Goal: Information Seeking & Learning: Check status

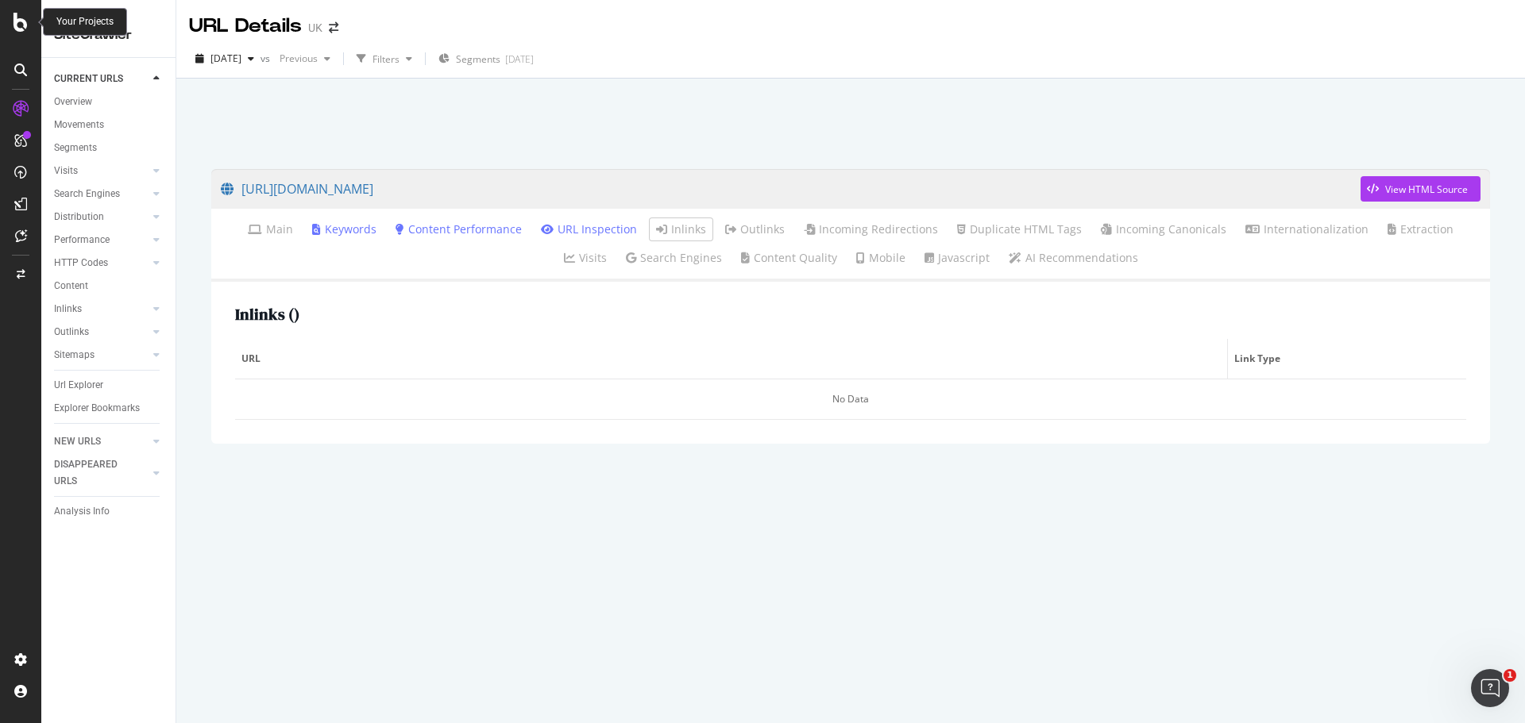
click at [19, 23] on icon at bounding box center [20, 22] width 14 height 19
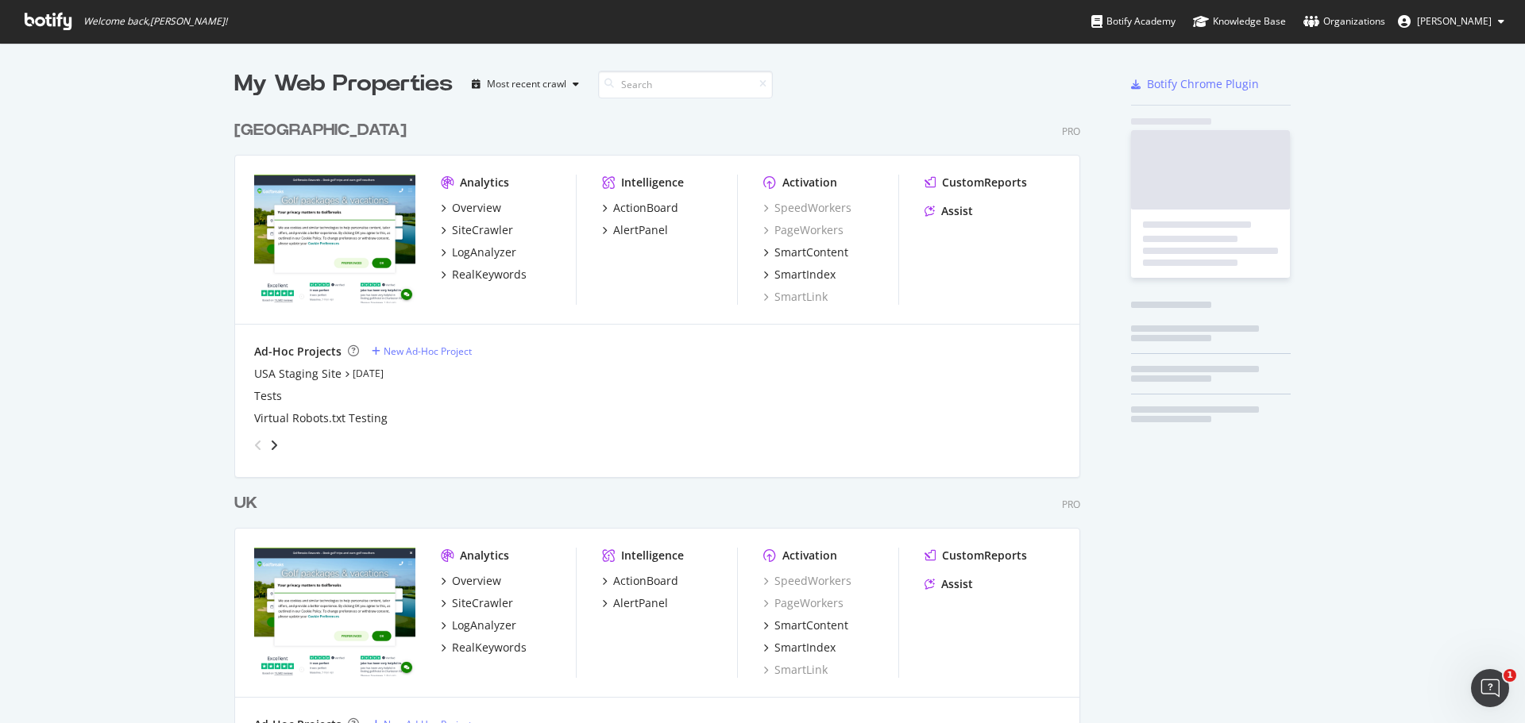
scroll to position [712, 1501]
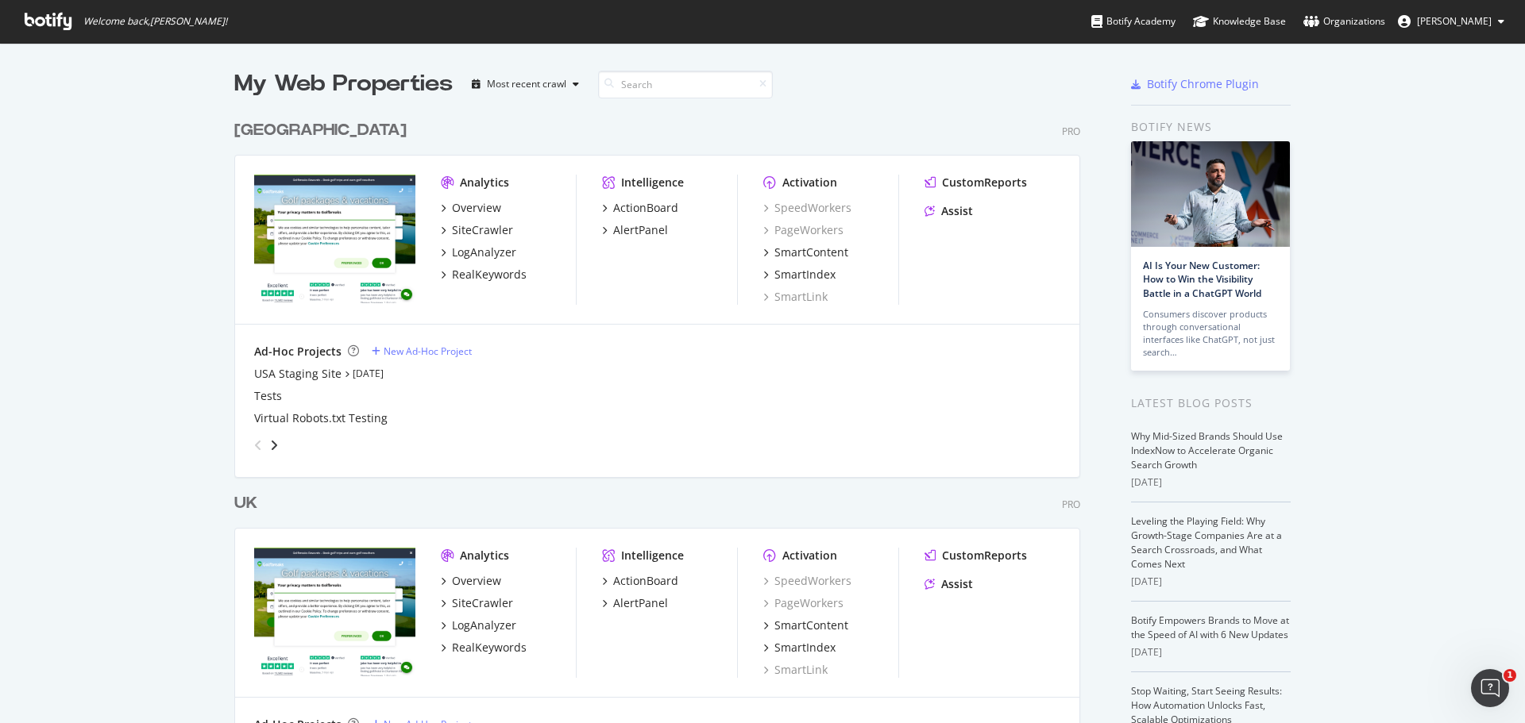
click at [236, 124] on div "[GEOGRAPHIC_DATA]" at bounding box center [320, 130] width 172 height 23
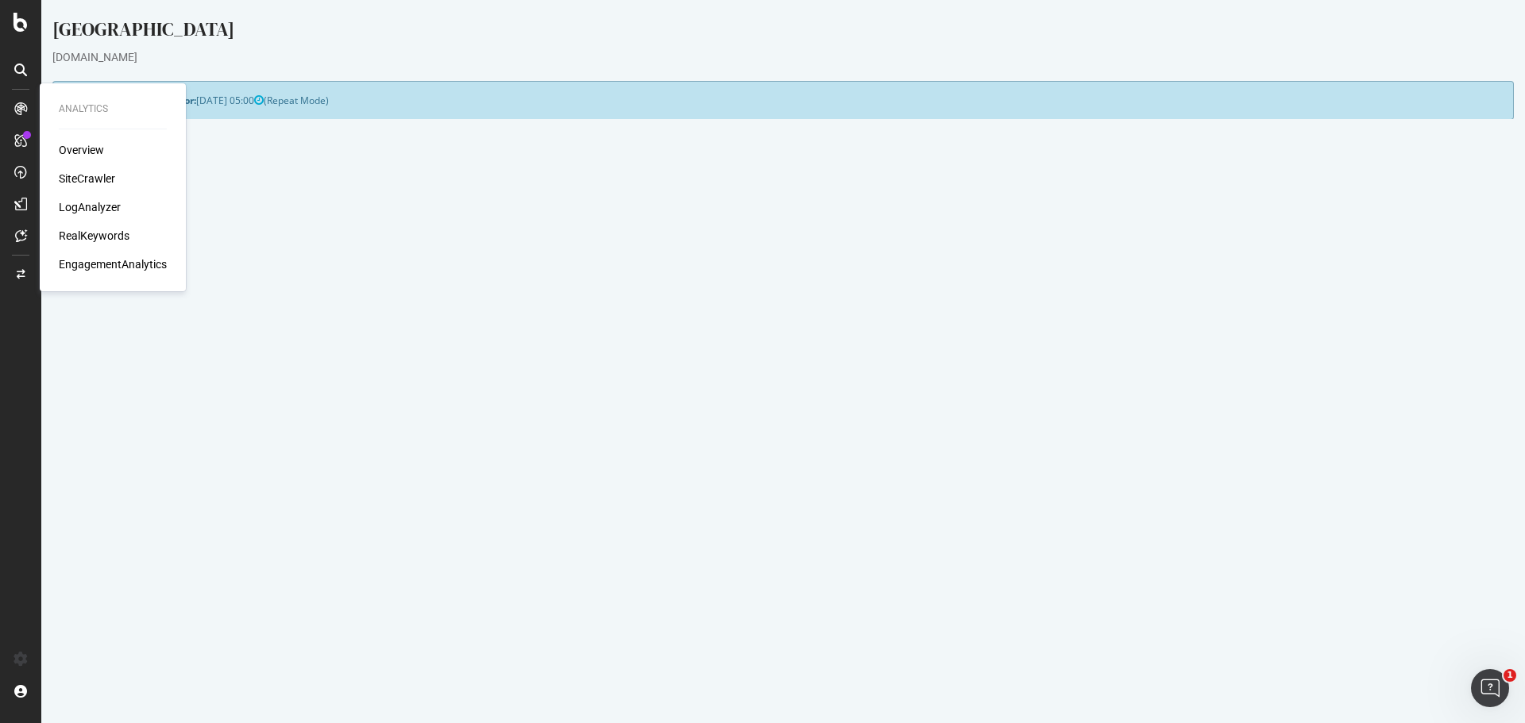
click at [101, 173] on div "SiteCrawler" at bounding box center [87, 179] width 56 height 16
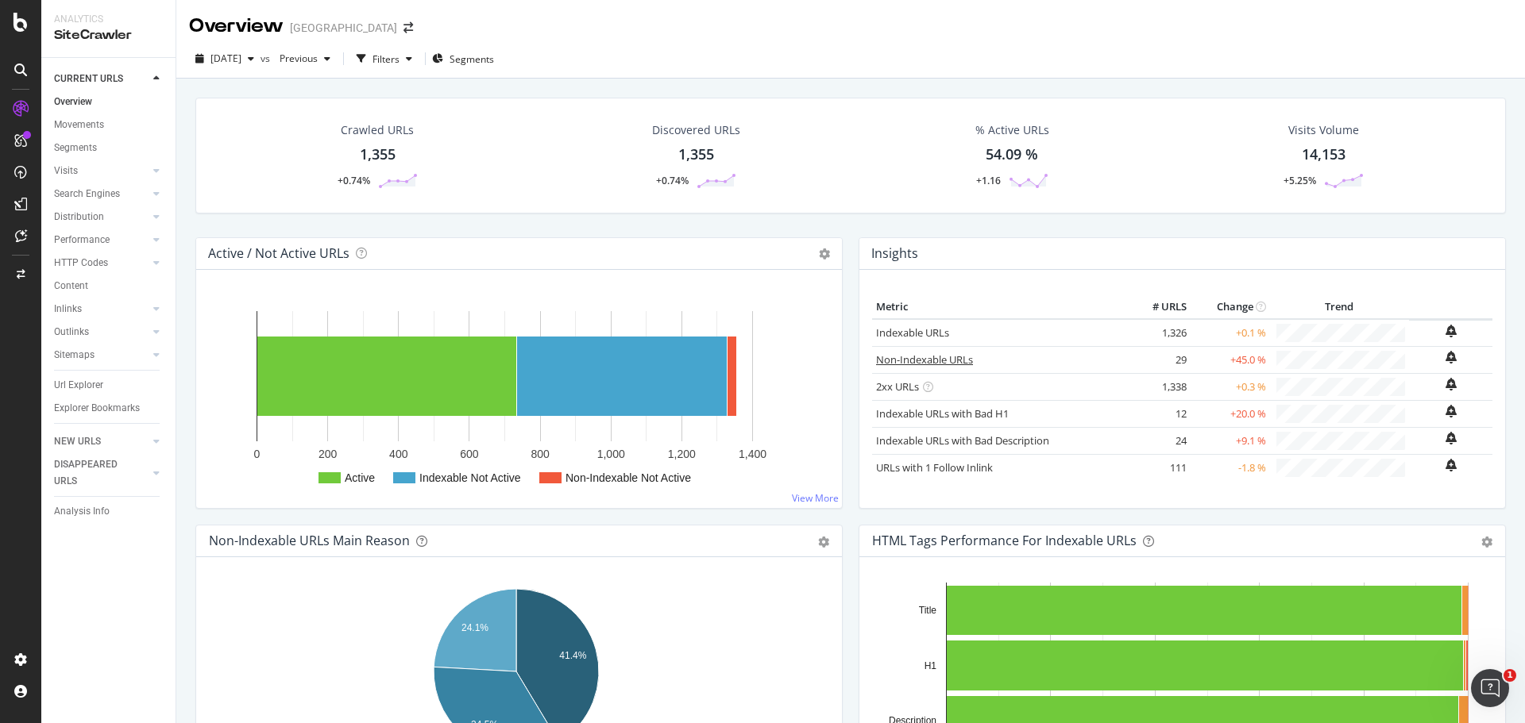
click at [955, 361] on link "Non-Indexable URLs" at bounding box center [924, 360] width 97 height 14
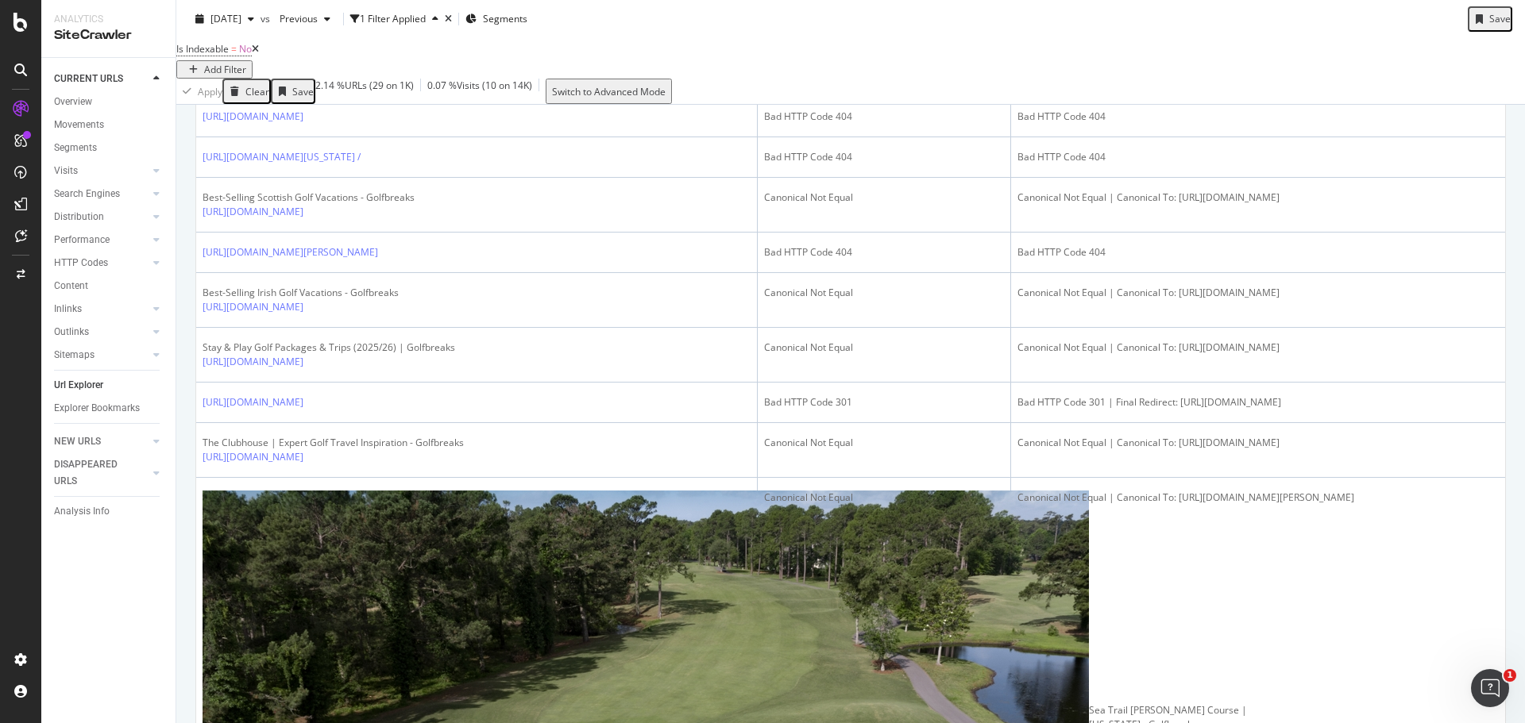
scroll to position [1419, 0]
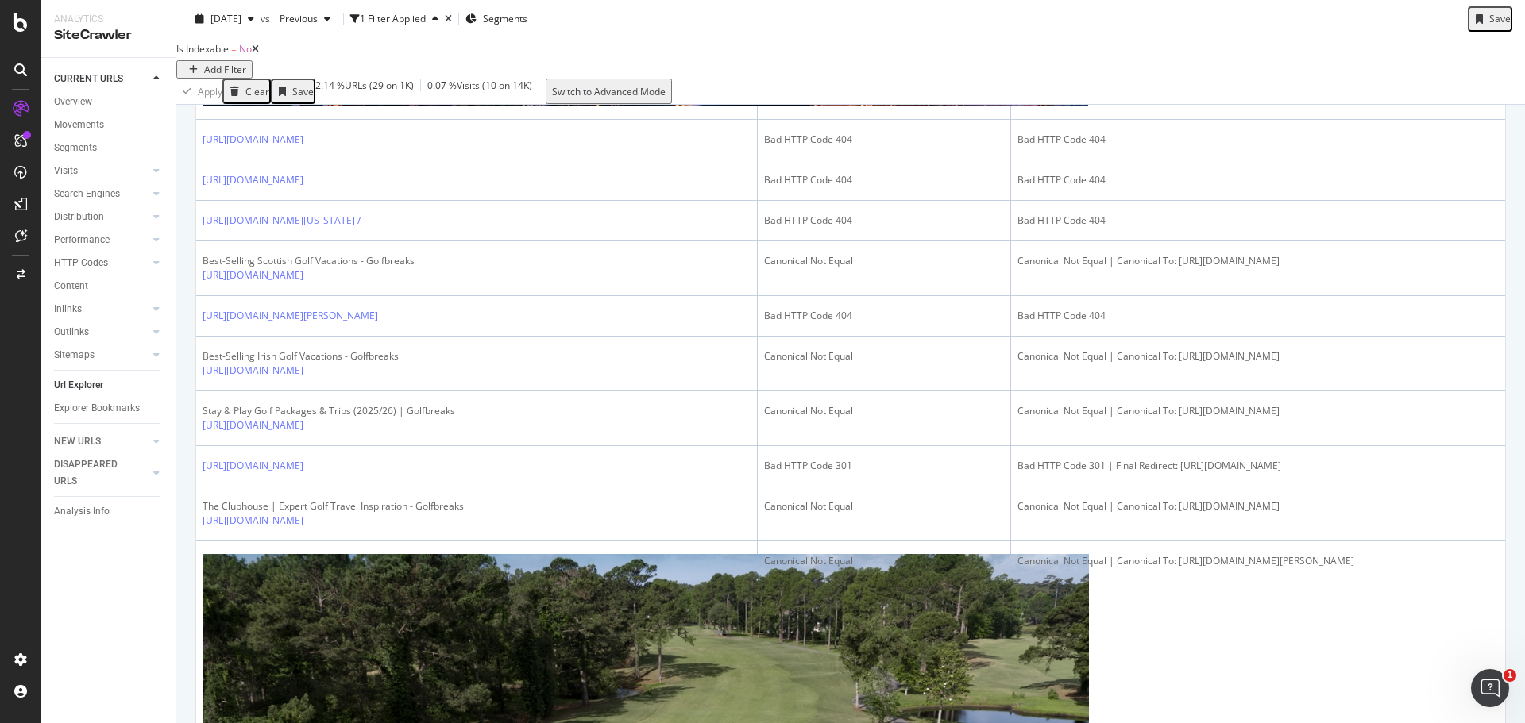
scroll to position [1260, 0]
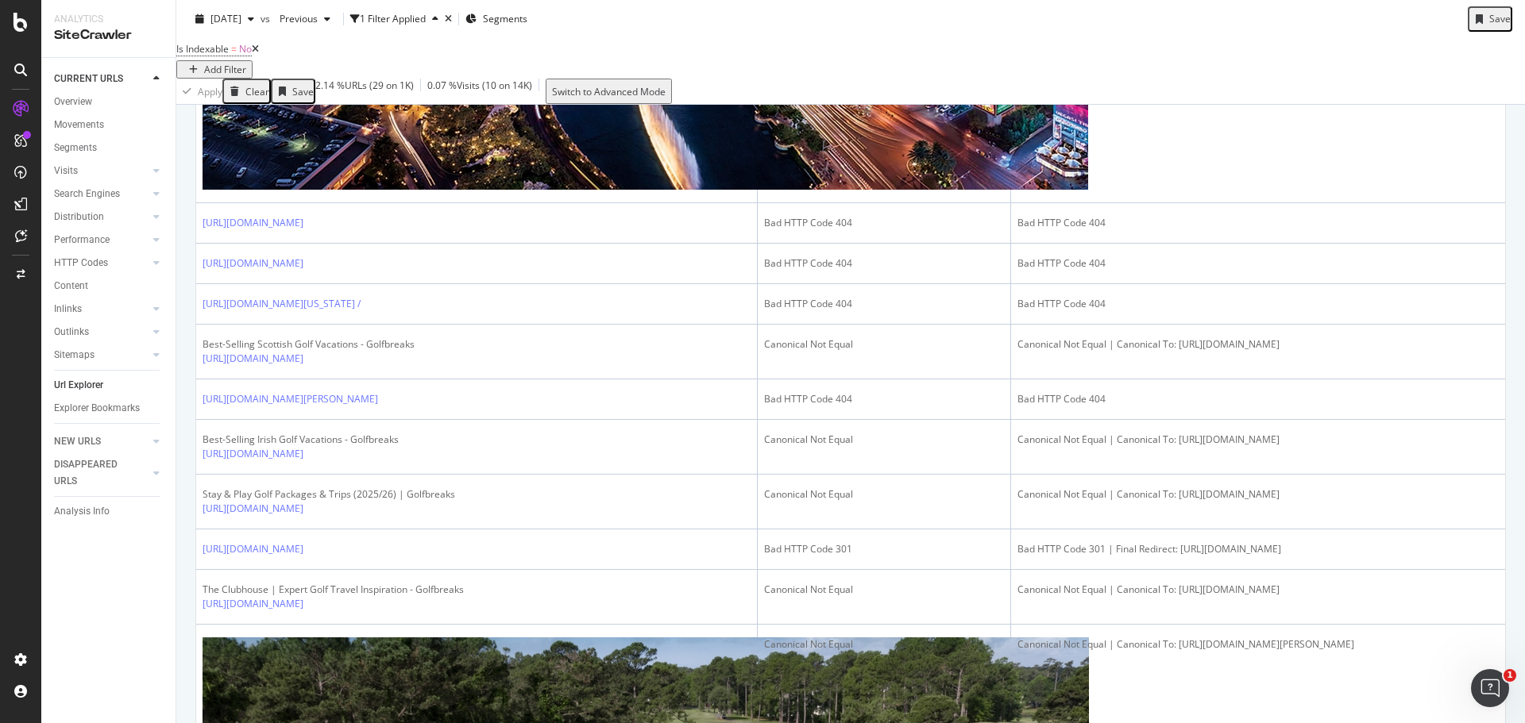
scroll to position [1181, 0]
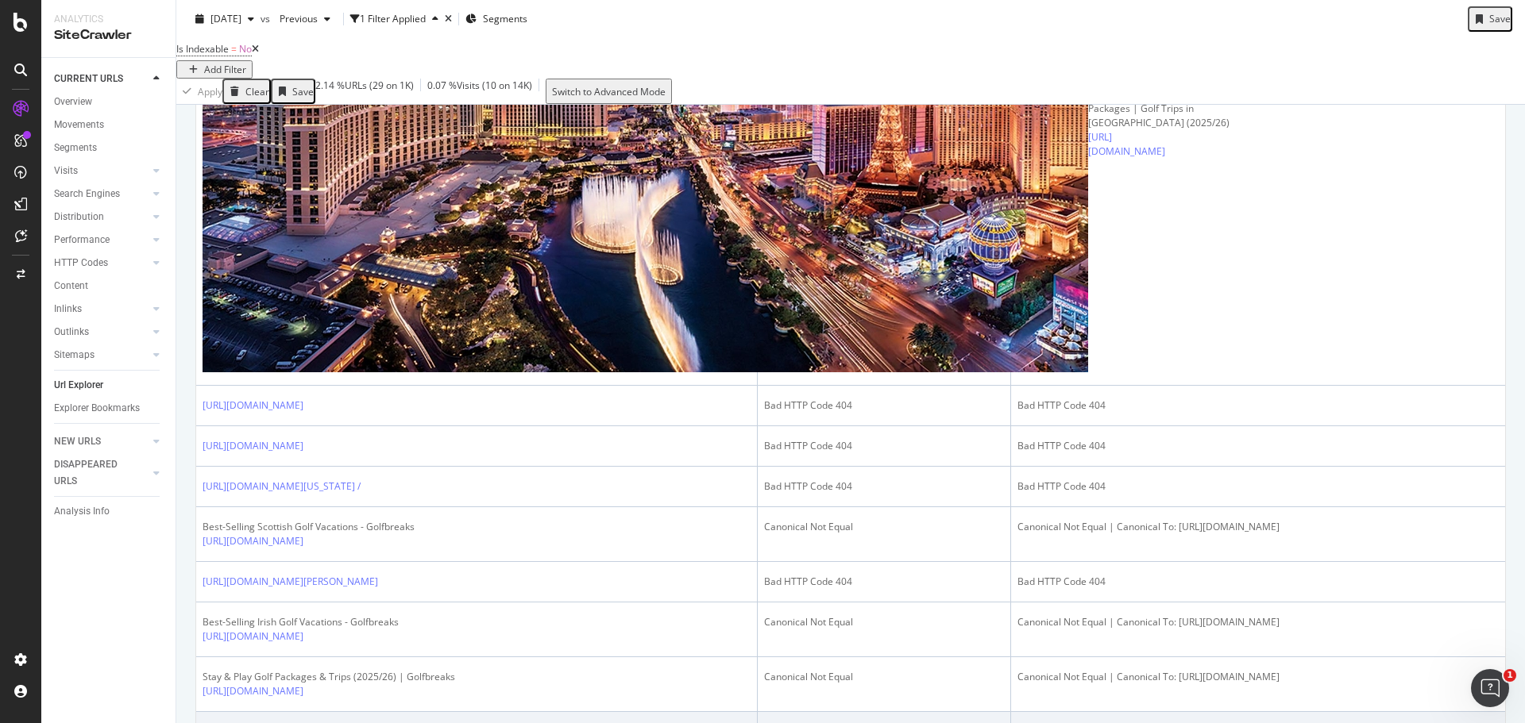
scroll to position [943, 0]
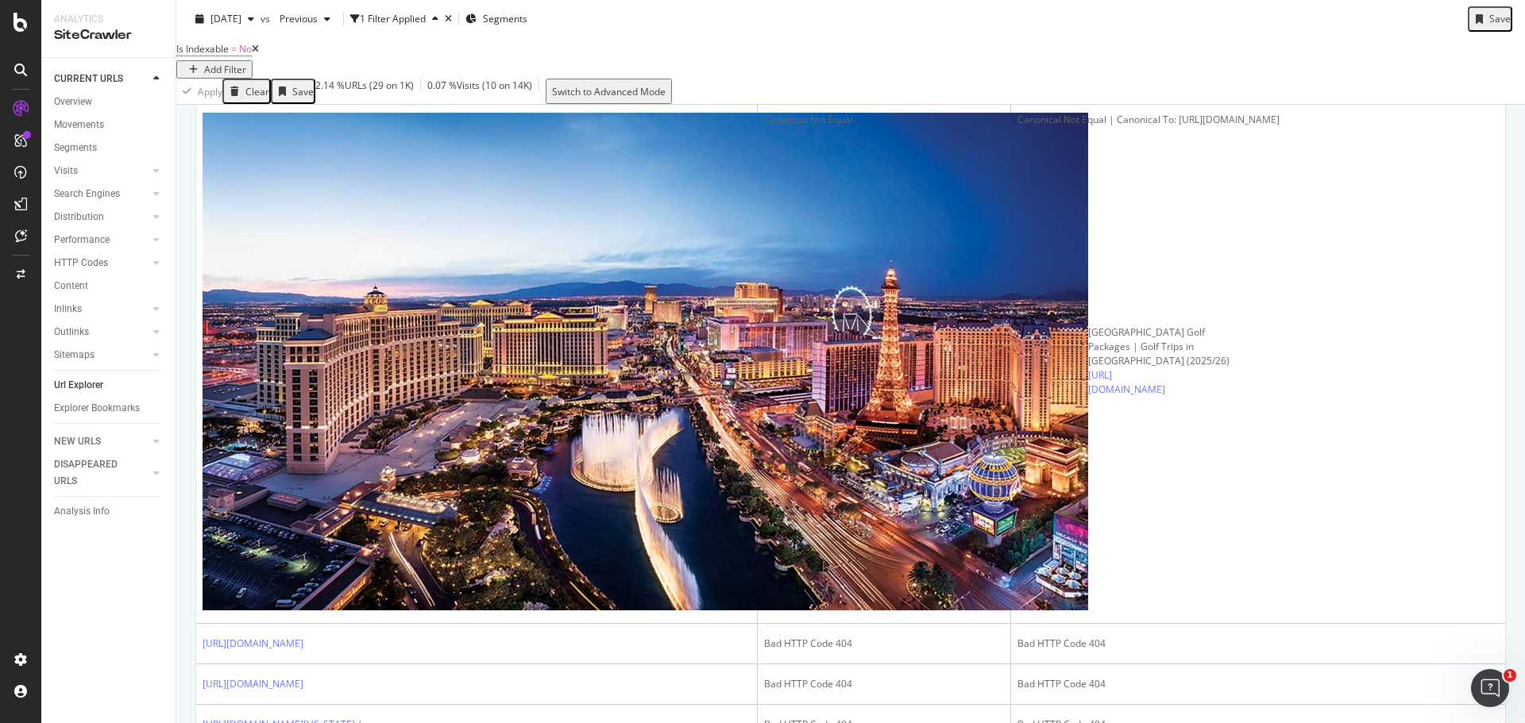
scroll to position [704, 0]
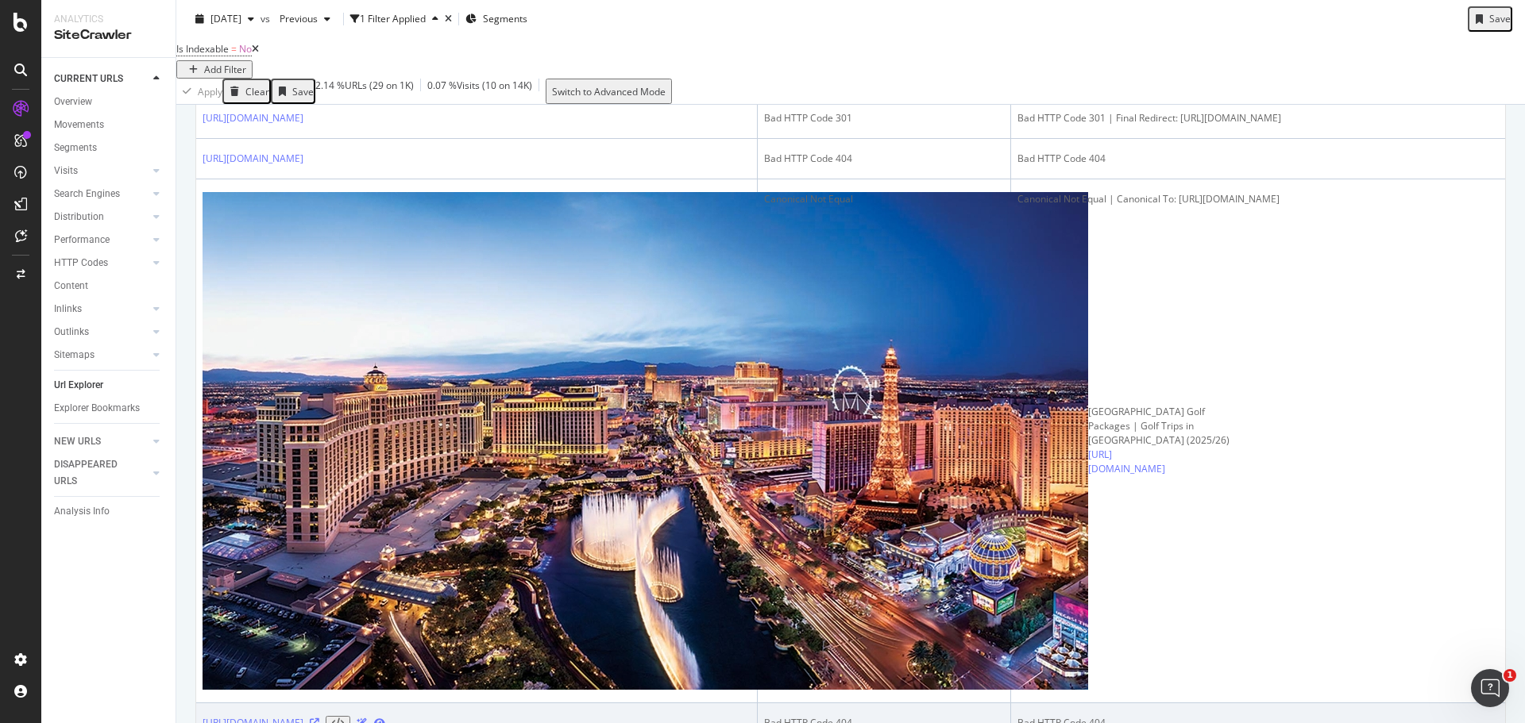
click at [303, 716] on link "https://www.golfbreaks.com/en-us/vacations/netherlands/holiday-inn-eindhoven/" at bounding box center [252, 723] width 101 height 14
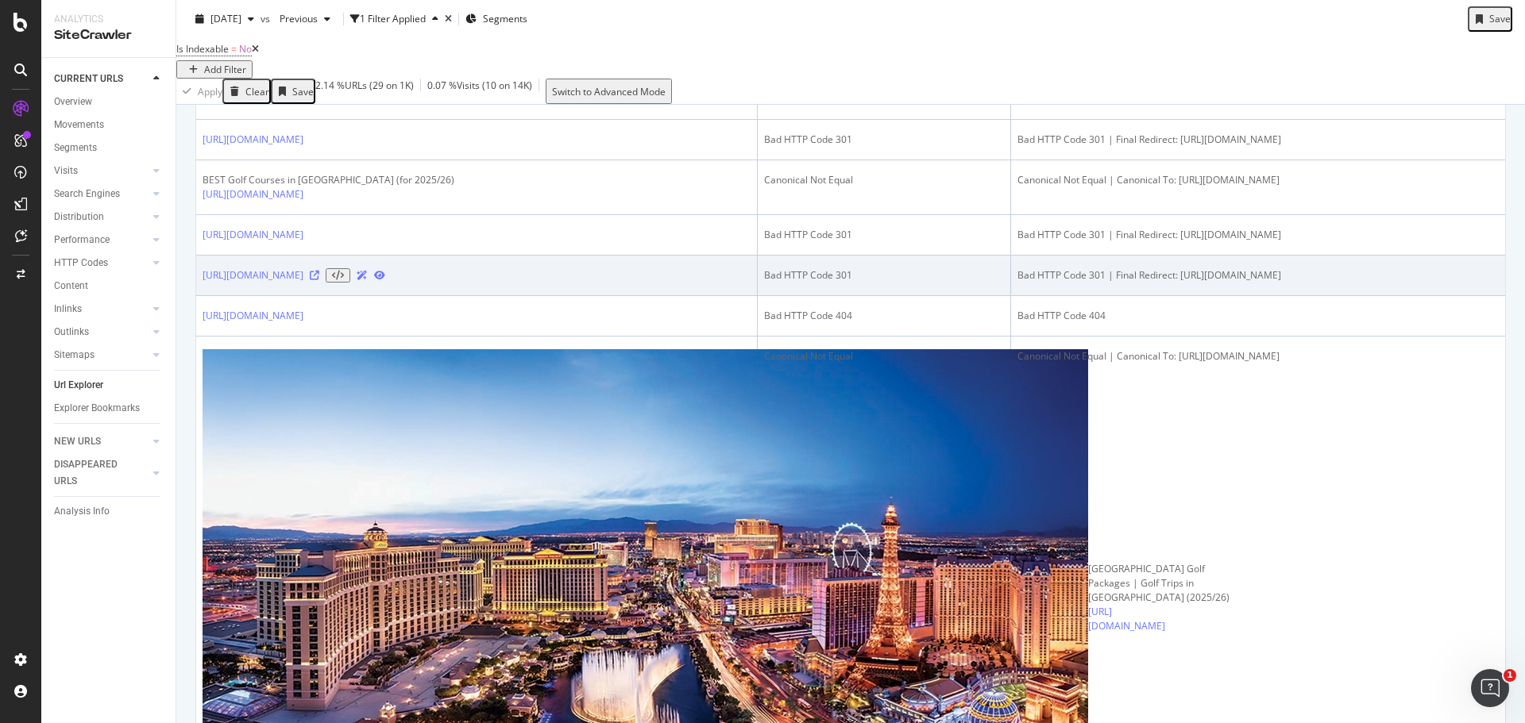
scroll to position [546, 0]
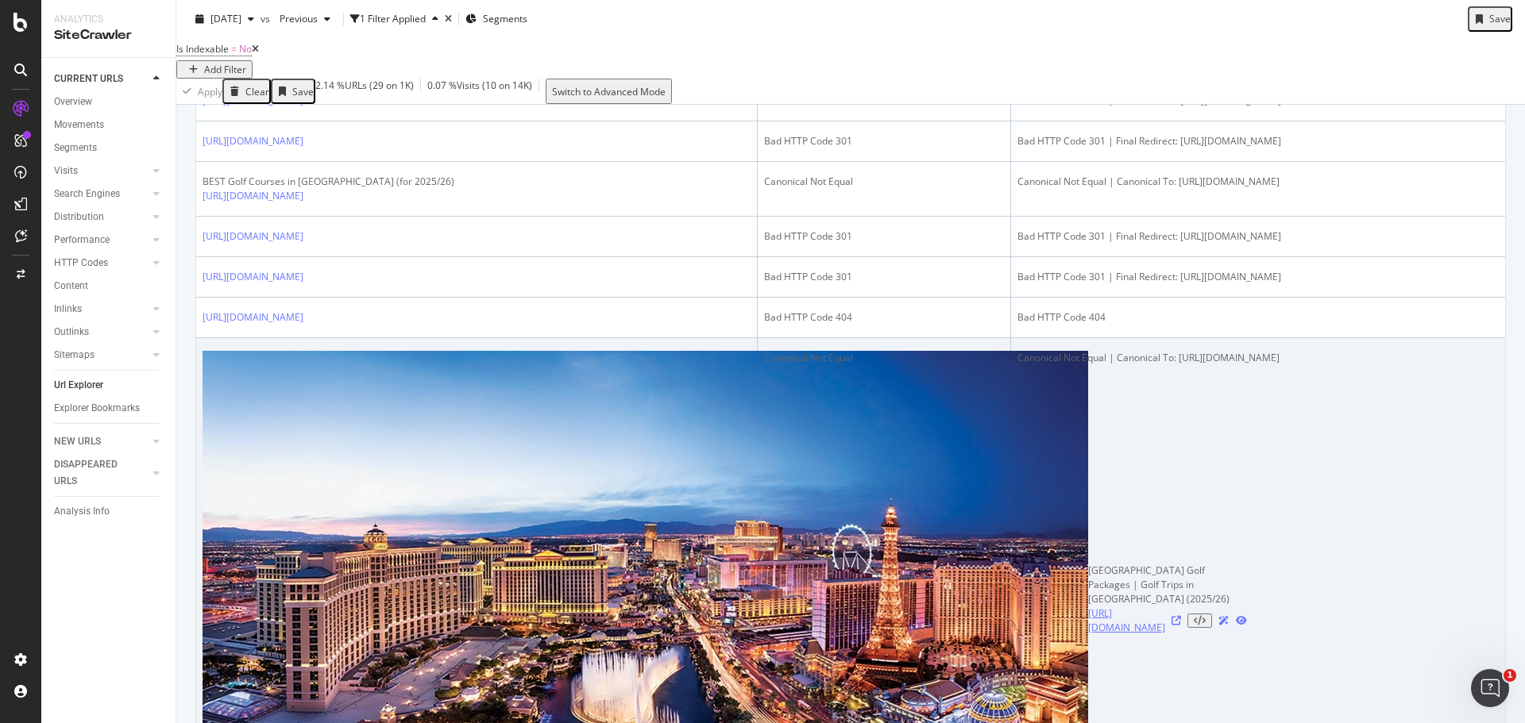
click at [1088, 607] on link "https://www.golfbreaks.com/en-us/vacations/las-vegas/?uid=blt835e17f52b210a73" at bounding box center [1126, 621] width 77 height 29
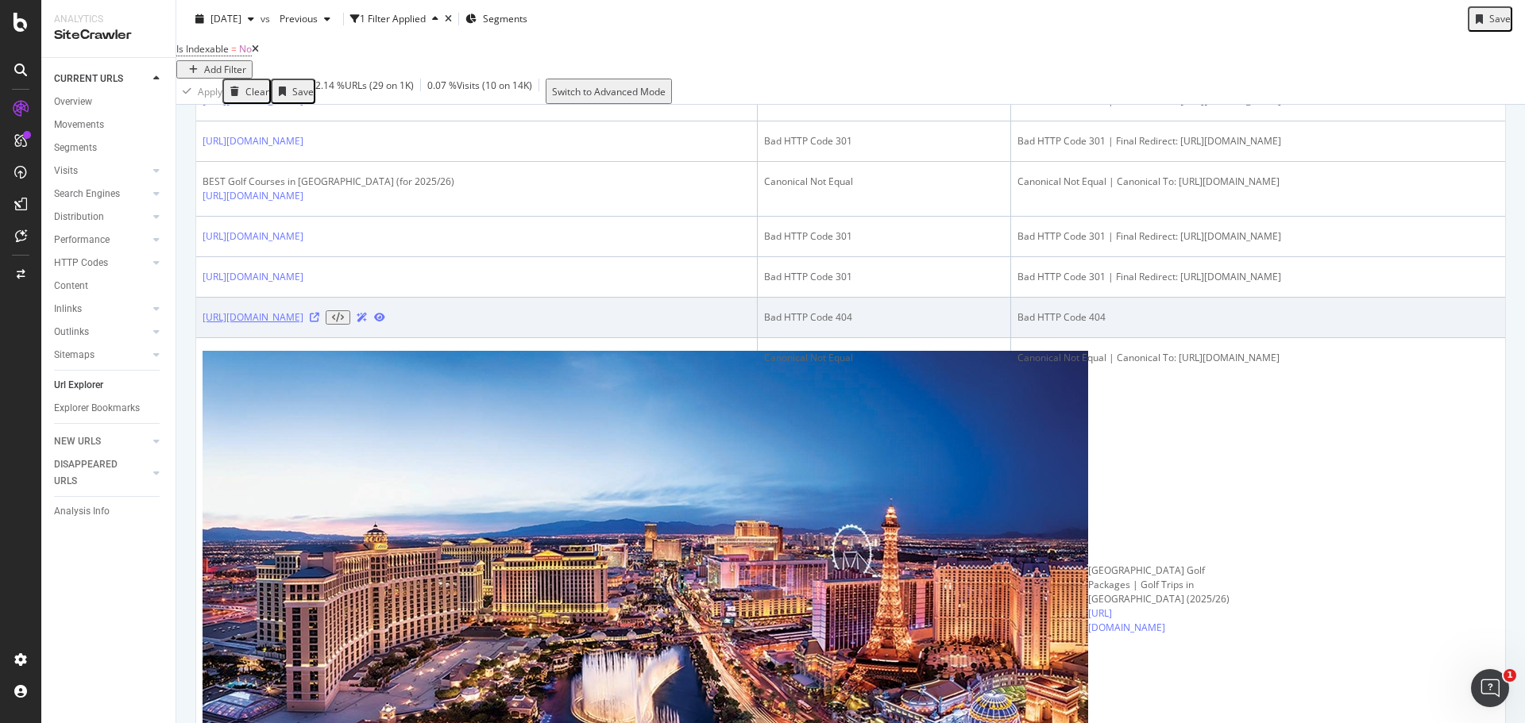
click at [303, 325] on link "https://www.golfbreaks.com/en-us/collections/affordable-golf-trips/collections/…" at bounding box center [252, 317] width 101 height 14
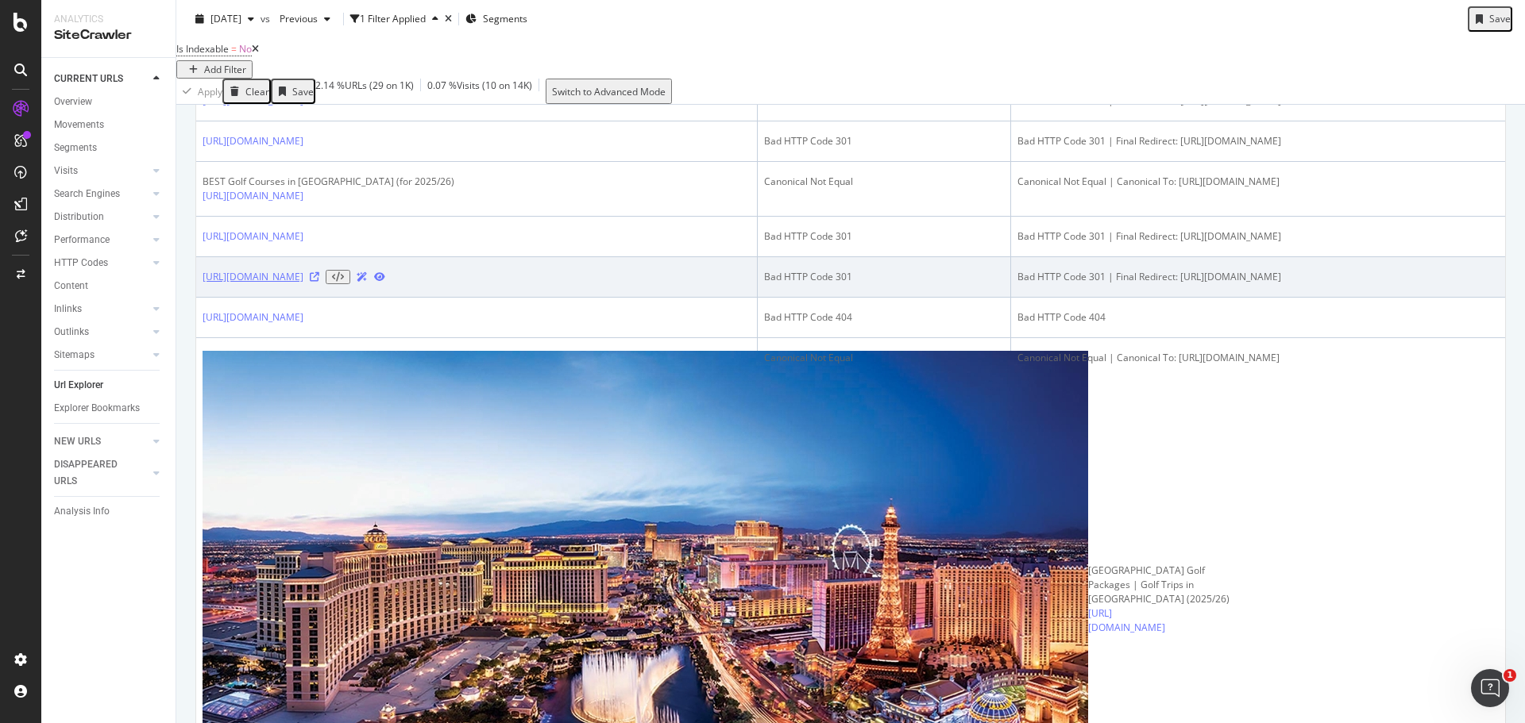
click at [303, 284] on link "https://www.golfbreaks.com/en-us/offers/last-minute-winter/usa" at bounding box center [252, 277] width 101 height 14
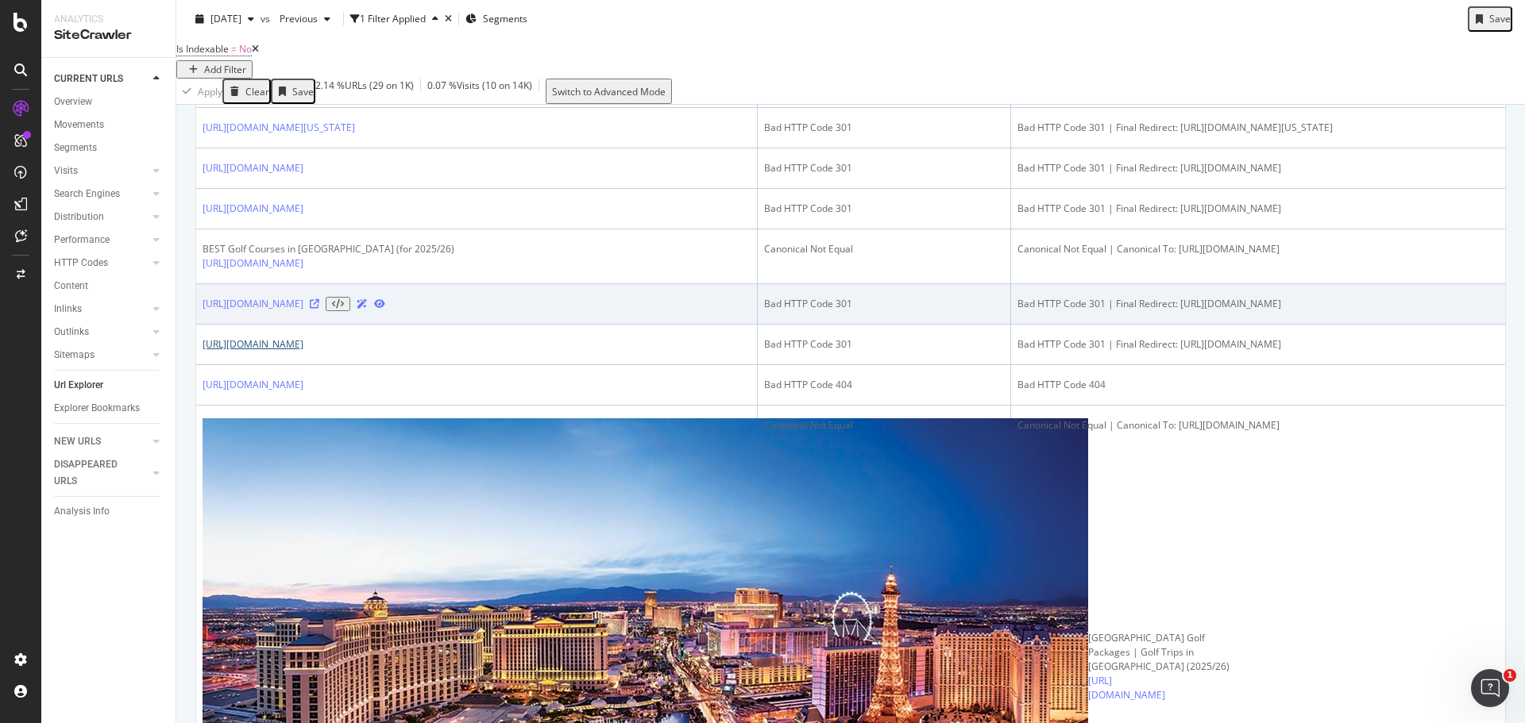
scroll to position [474, 0]
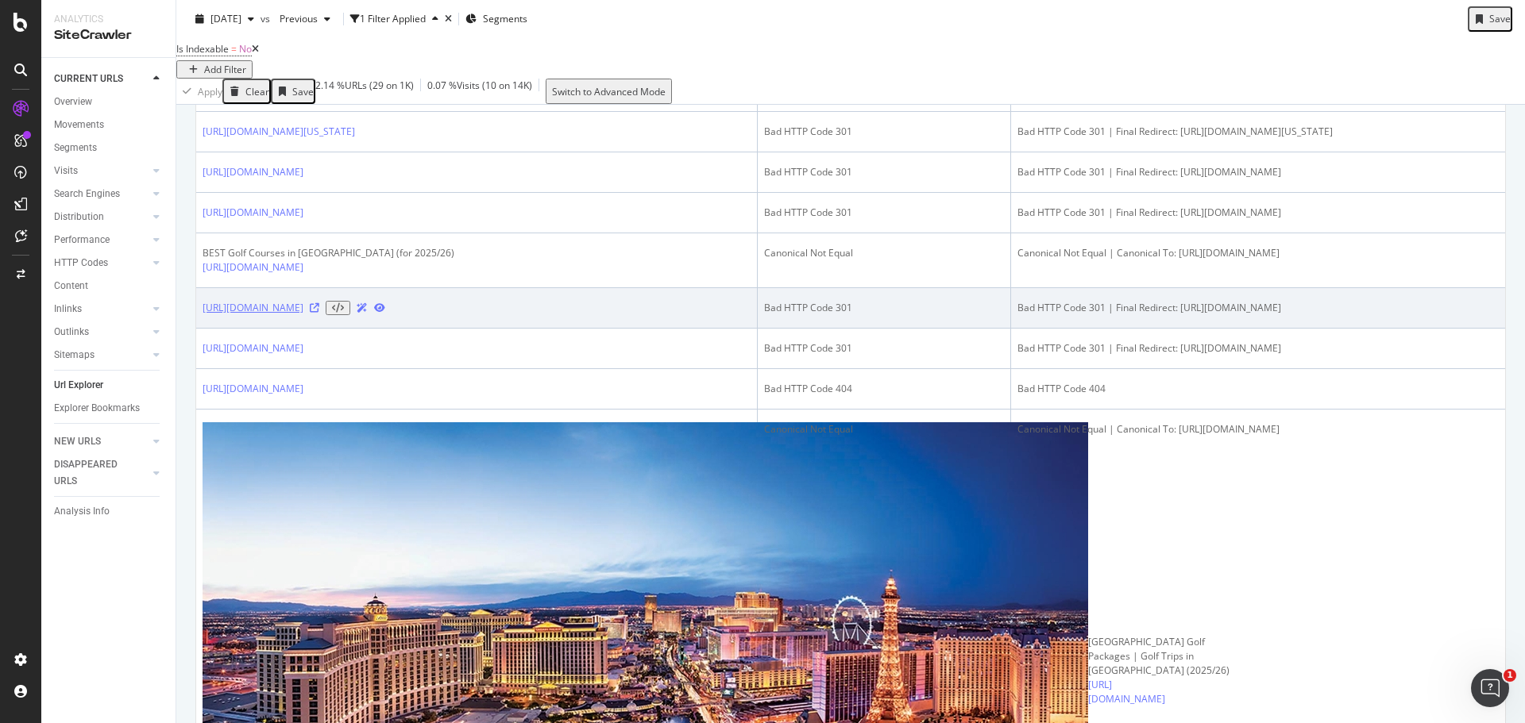
click at [303, 315] on link "https://www.golfbreaks.com/en-us/inspiration/best-golf-resorts" at bounding box center [252, 308] width 101 height 14
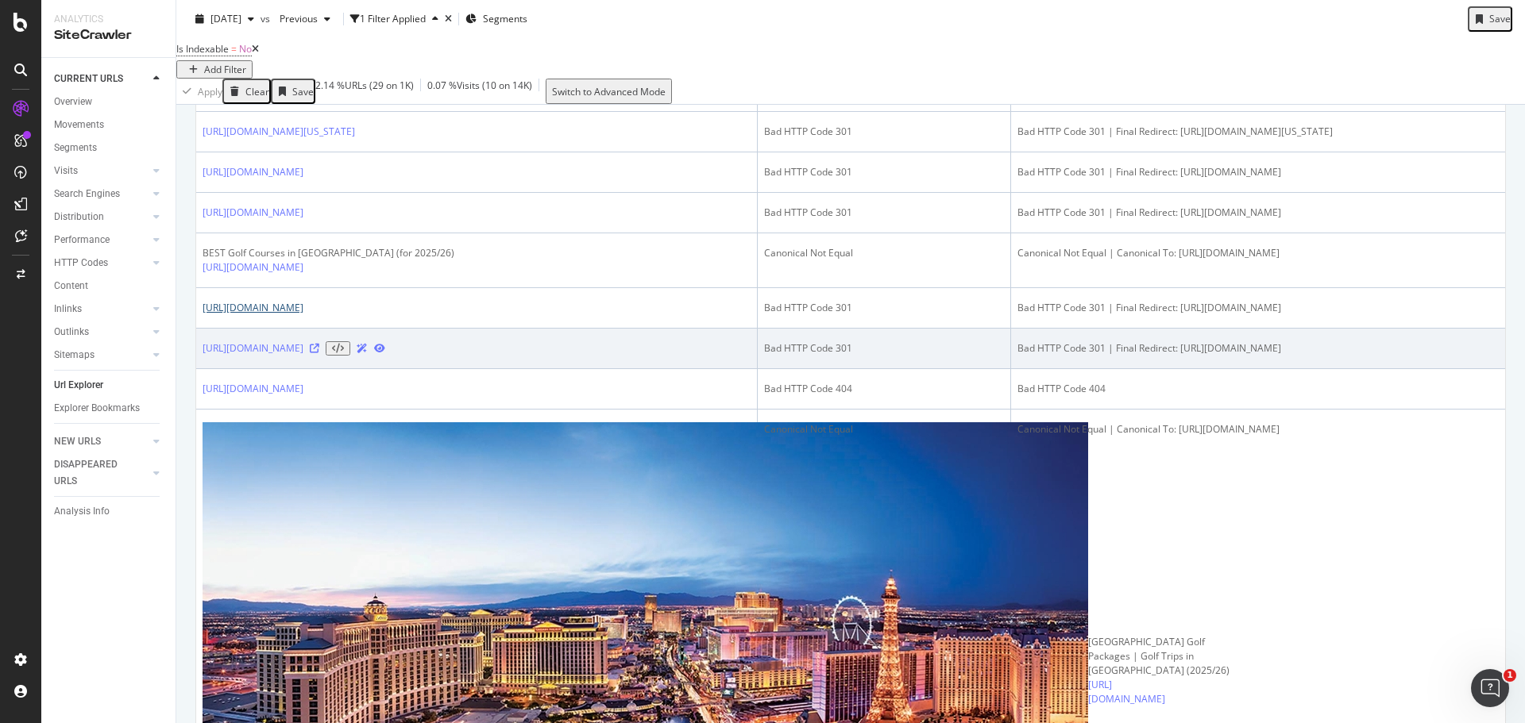
scroll to position [395, 0]
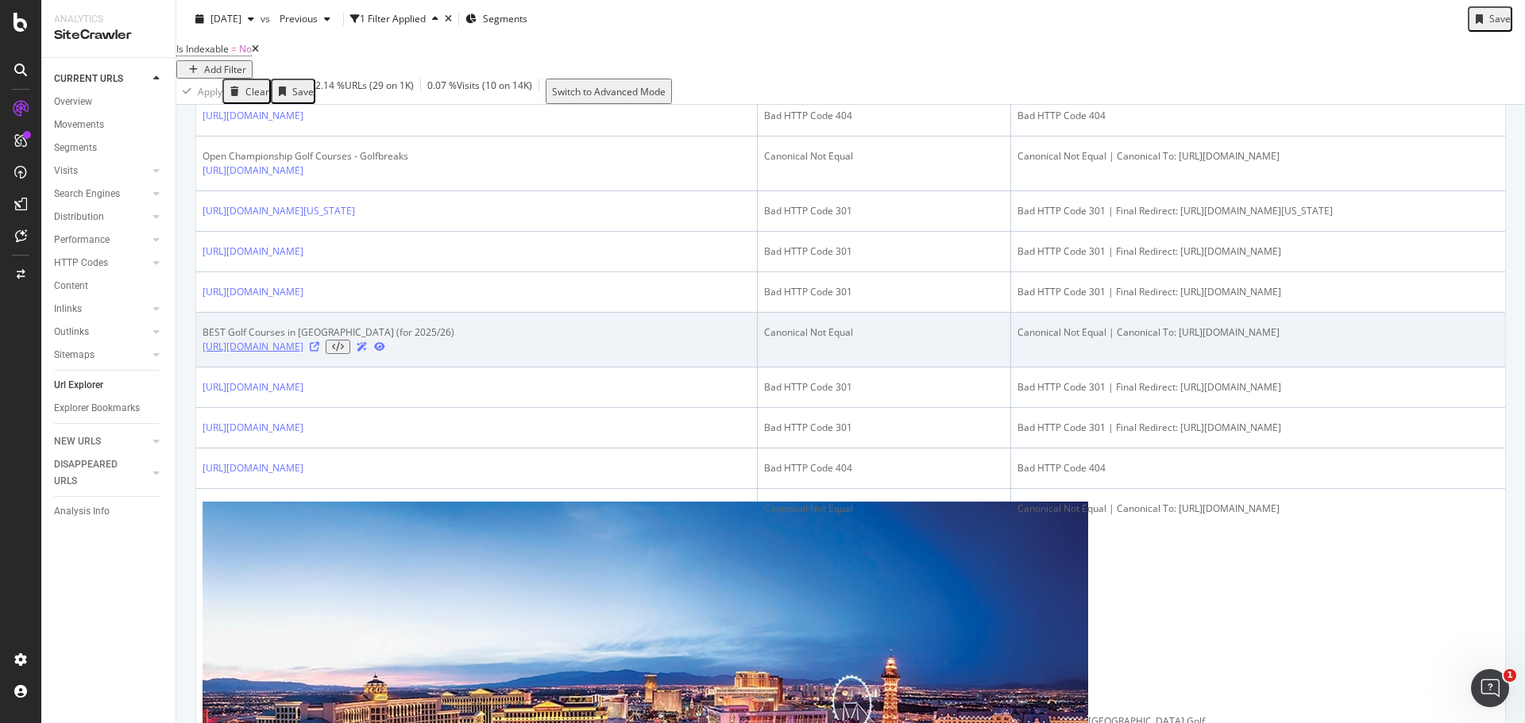
click at [303, 354] on link "https://www.golfbreaks.com/en-us/inspiration/articles/best-golf-courses-in-las-…" at bounding box center [252, 347] width 101 height 14
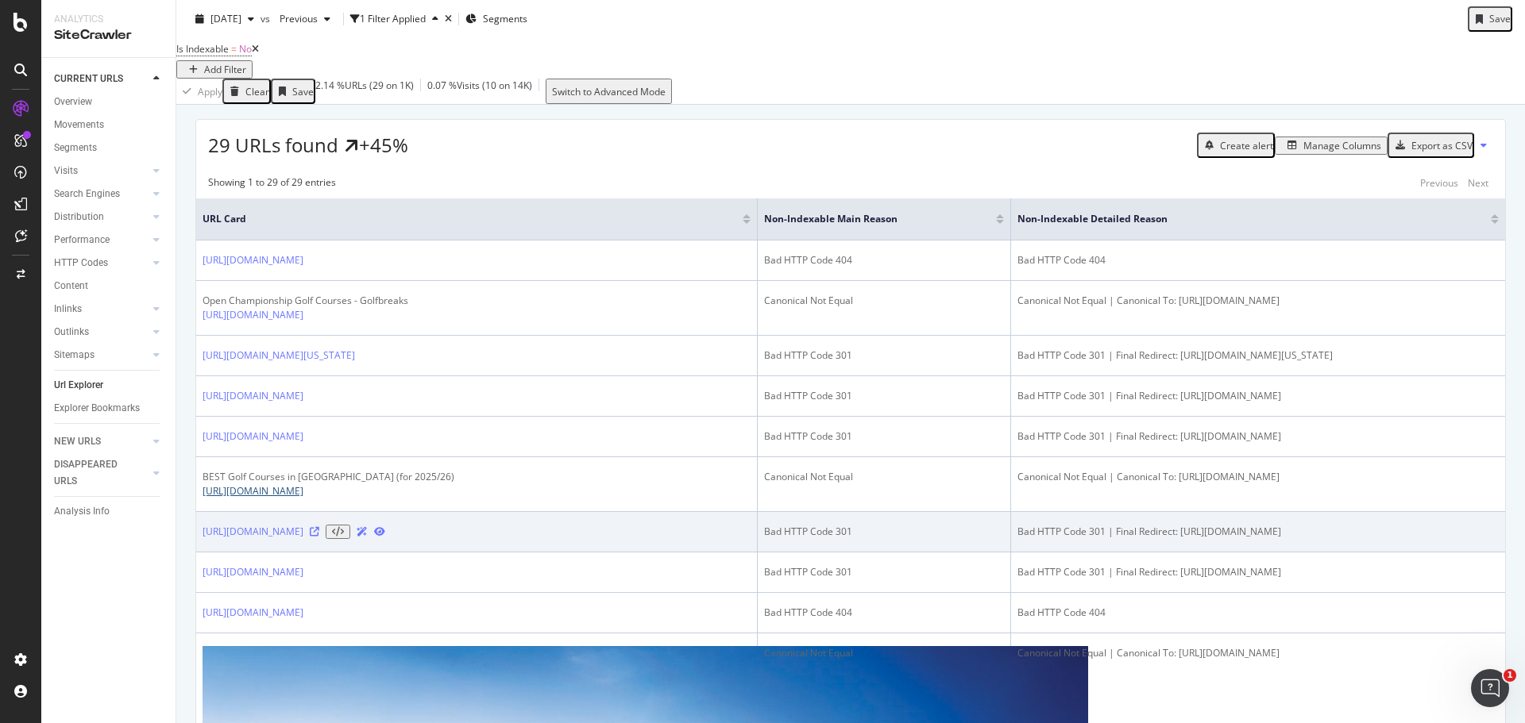
scroll to position [236, 0]
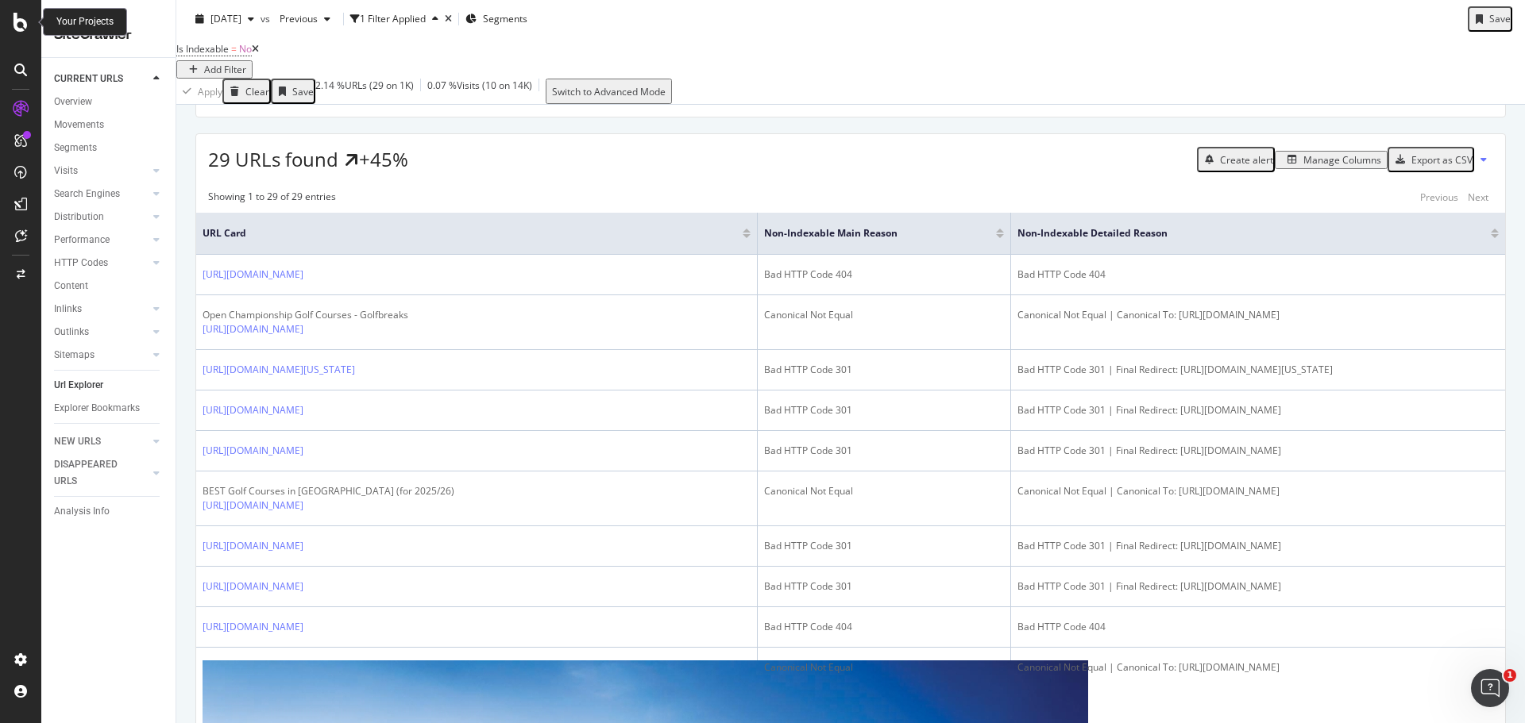
click at [15, 21] on icon at bounding box center [20, 22] width 14 height 19
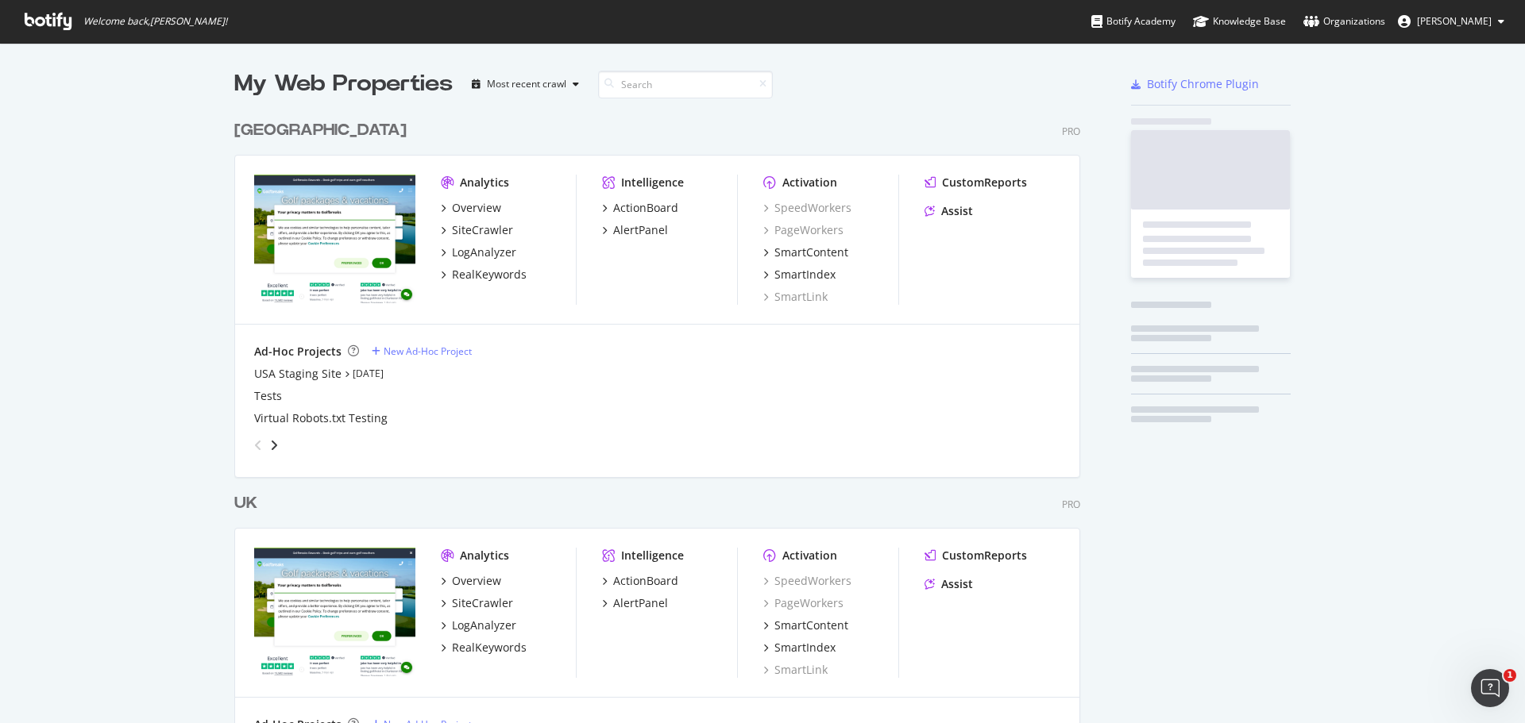
scroll to position [712, 1501]
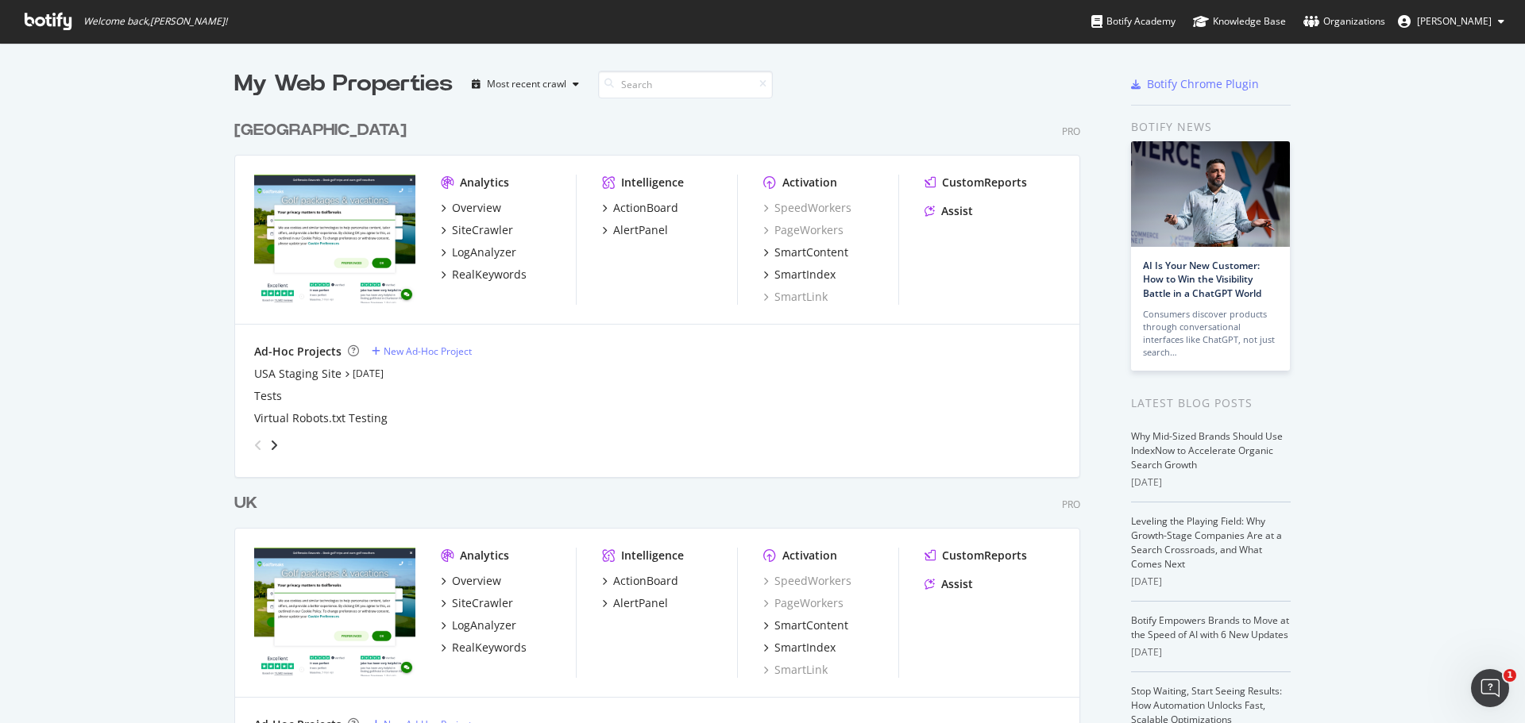
click at [250, 498] on div "UK" at bounding box center [245, 503] width 23 height 23
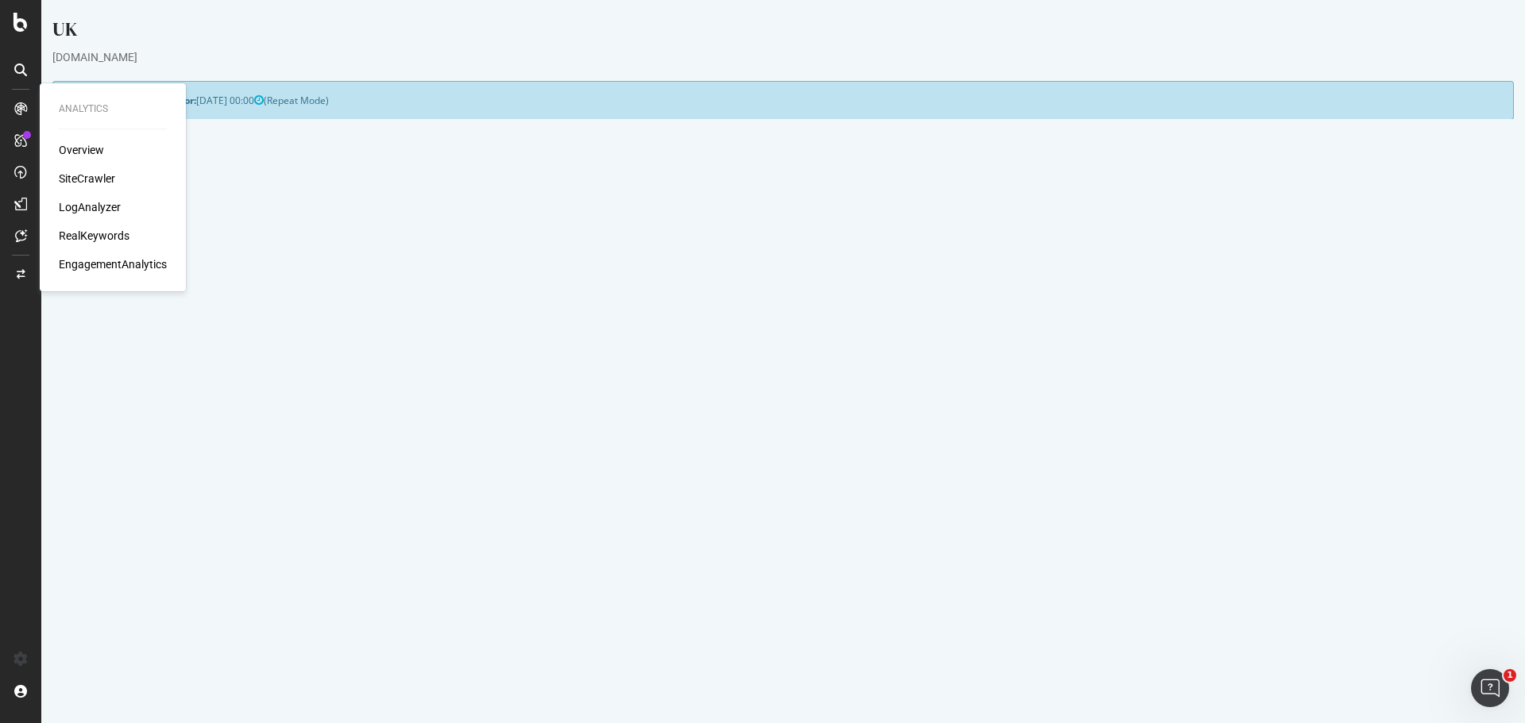
click at [87, 177] on div "SiteCrawler" at bounding box center [87, 179] width 56 height 16
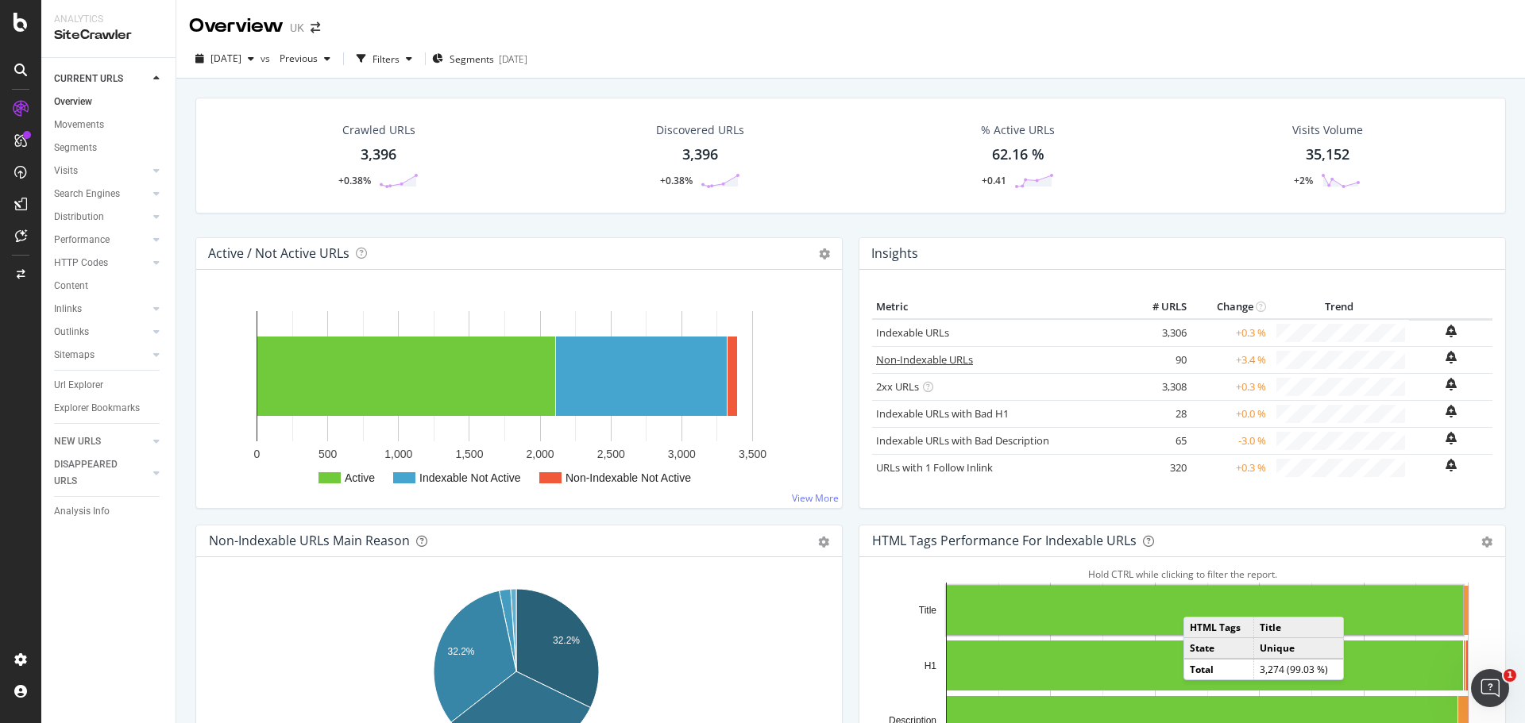
click at [903, 355] on link "Non-Indexable URLs" at bounding box center [924, 360] width 97 height 14
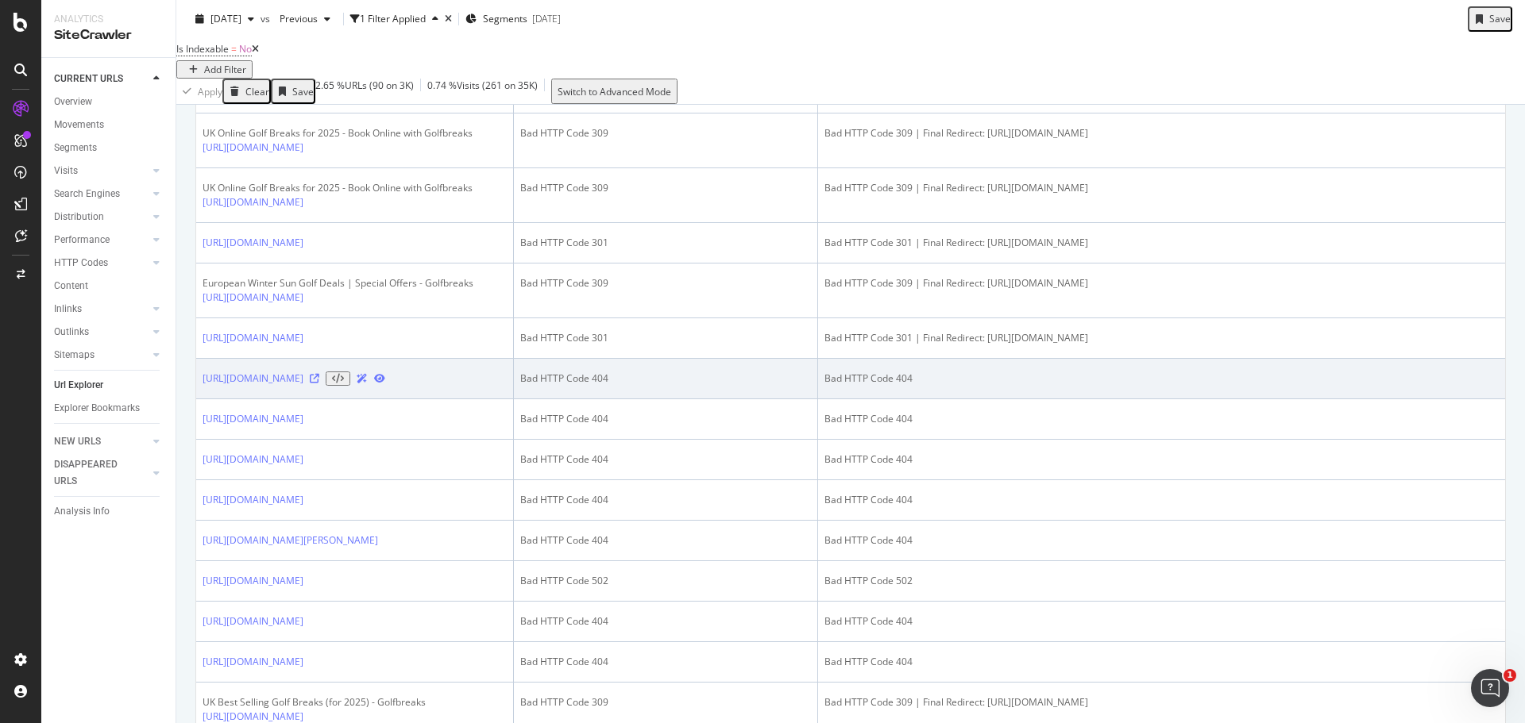
scroll to position [476, 0]
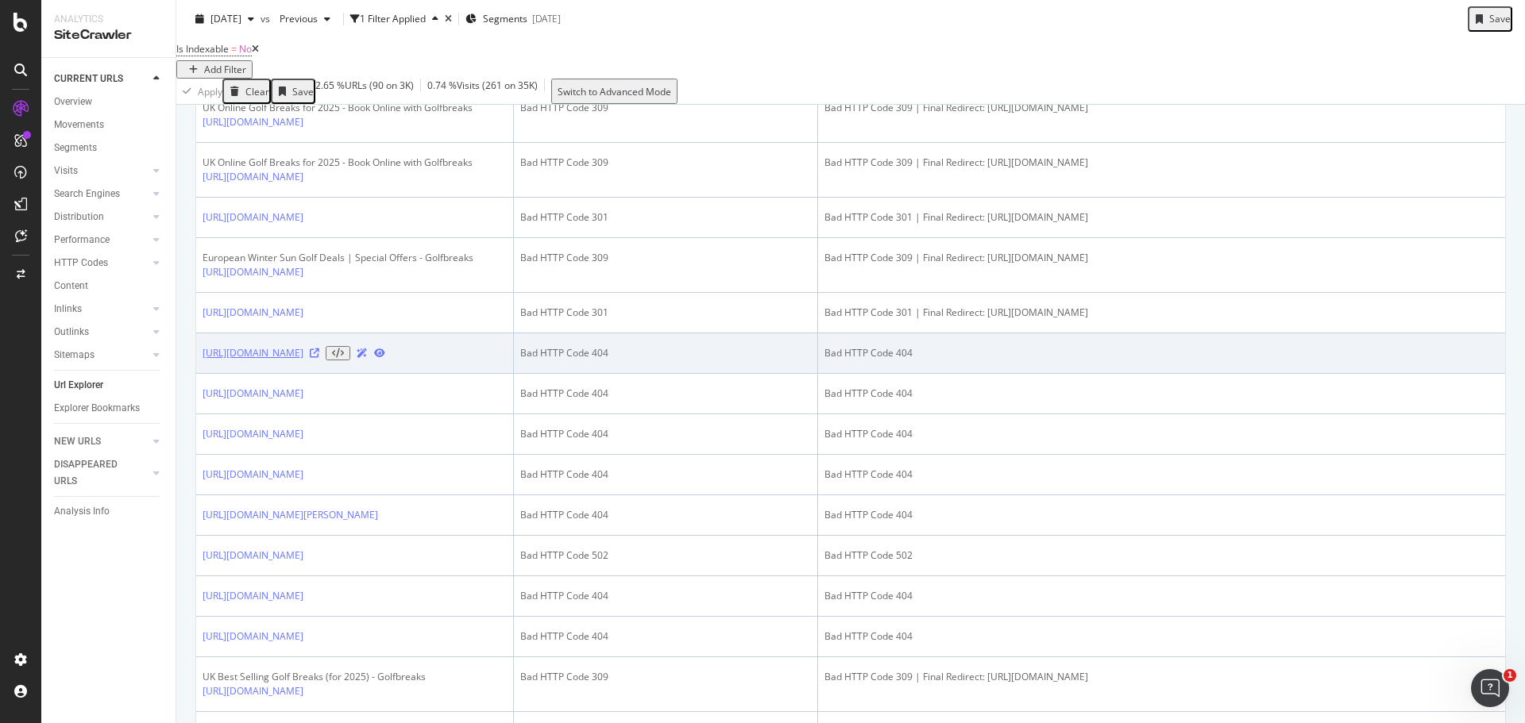
click at [303, 361] on link "https://www.golfbreaks.com/en-gb/holidays/lisbon/dunas-golf/" at bounding box center [252, 353] width 101 height 14
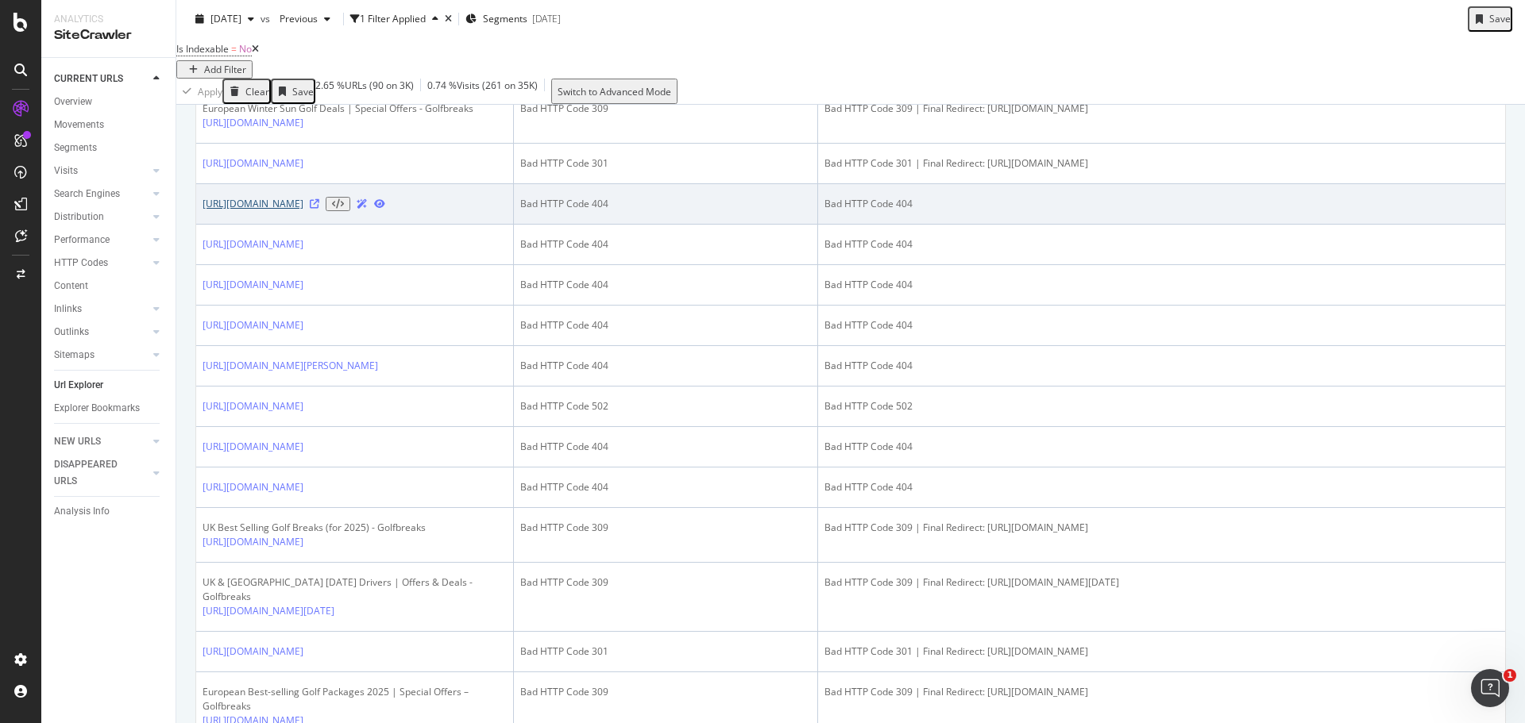
scroll to position [635, 0]
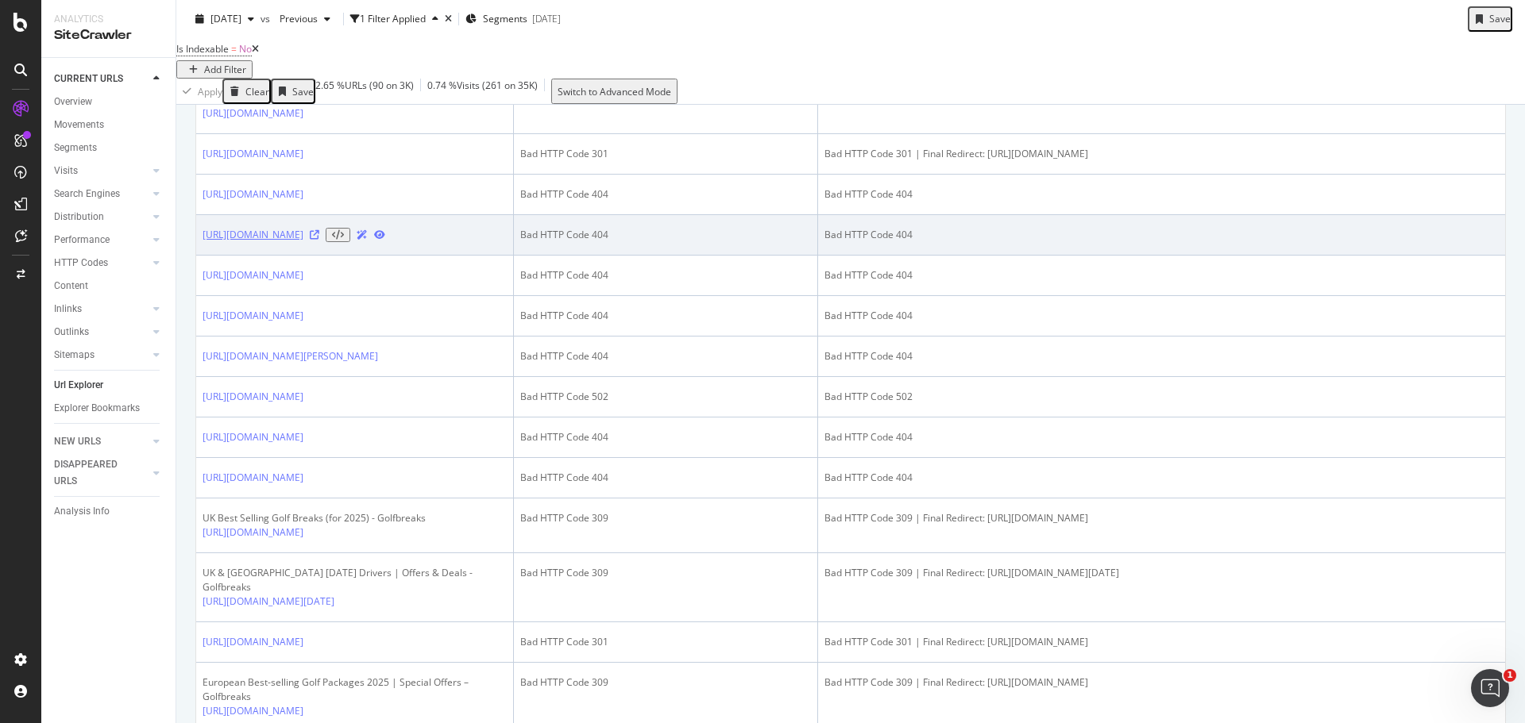
click at [303, 242] on link "https://www.golfbreaks.com/en-gb//en-gb/offers/winter/italy/" at bounding box center [252, 235] width 101 height 14
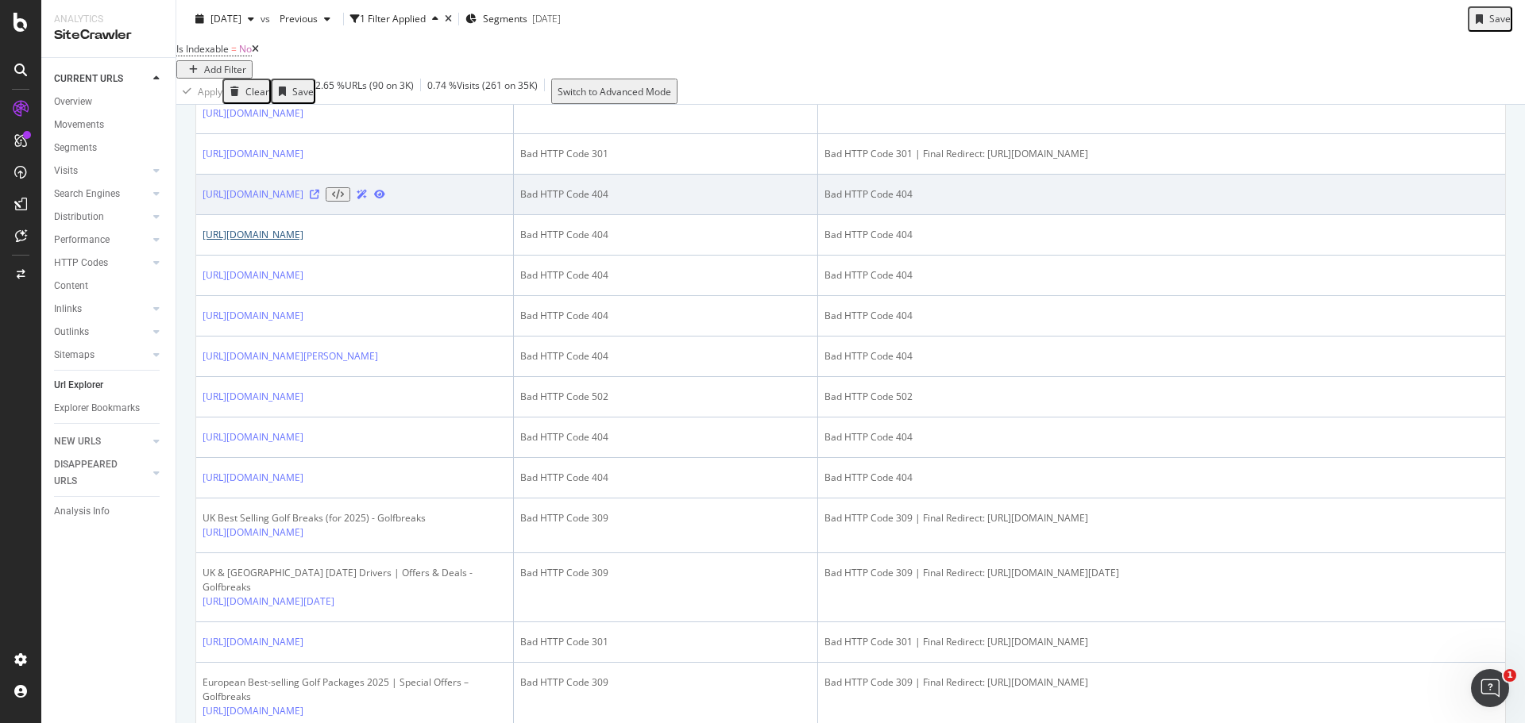
scroll to position [715, 0]
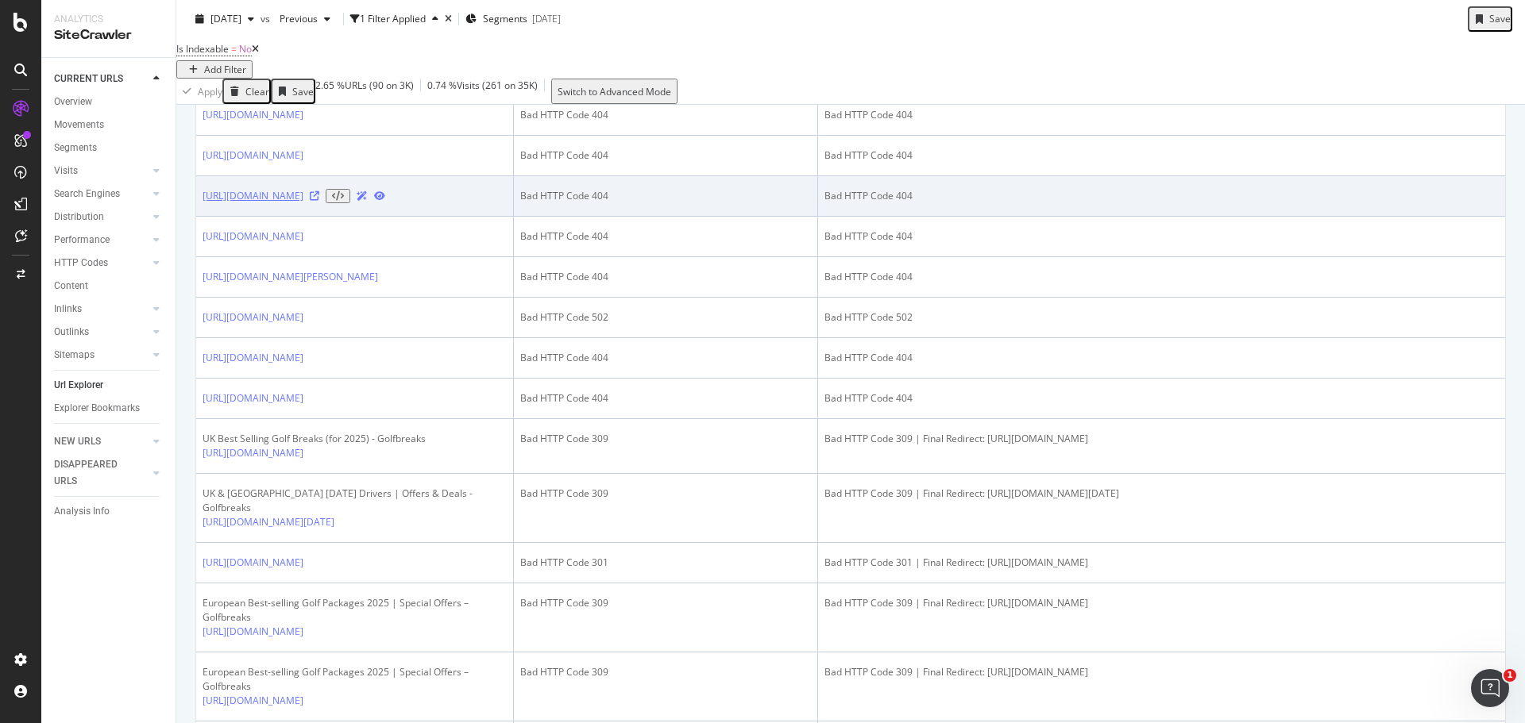
click at [303, 203] on link "https://www.golfbreaks.com/en-gb/holidays/sotogrande/" at bounding box center [252, 196] width 101 height 14
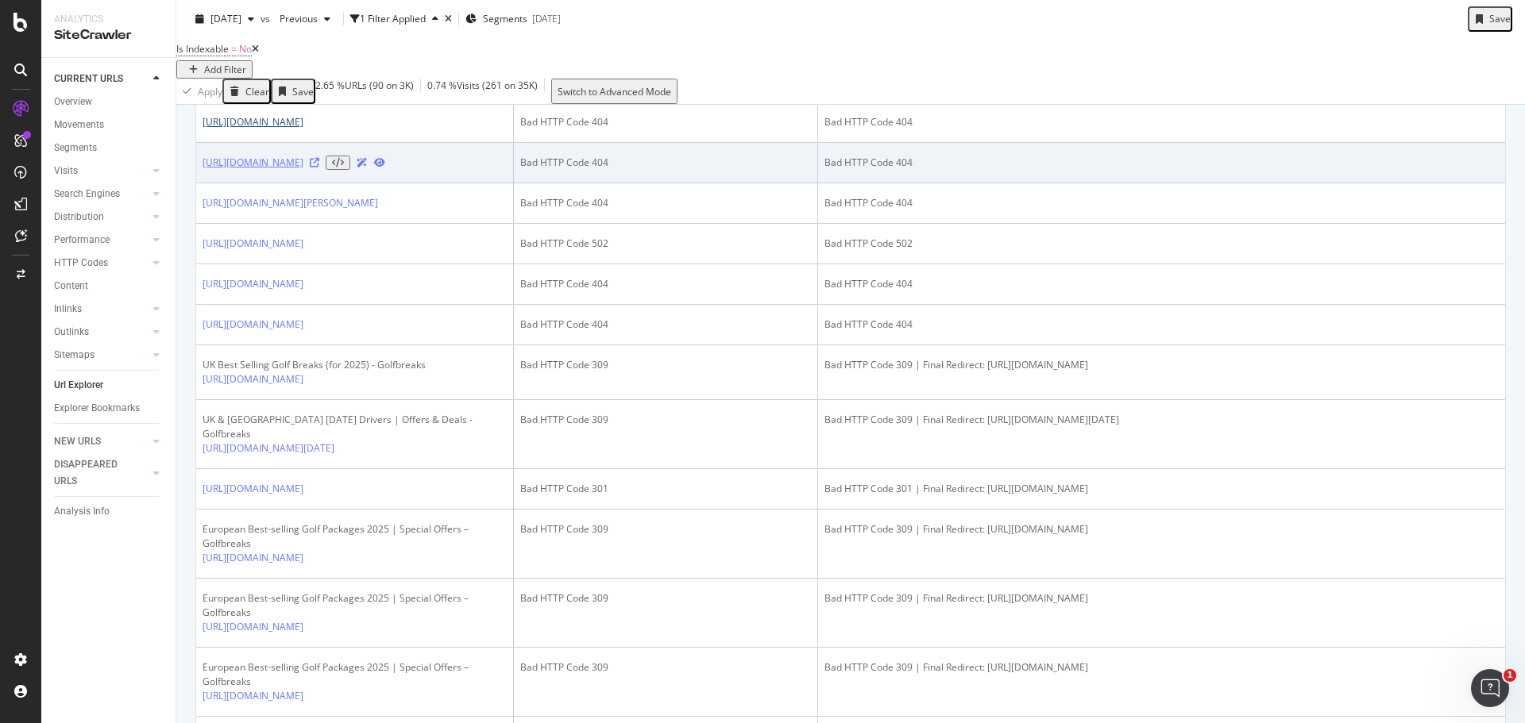
scroll to position [794, 0]
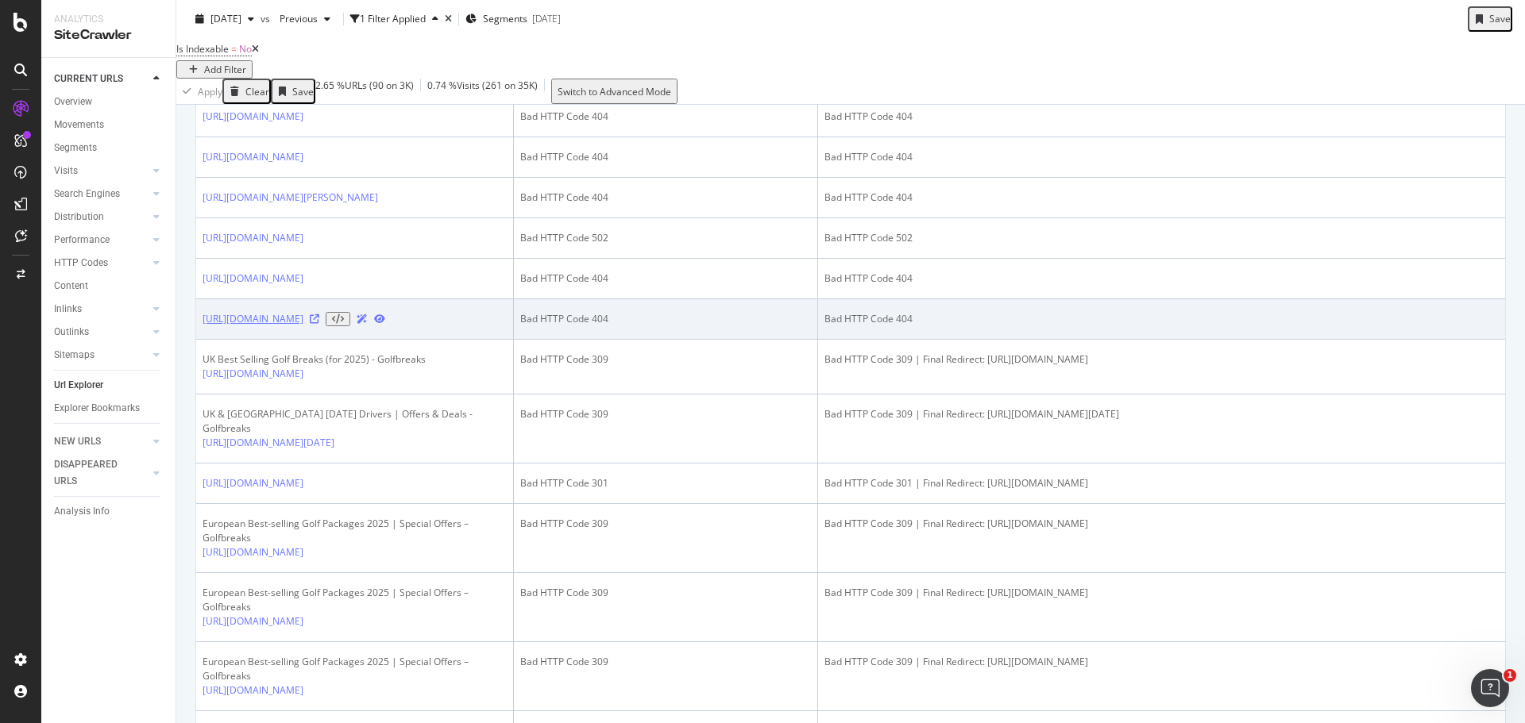
click at [303, 326] on link "https://www.golfbreaks.com/en-gb/collections/" at bounding box center [252, 319] width 101 height 14
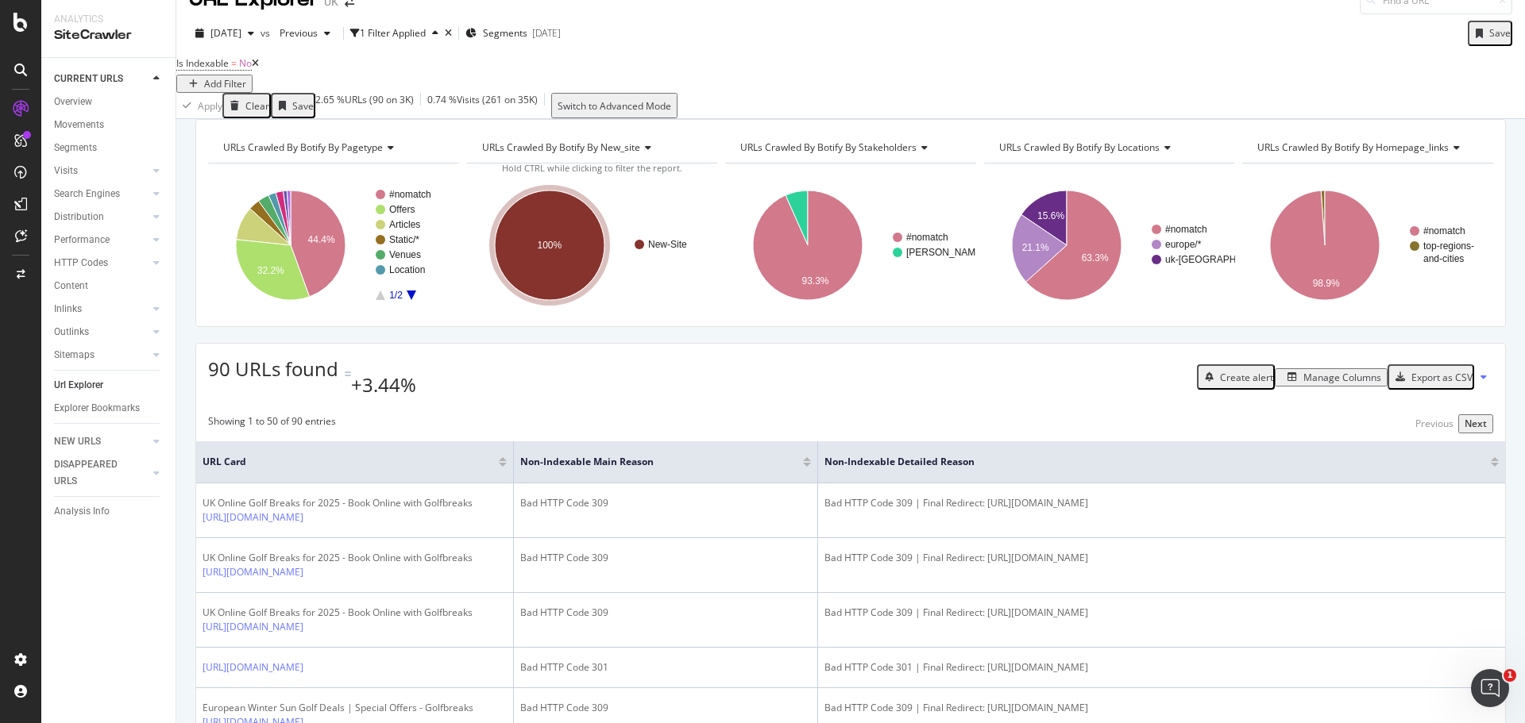
scroll to position [0, 0]
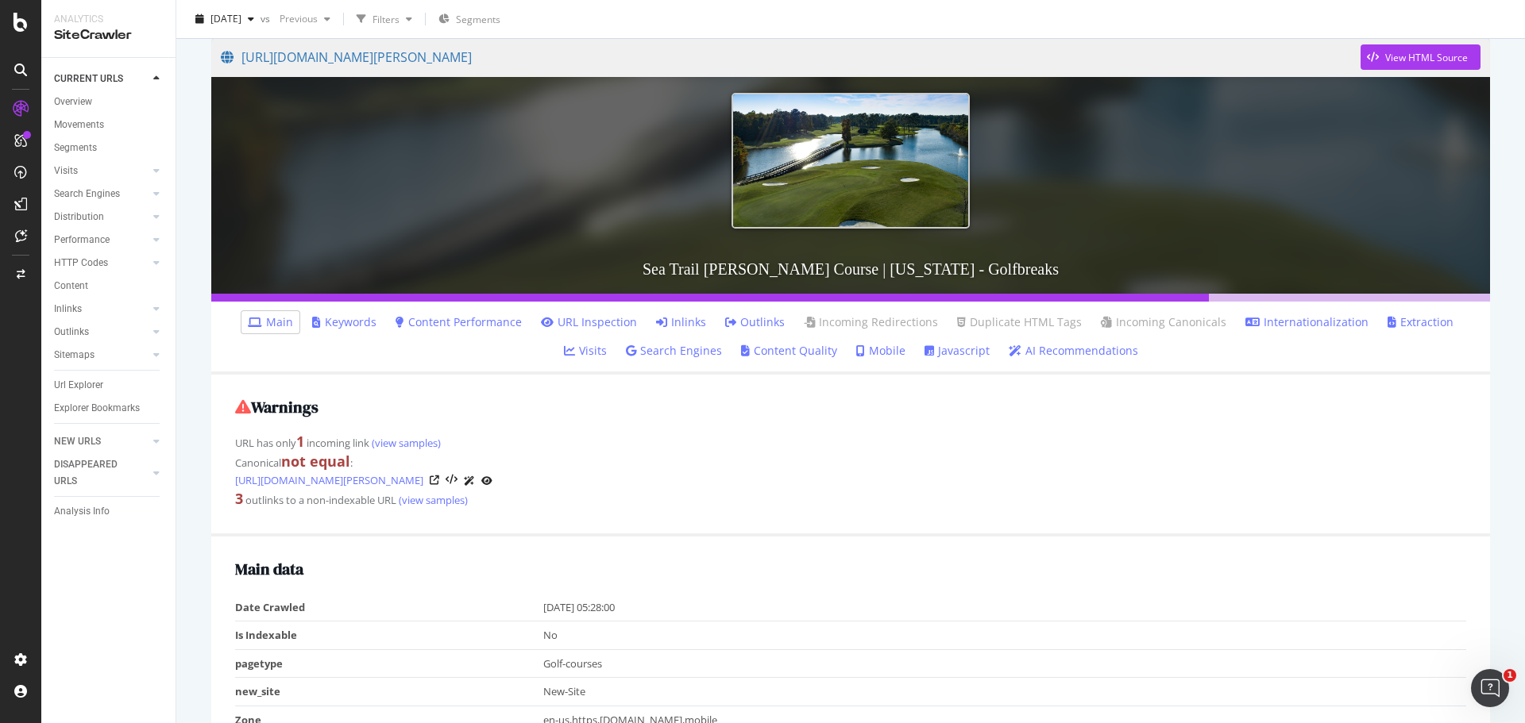
scroll to position [159, 0]
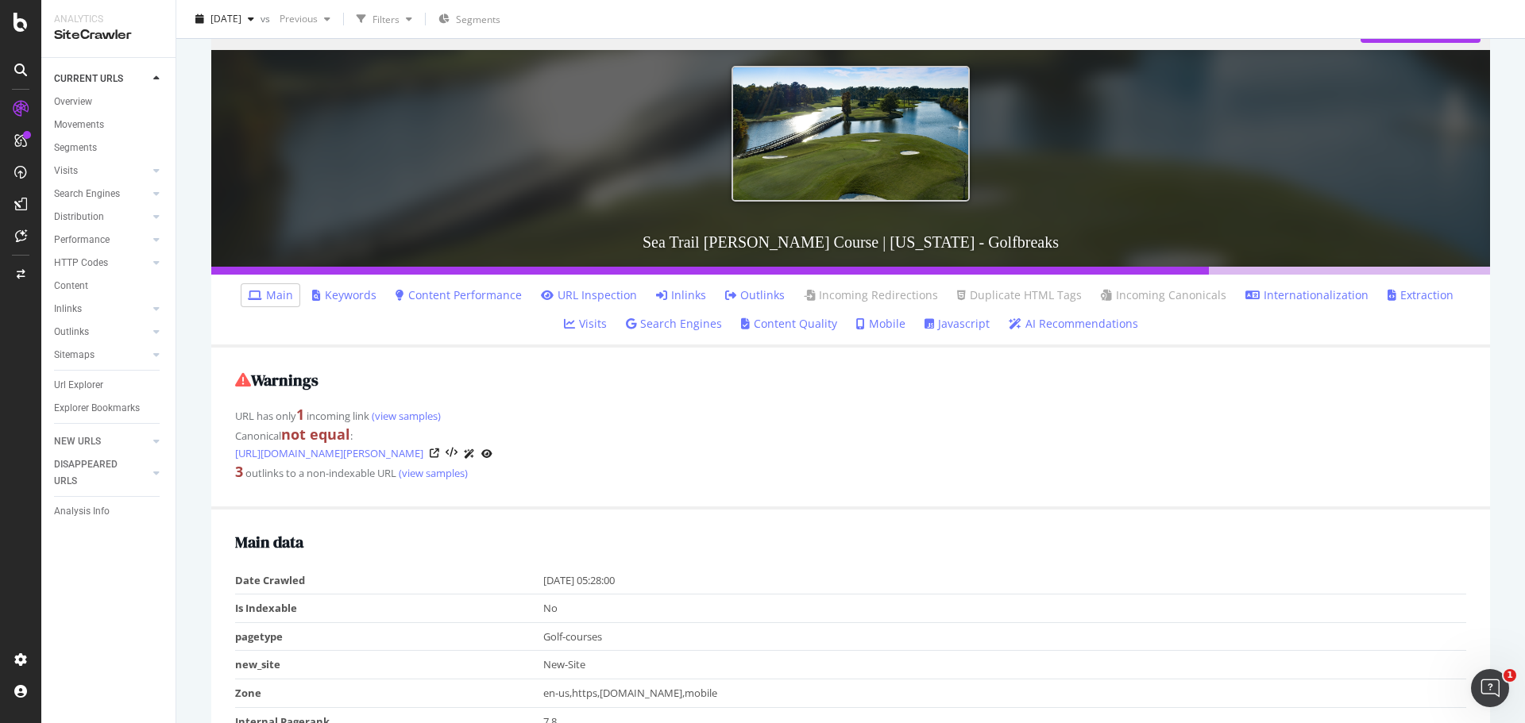
click at [659, 293] on link "Inlinks" at bounding box center [681, 295] width 50 height 16
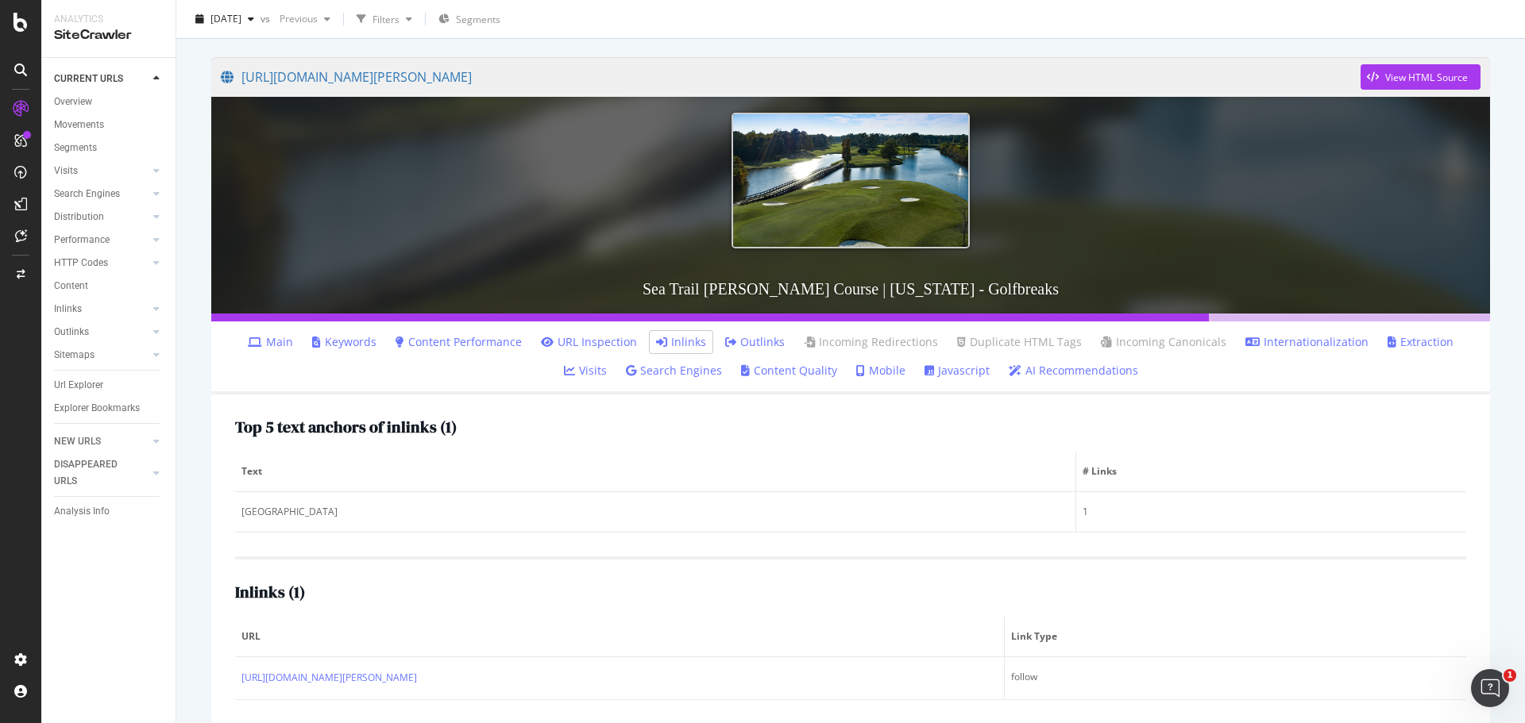
scroll to position [129, 0]
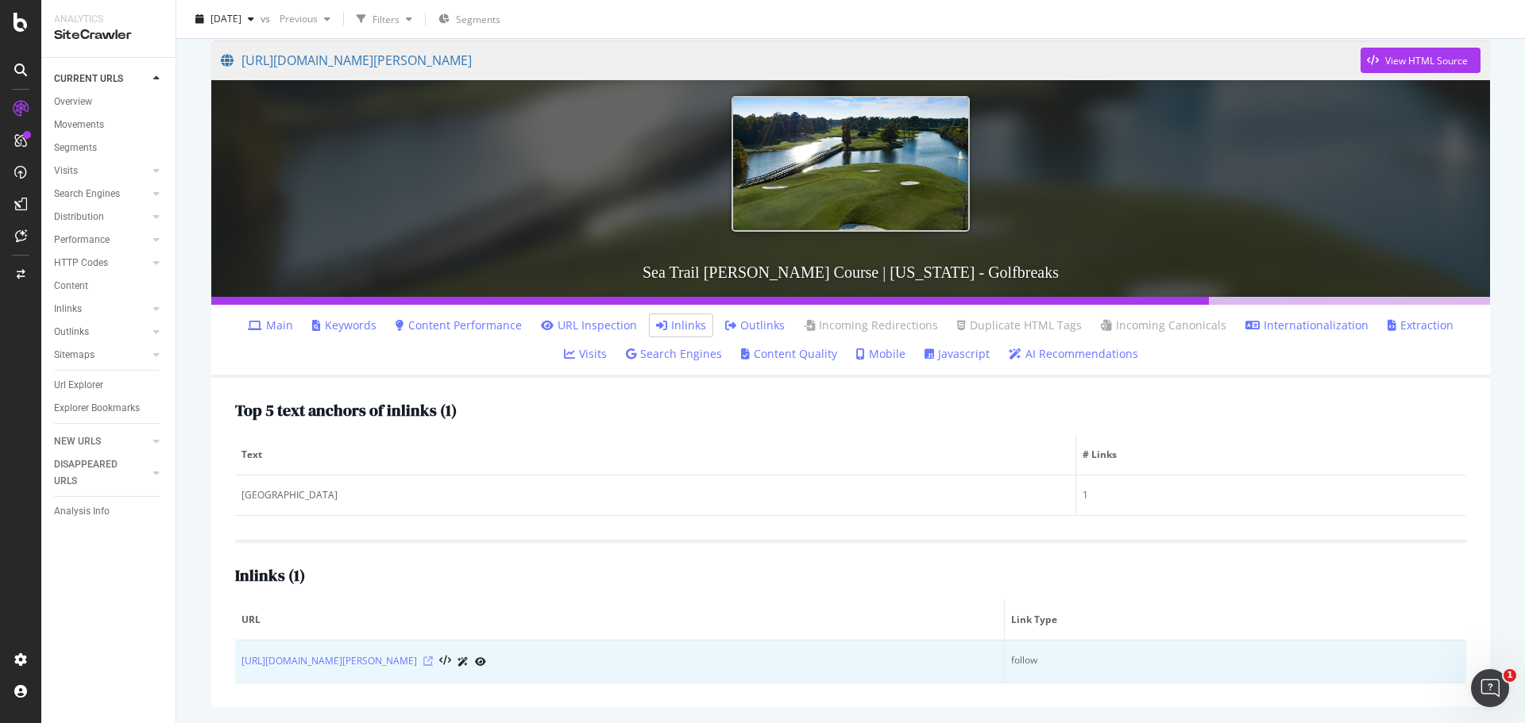
click at [433, 664] on icon at bounding box center [428, 662] width 10 height 10
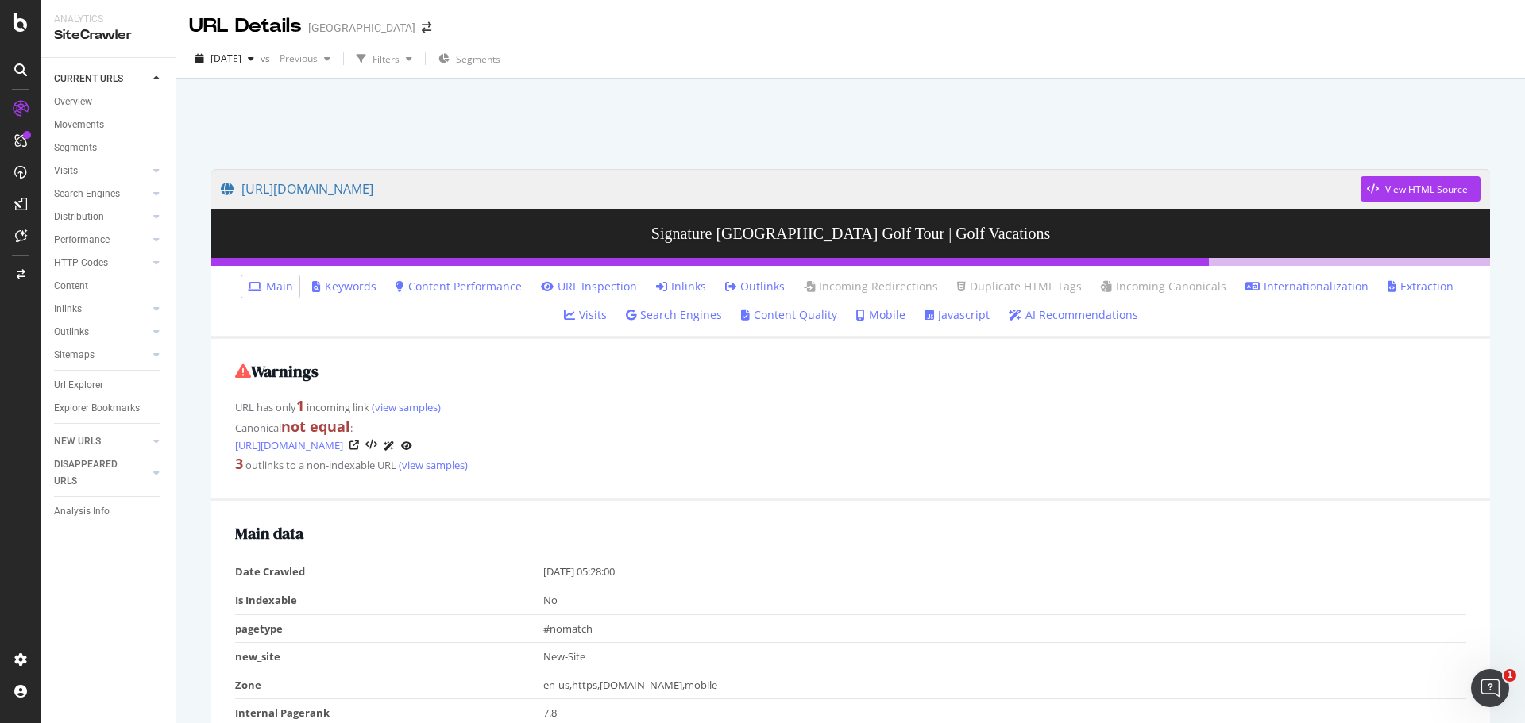
click at [656, 280] on link "Inlinks" at bounding box center [681, 287] width 50 height 16
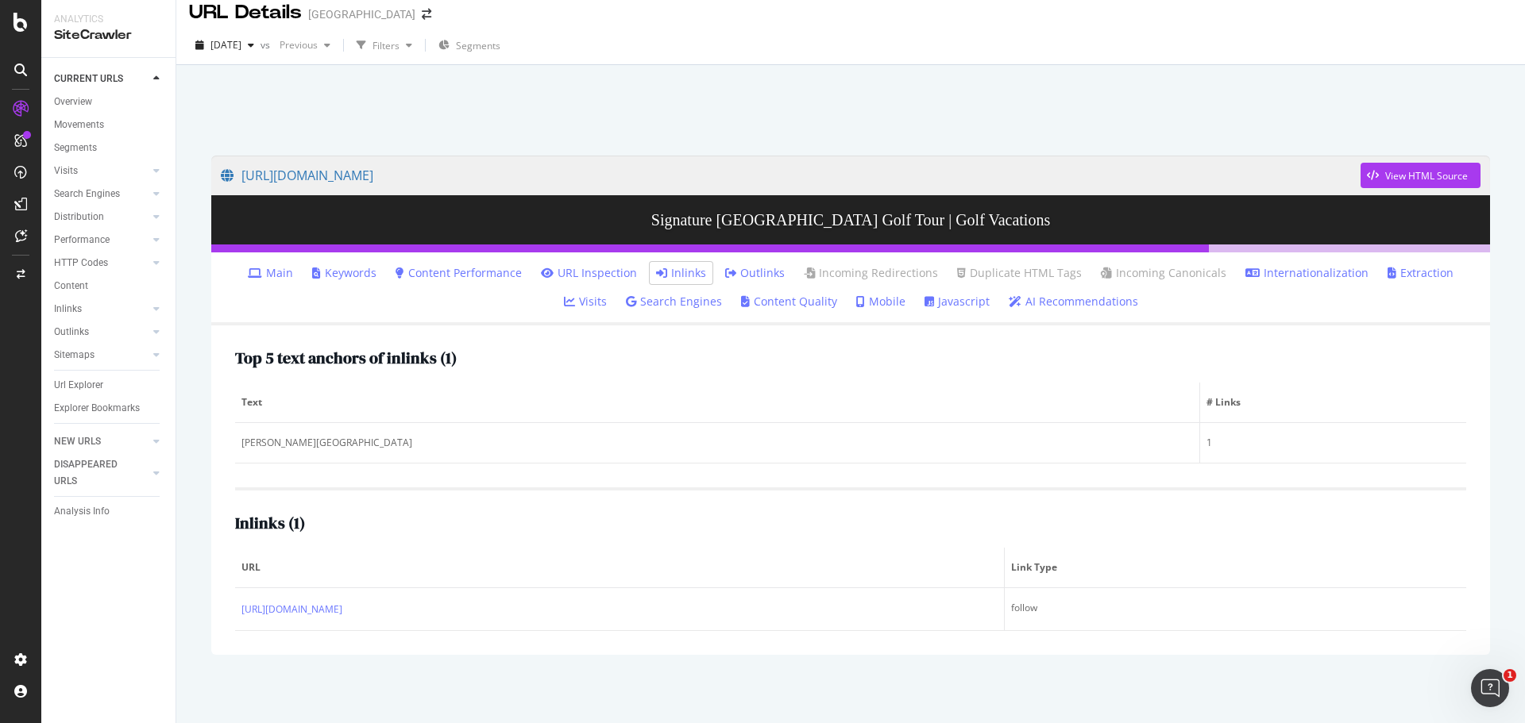
scroll to position [17, 0]
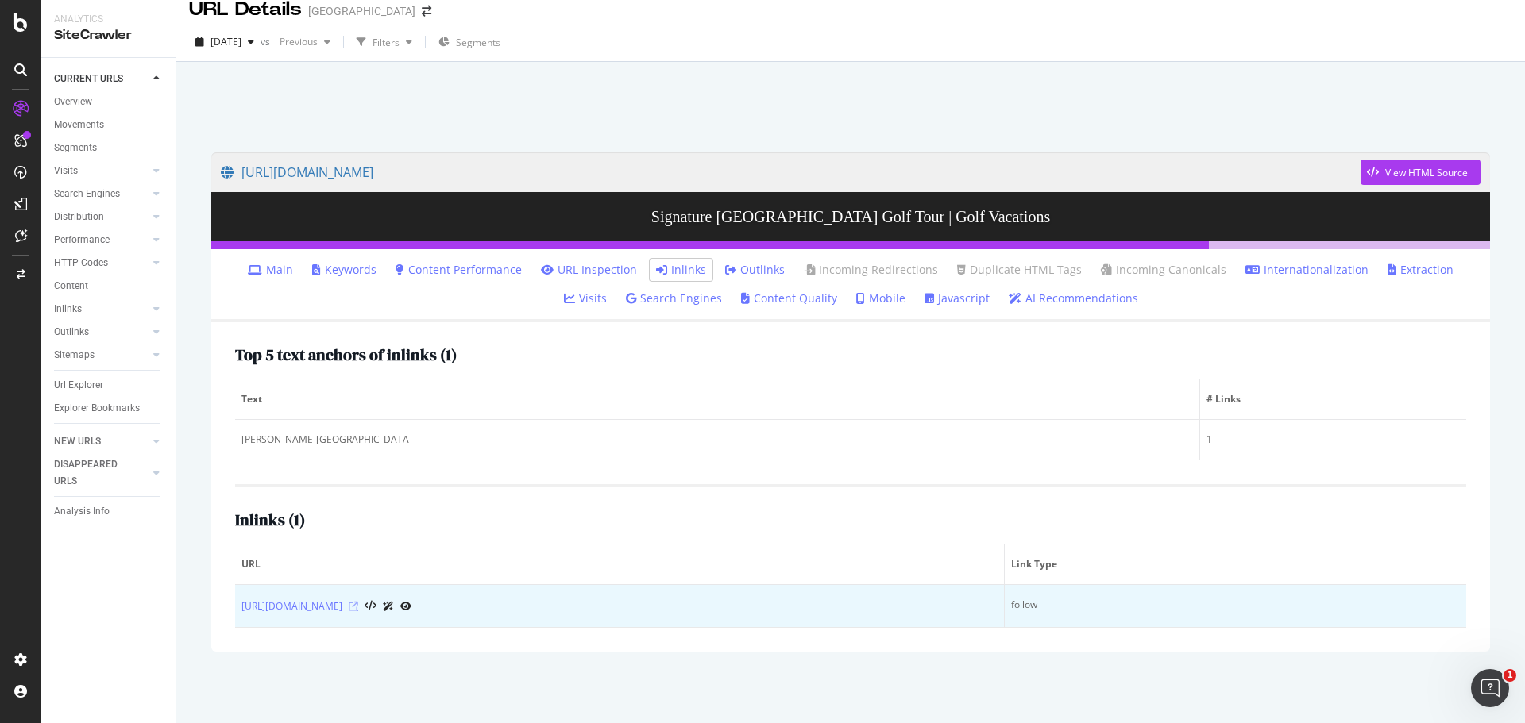
click at [358, 605] on icon at bounding box center [354, 607] width 10 height 10
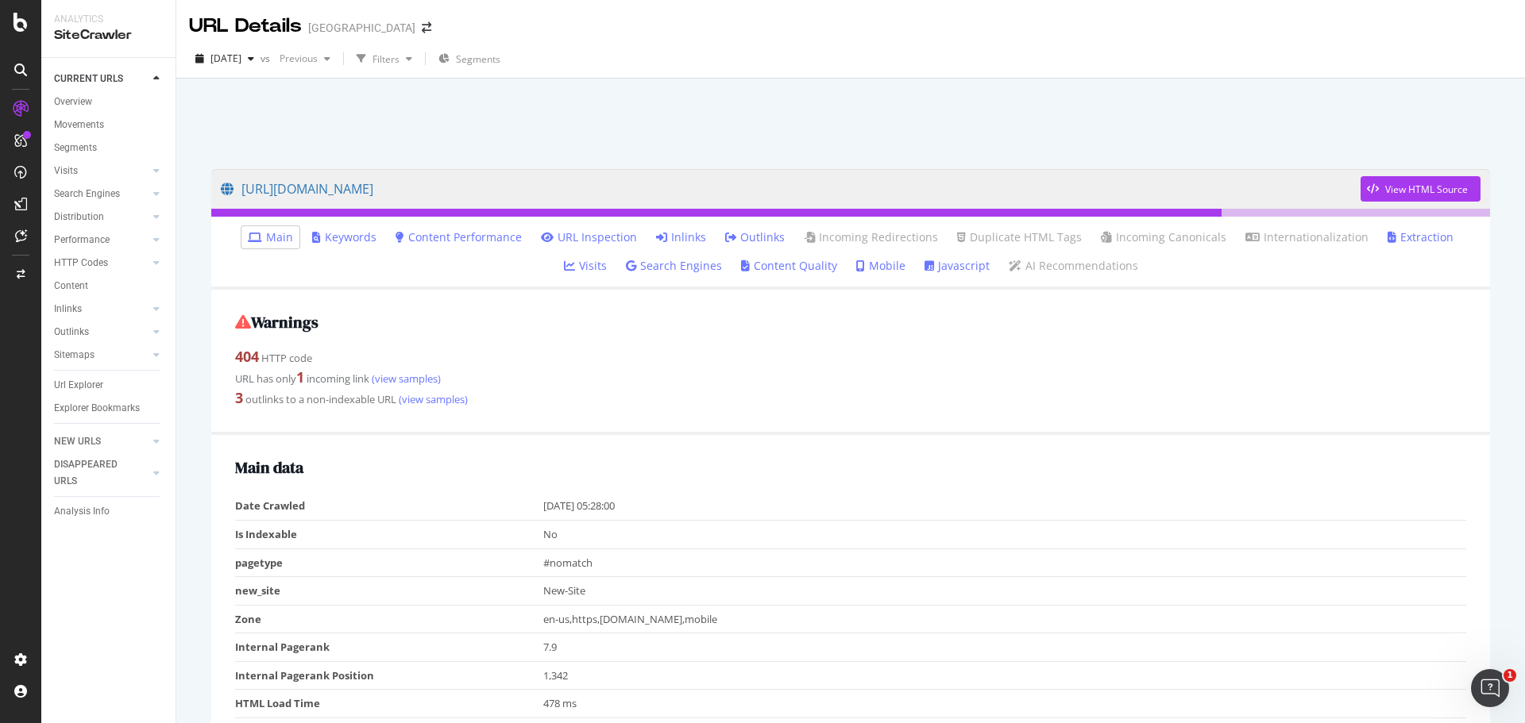
click at [658, 238] on link "Inlinks" at bounding box center [681, 237] width 50 height 16
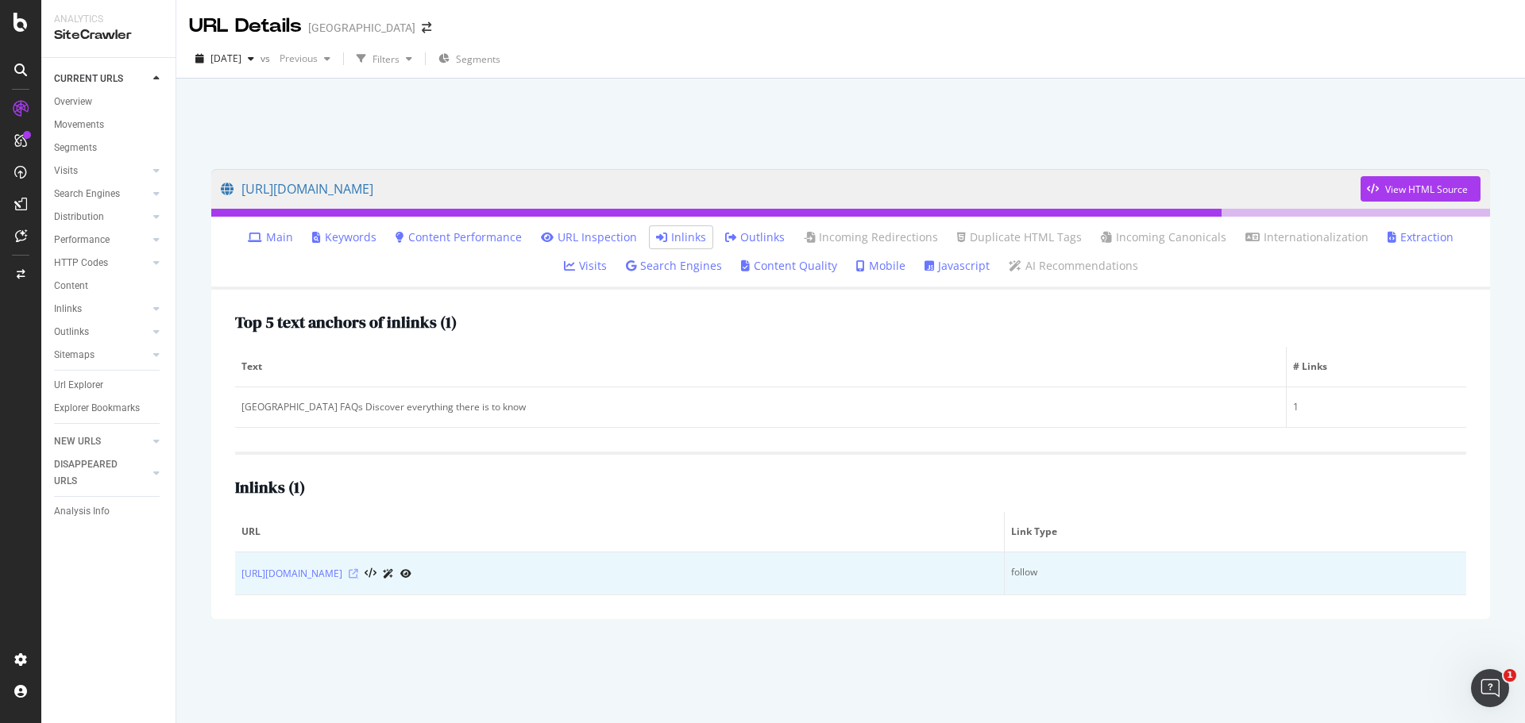
click at [358, 572] on icon at bounding box center [354, 574] width 10 height 10
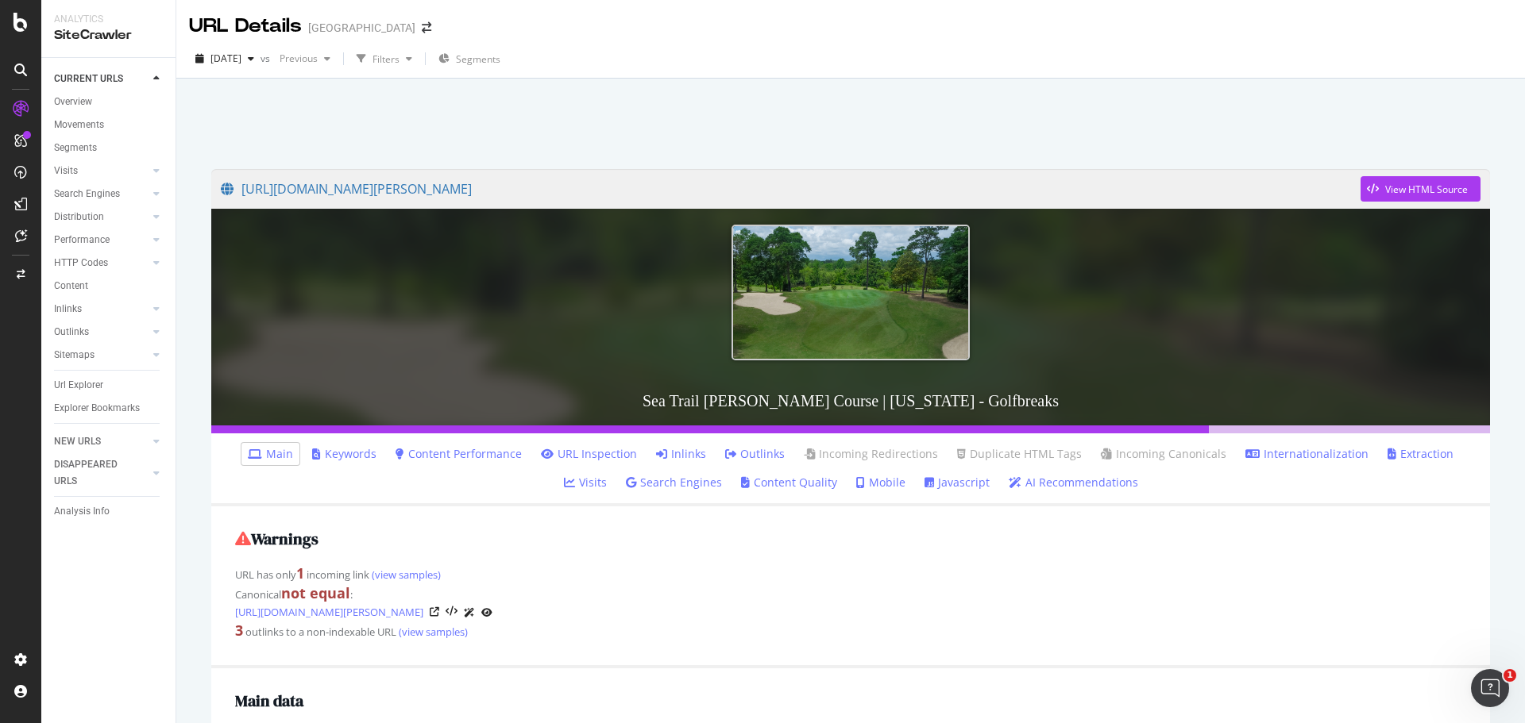
click at [656, 459] on link "Inlinks" at bounding box center [681, 454] width 50 height 16
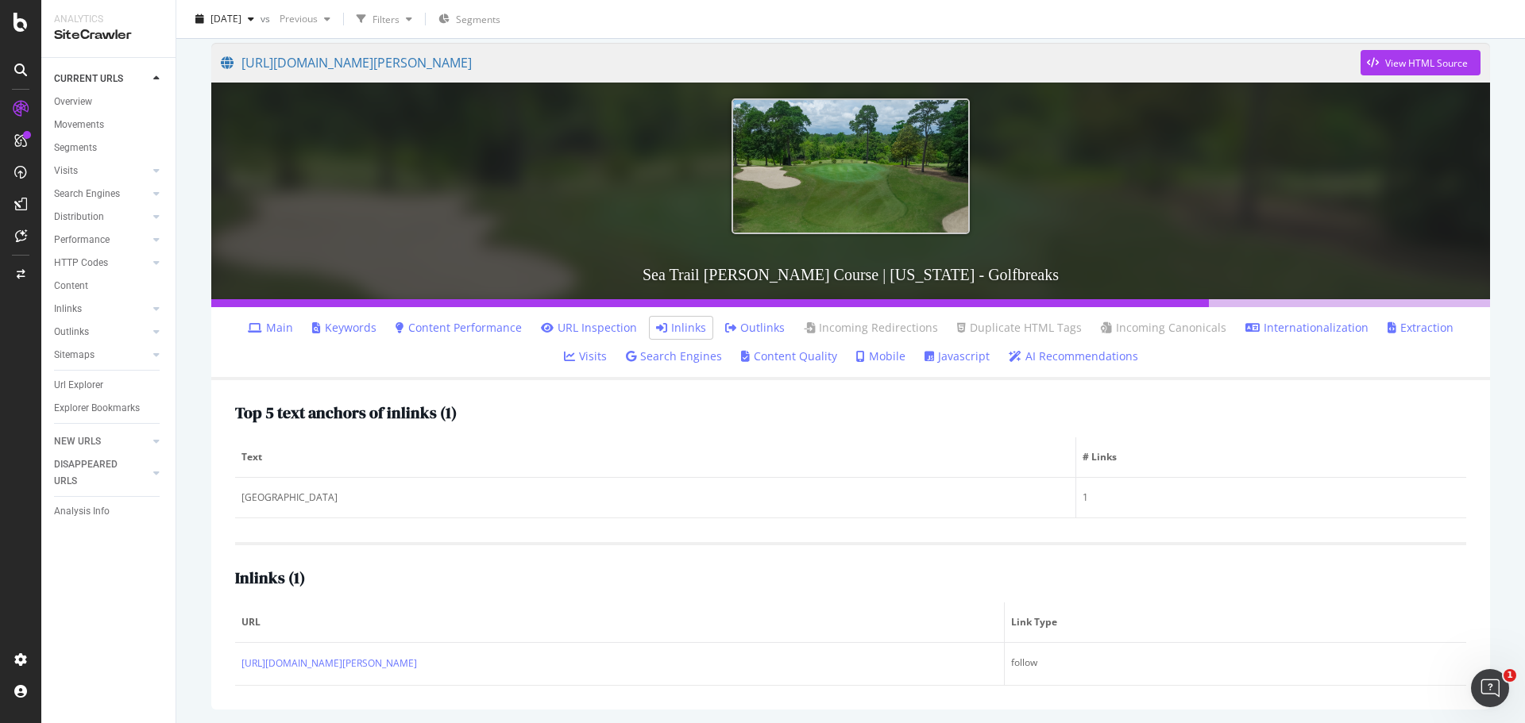
scroll to position [129, 0]
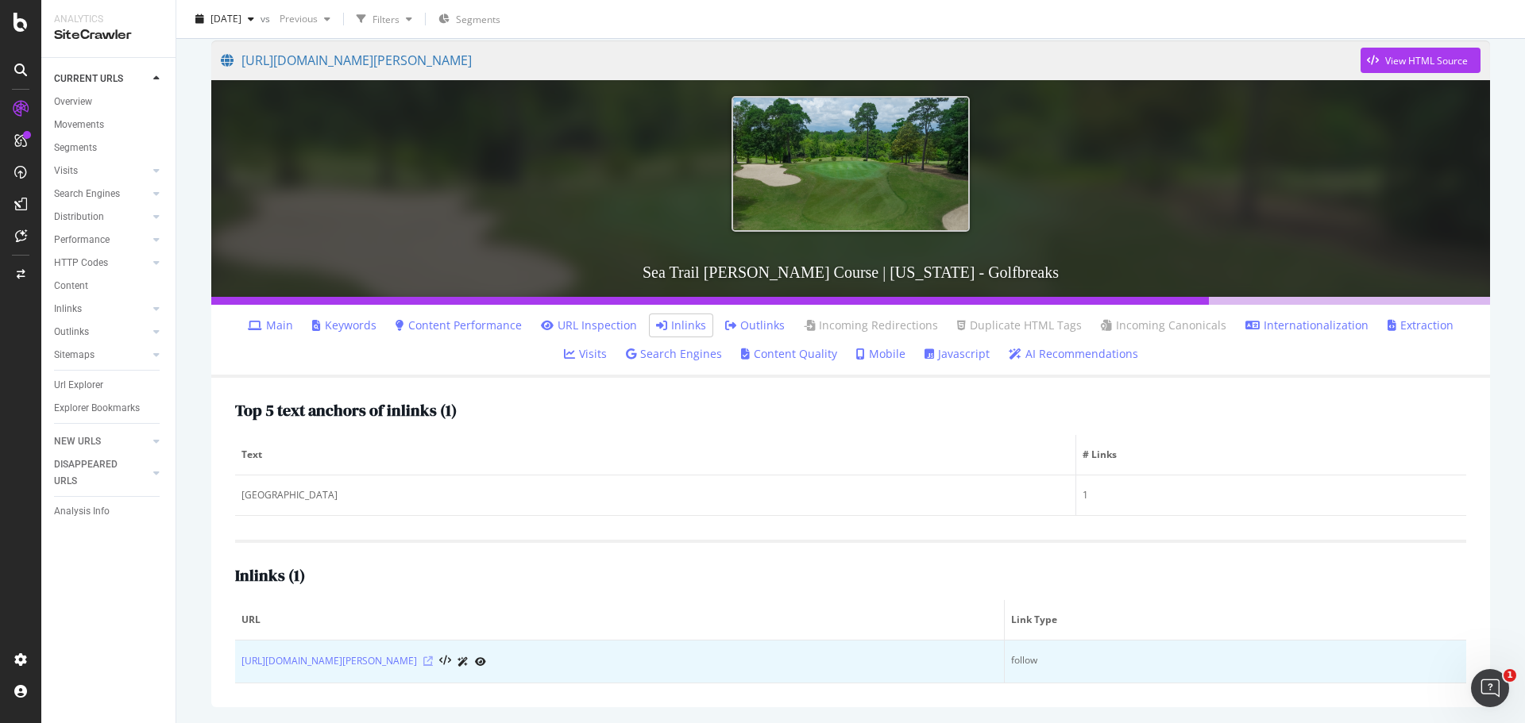
click at [433, 658] on icon at bounding box center [428, 662] width 10 height 10
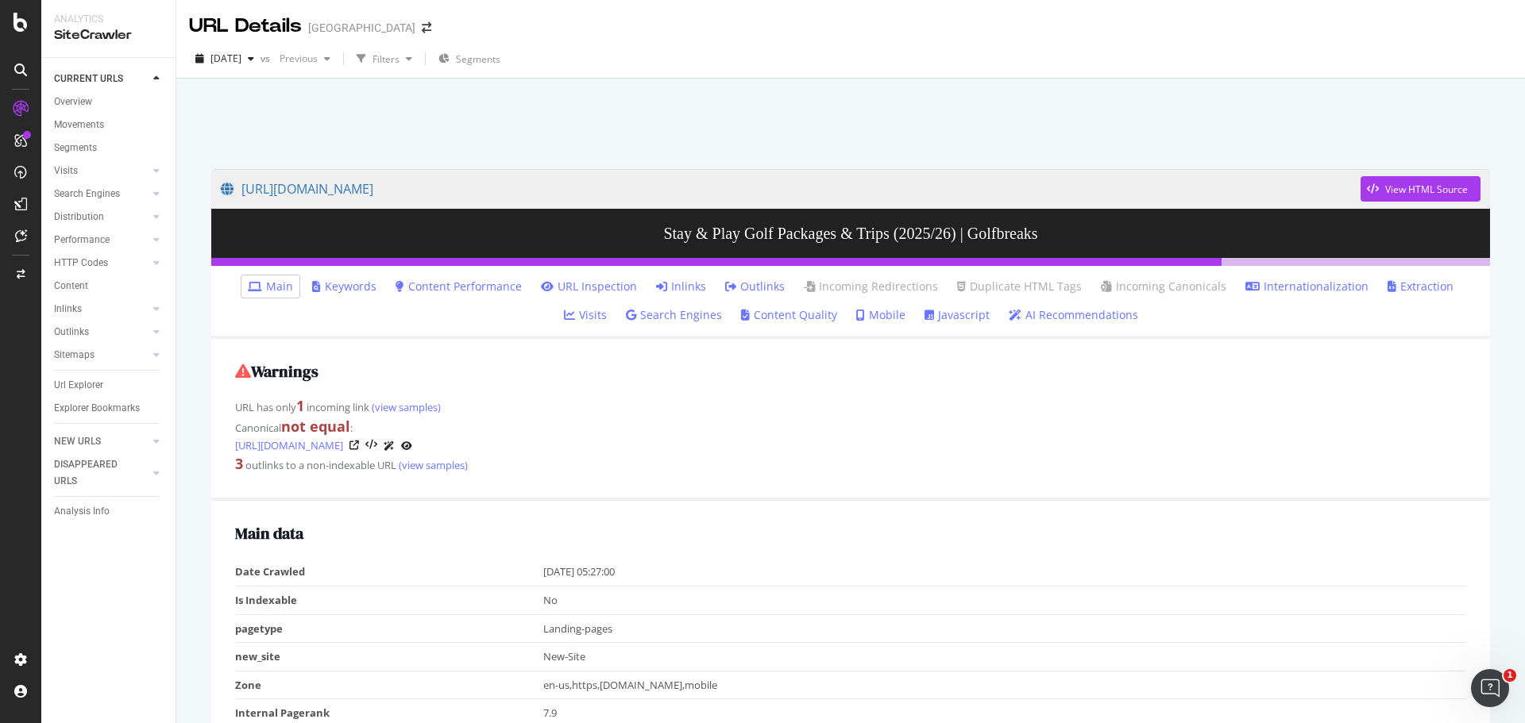
click at [656, 284] on link "Inlinks" at bounding box center [681, 287] width 50 height 16
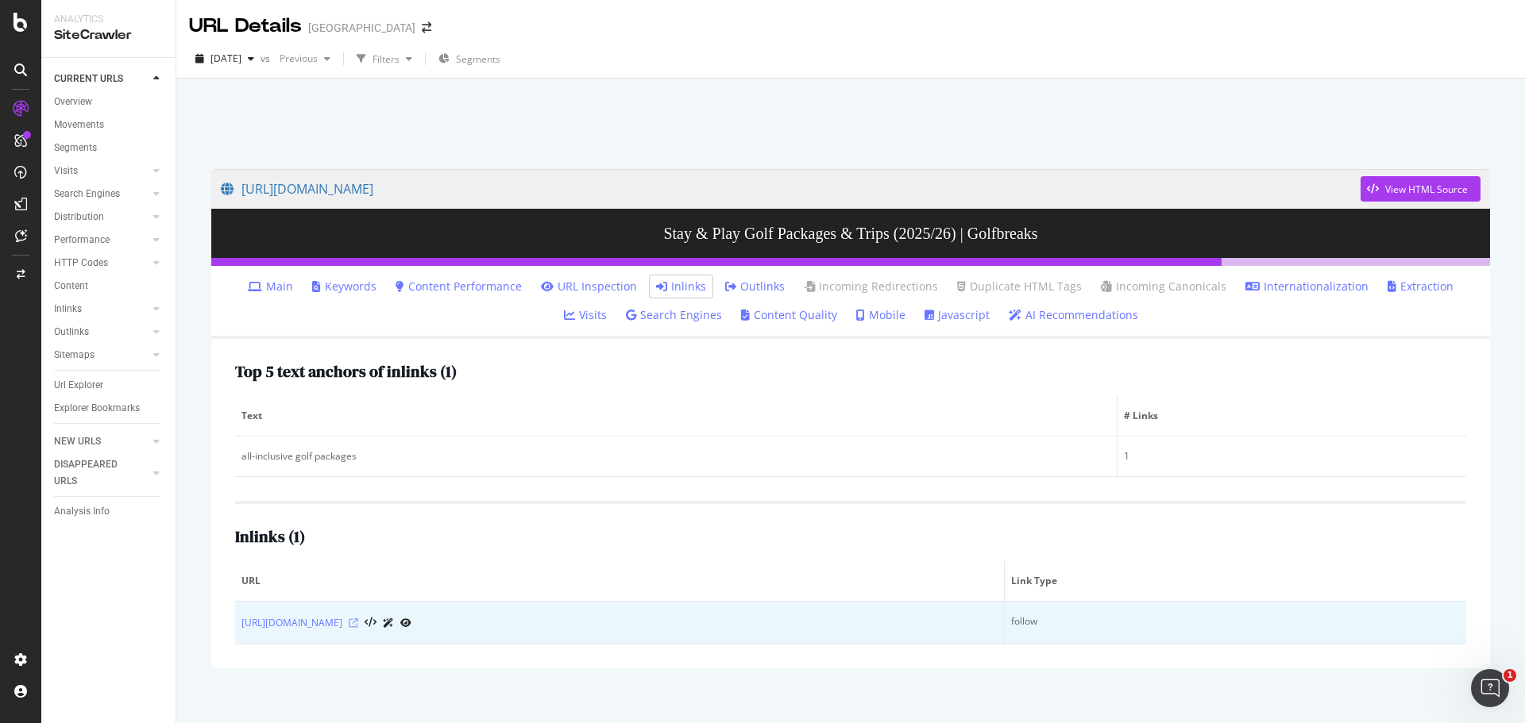
click at [358, 623] on icon at bounding box center [354, 624] width 10 height 10
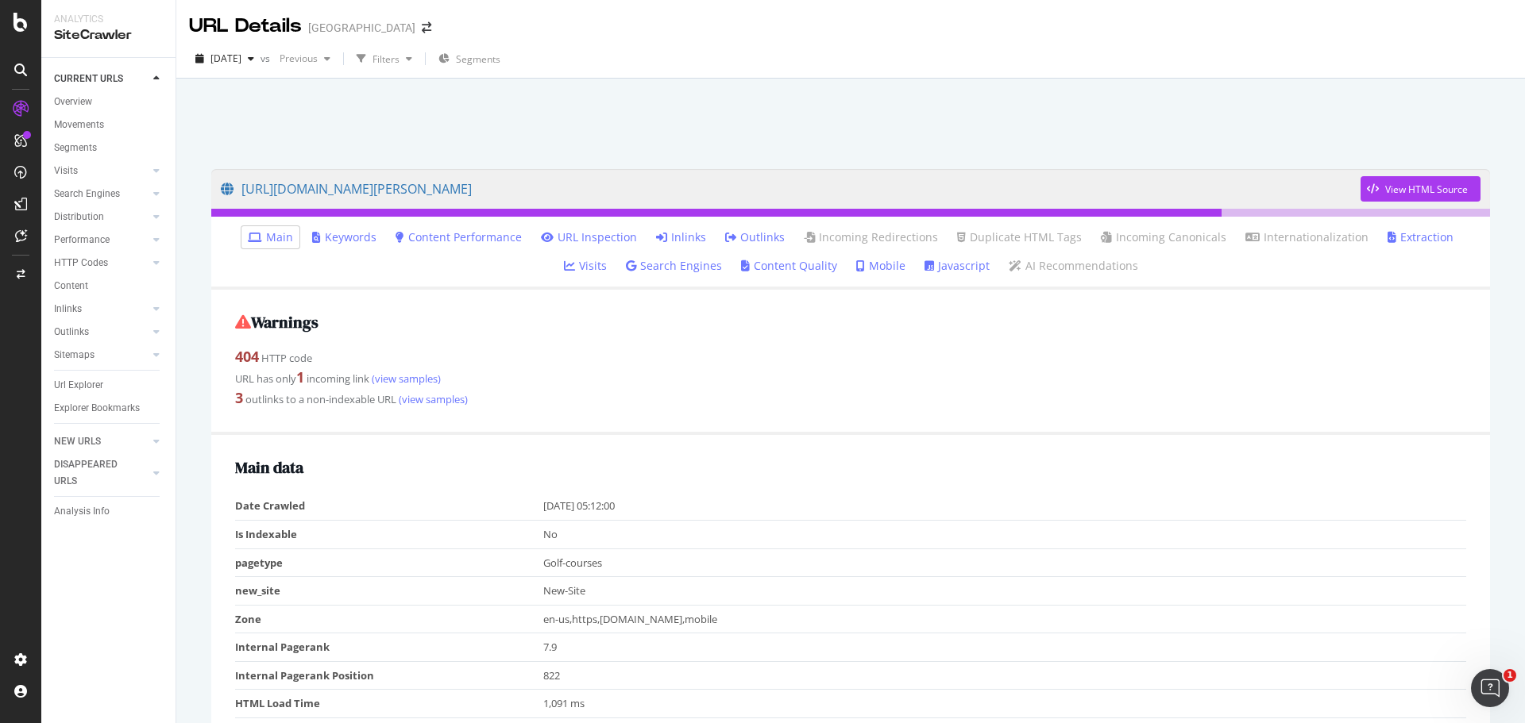
click at [656, 235] on link "Inlinks" at bounding box center [681, 237] width 50 height 16
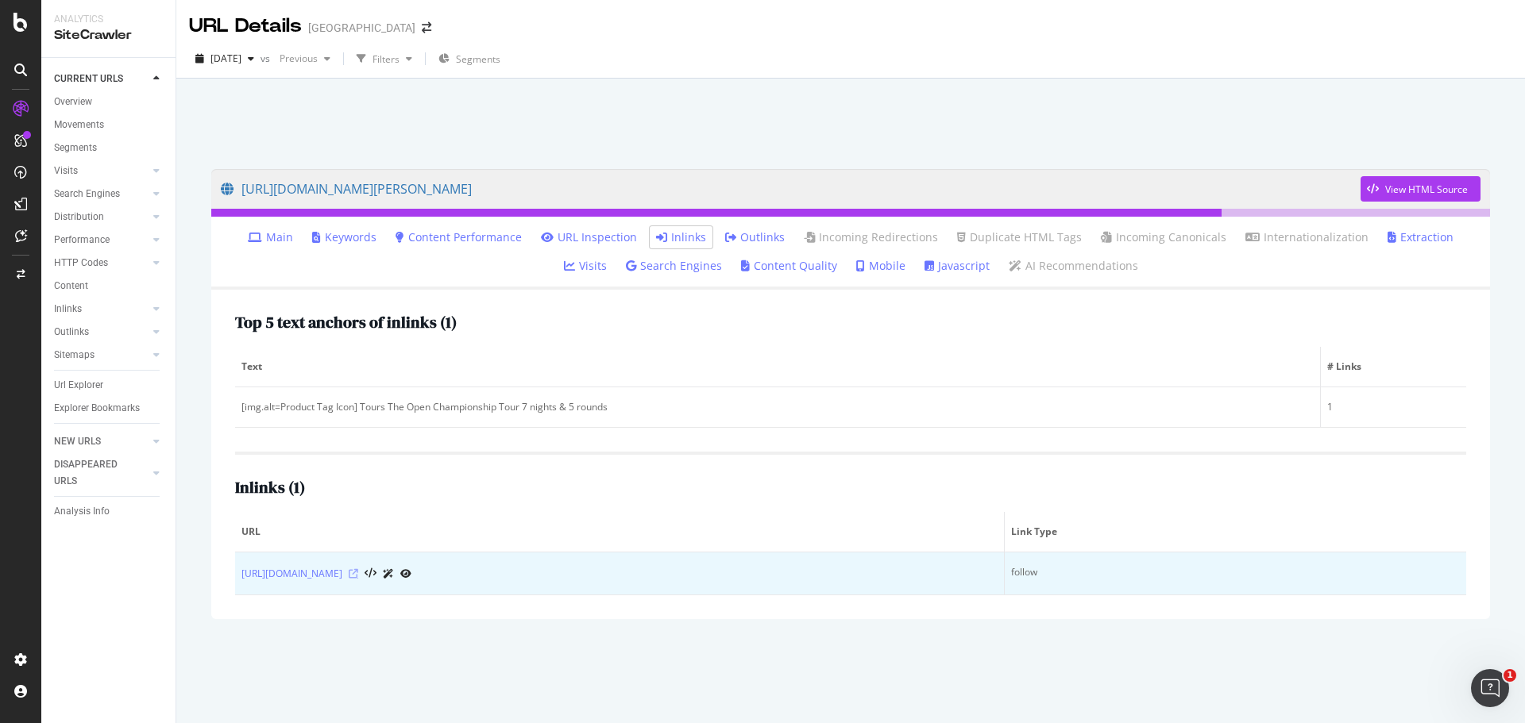
click at [358, 573] on icon at bounding box center [354, 574] width 10 height 10
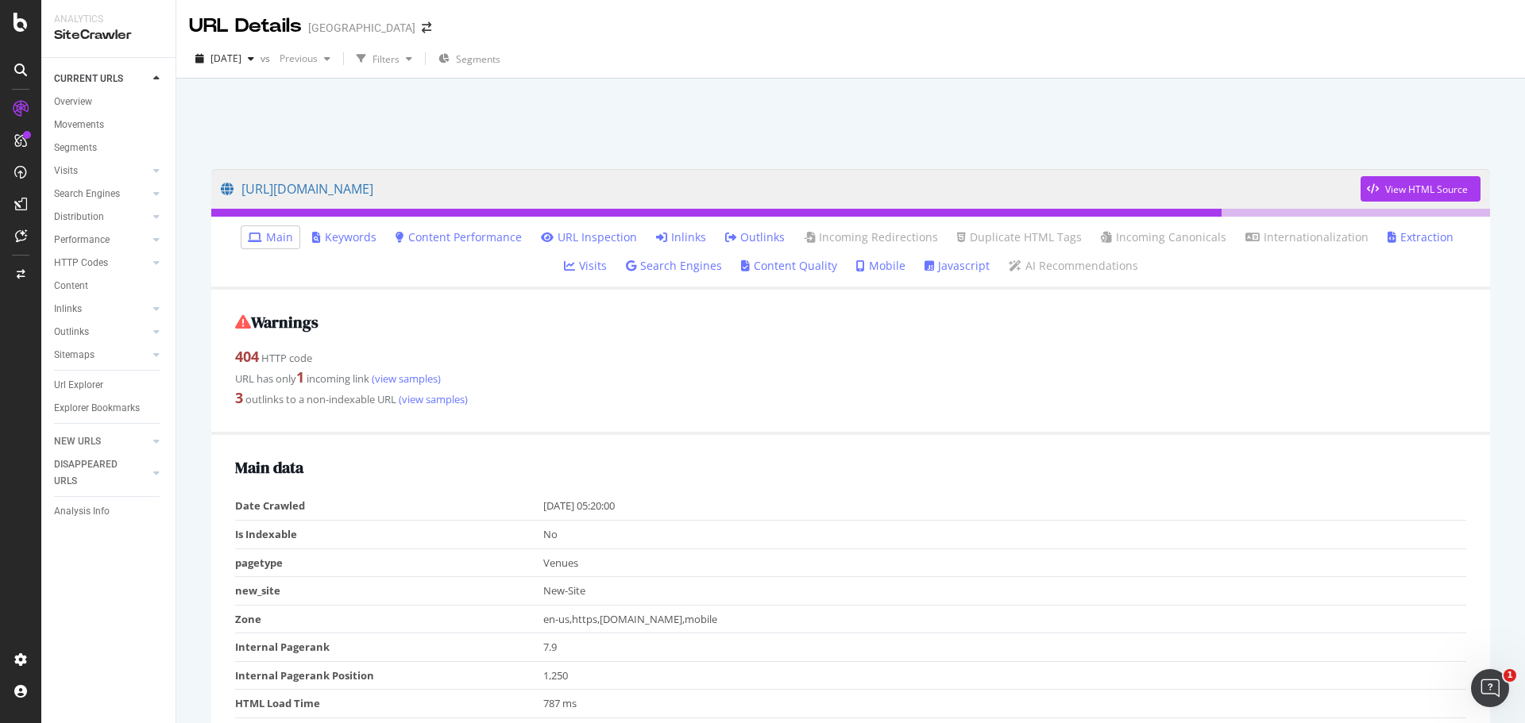
click at [656, 233] on link "Inlinks" at bounding box center [681, 237] width 50 height 16
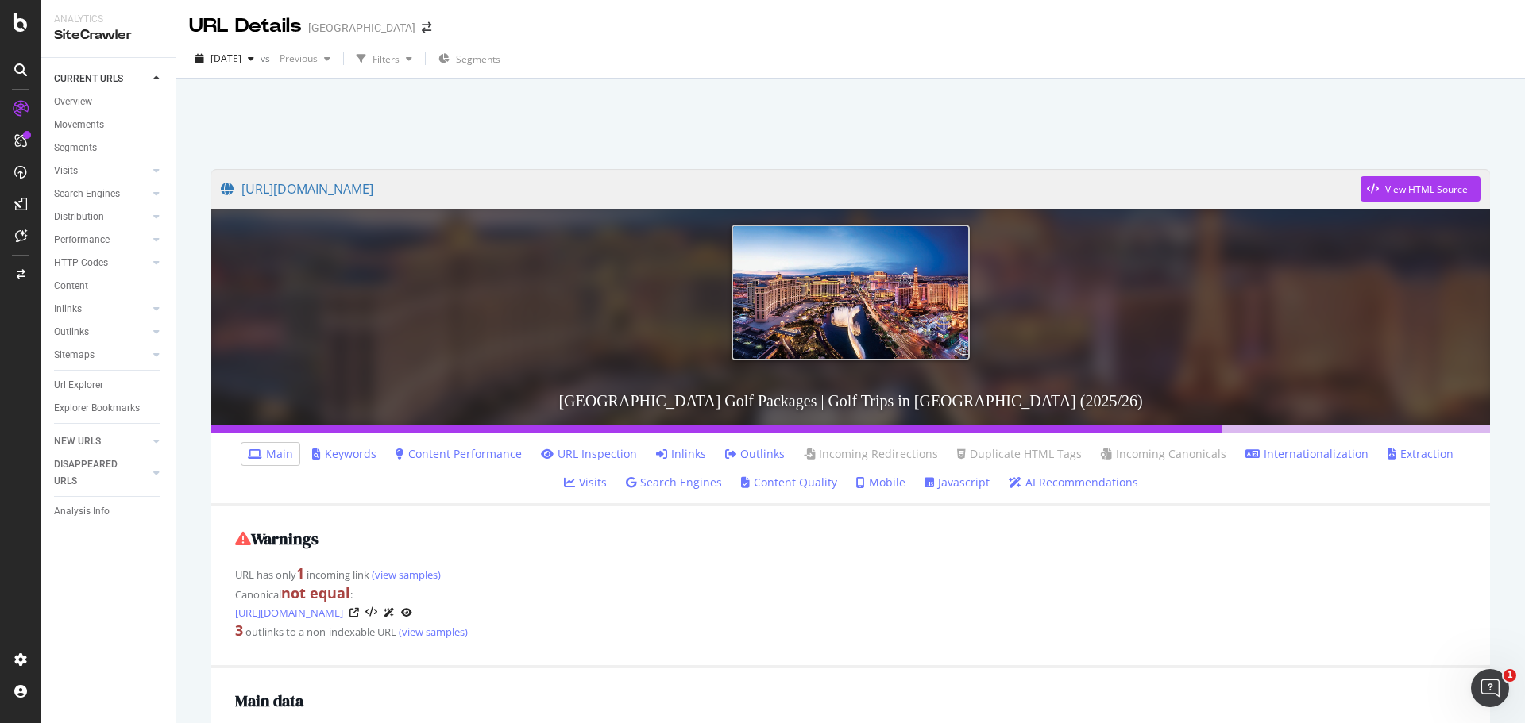
click at [656, 453] on link "Inlinks" at bounding box center [681, 454] width 50 height 16
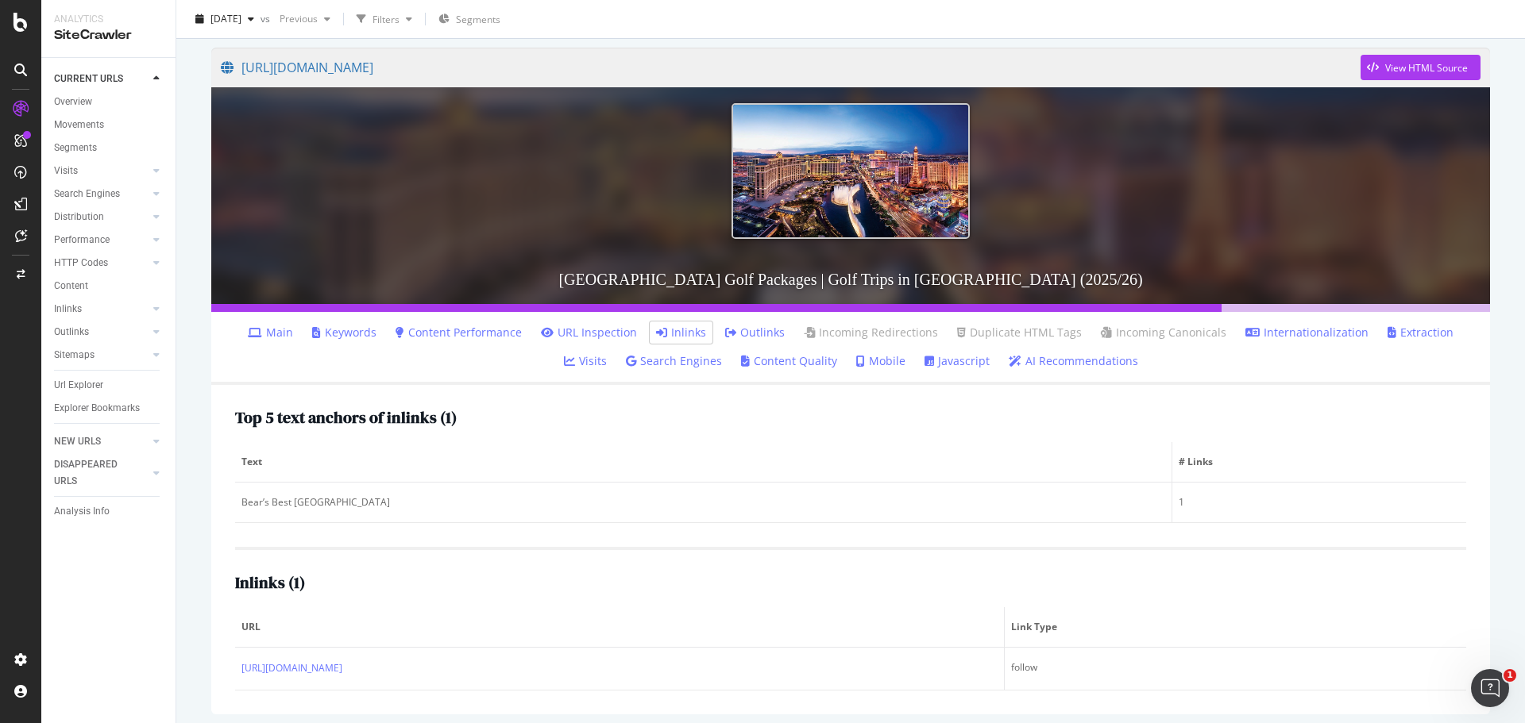
scroll to position [129, 0]
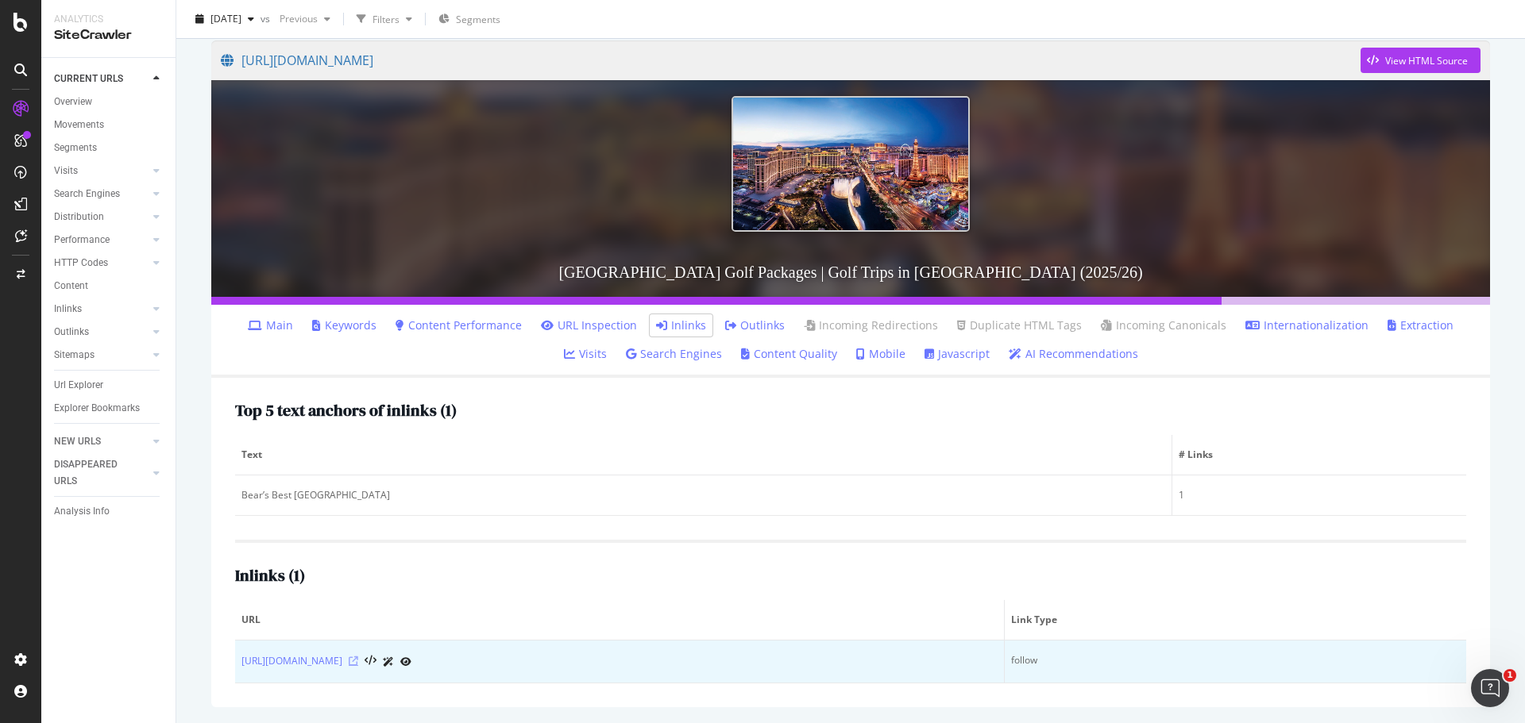
click at [358, 664] on icon at bounding box center [354, 662] width 10 height 10
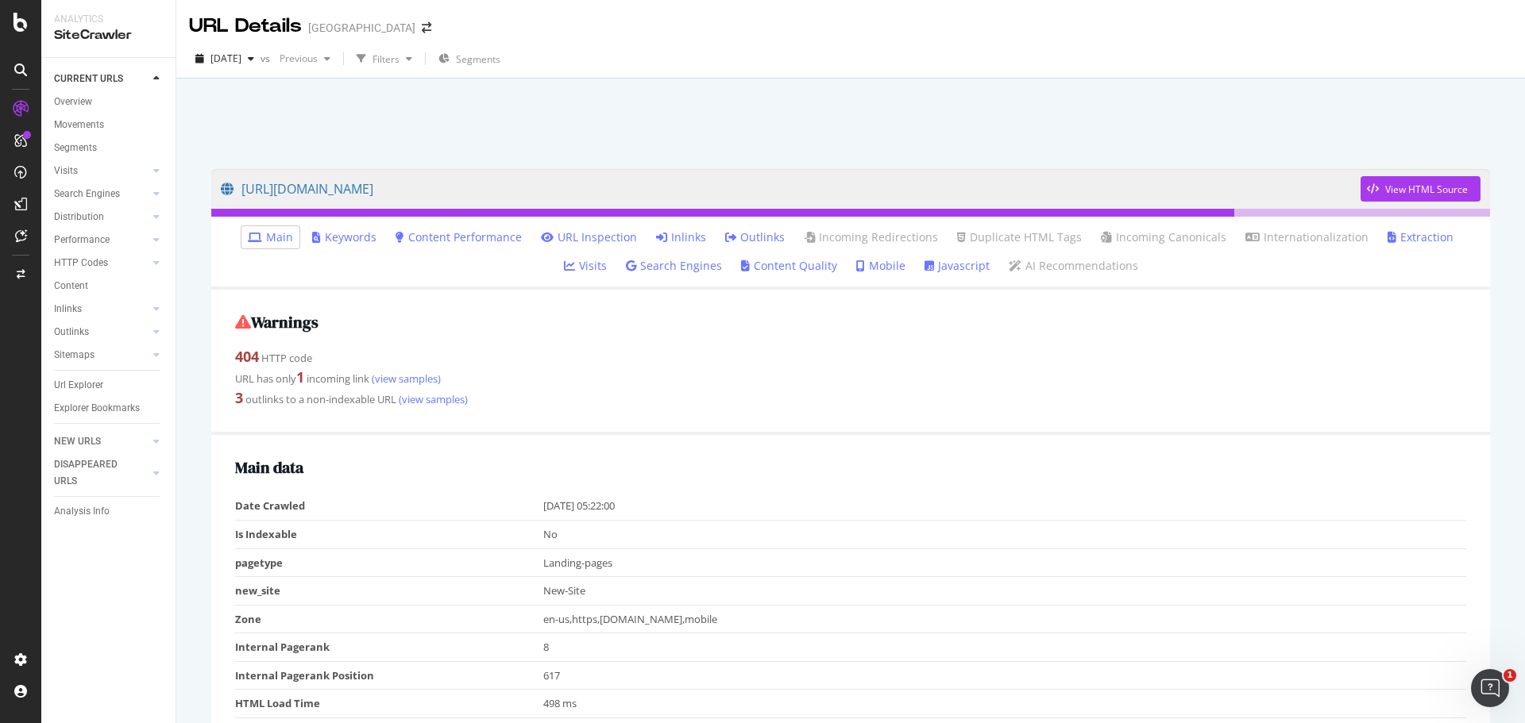
click at [665, 233] on link "Inlinks" at bounding box center [681, 237] width 50 height 16
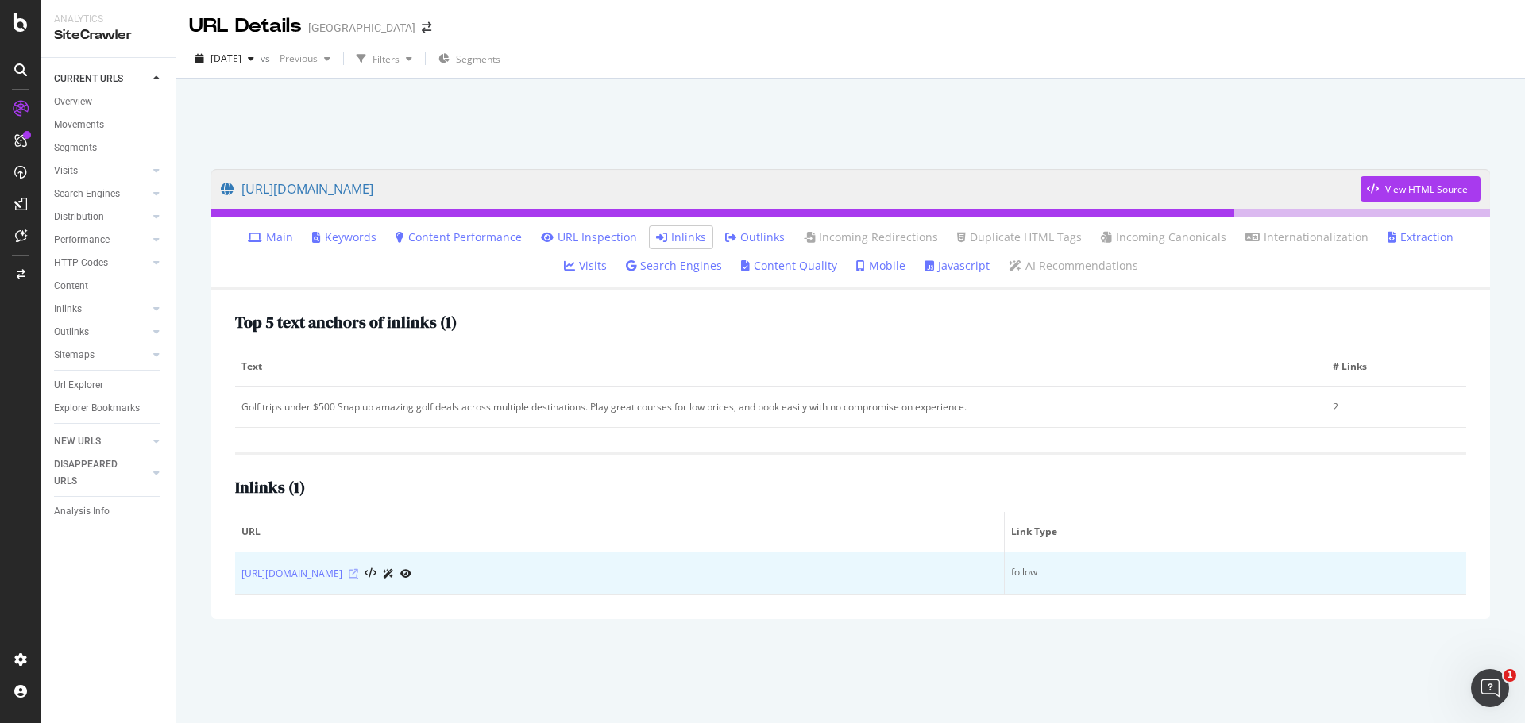
click at [358, 577] on icon at bounding box center [354, 574] width 10 height 10
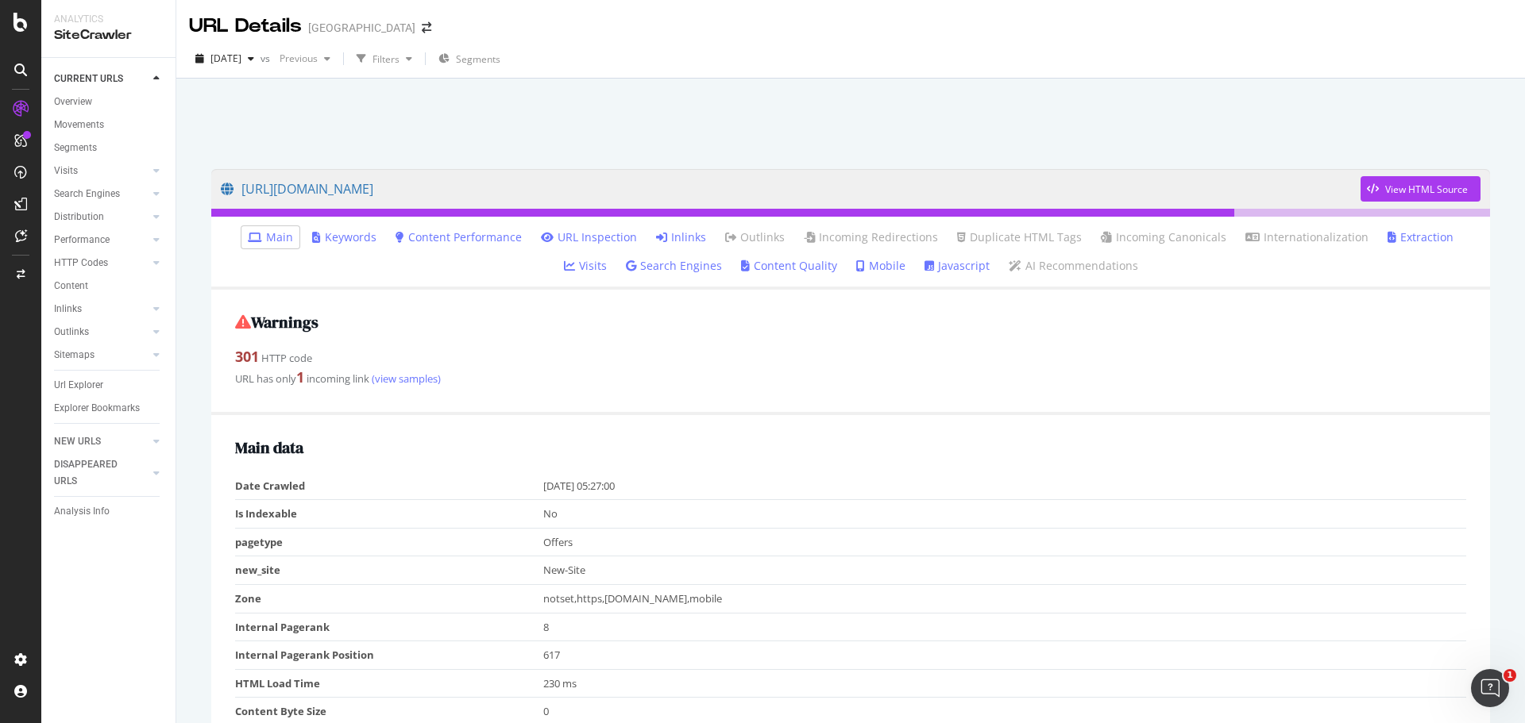
click at [656, 230] on link "Inlinks" at bounding box center [681, 237] width 50 height 16
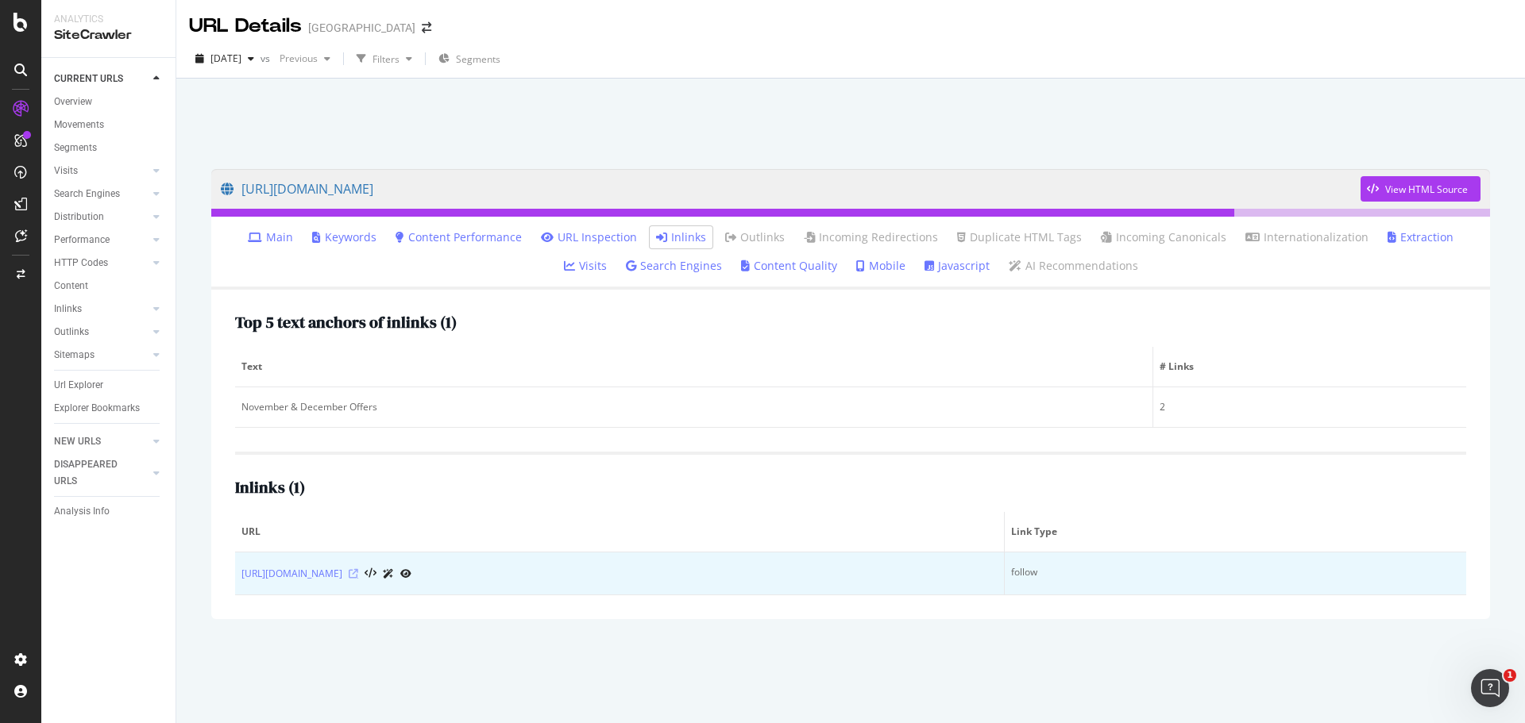
click at [358, 577] on icon at bounding box center [354, 574] width 10 height 10
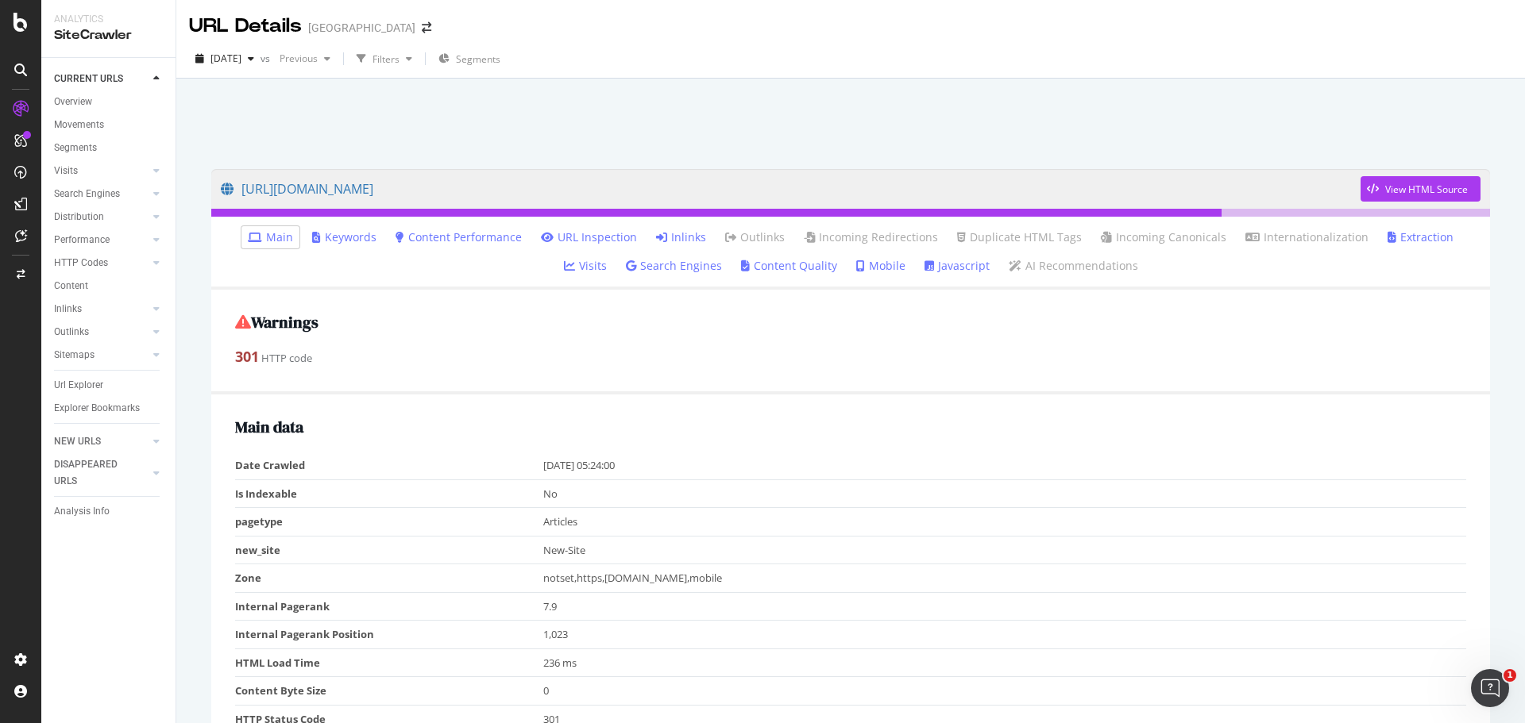
click at [656, 237] on link "Inlinks" at bounding box center [681, 237] width 50 height 16
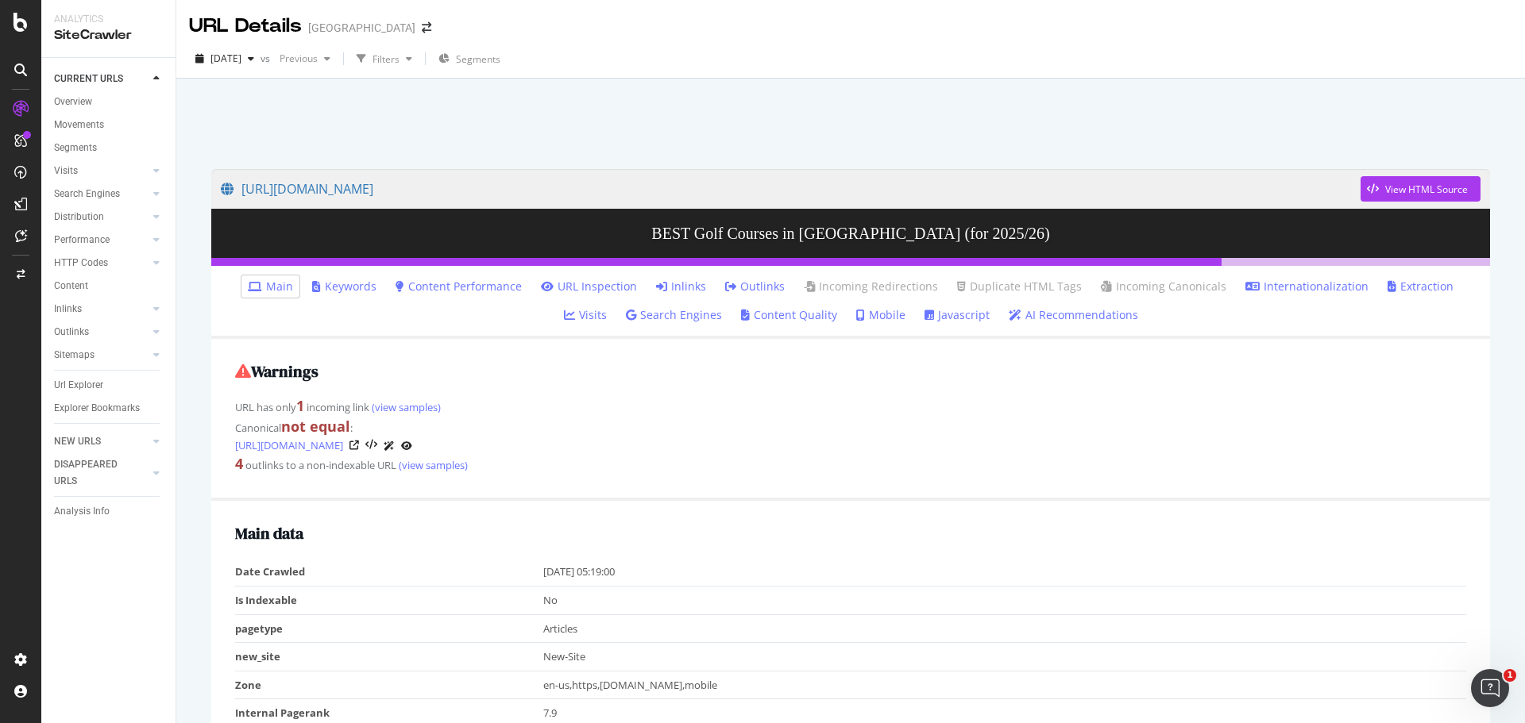
click at [656, 283] on link "Inlinks" at bounding box center [681, 287] width 50 height 16
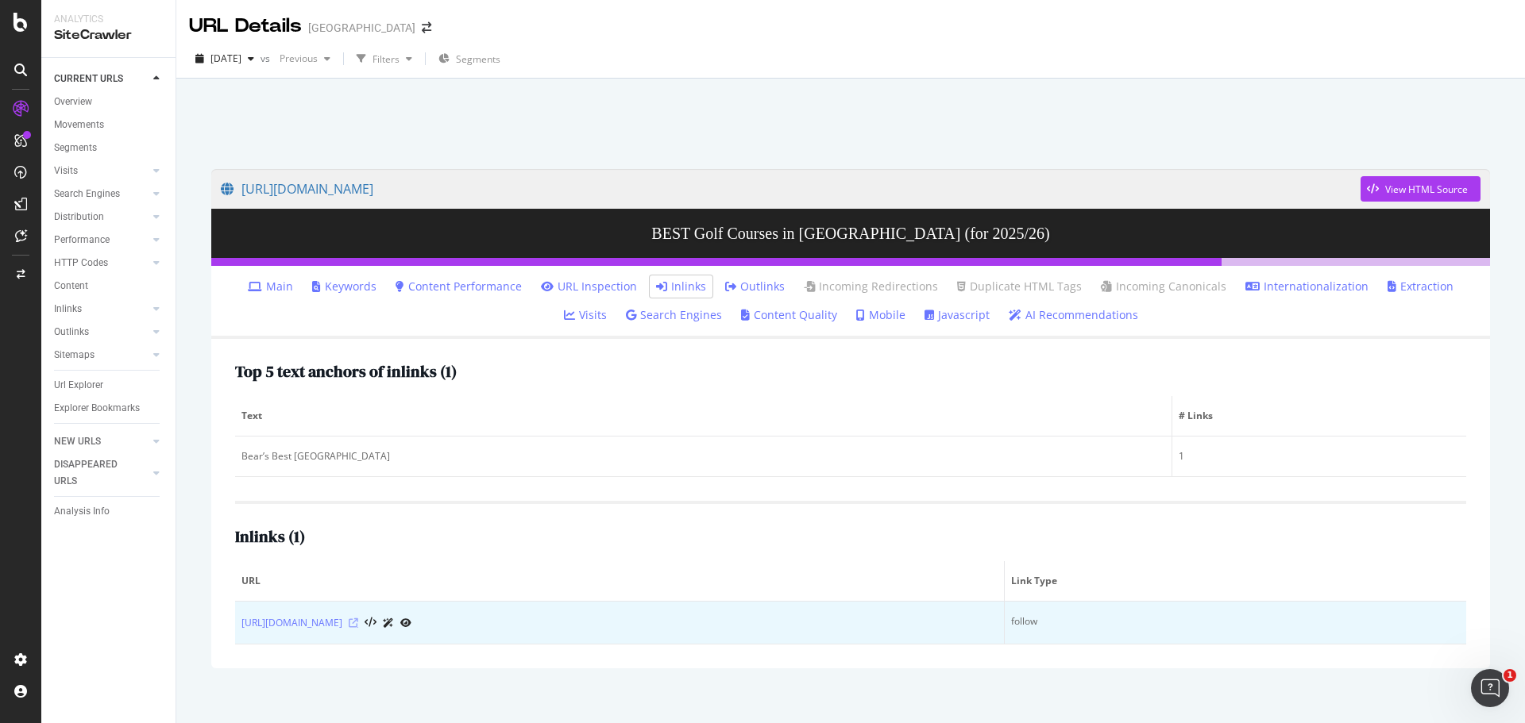
click at [358, 619] on icon at bounding box center [354, 624] width 10 height 10
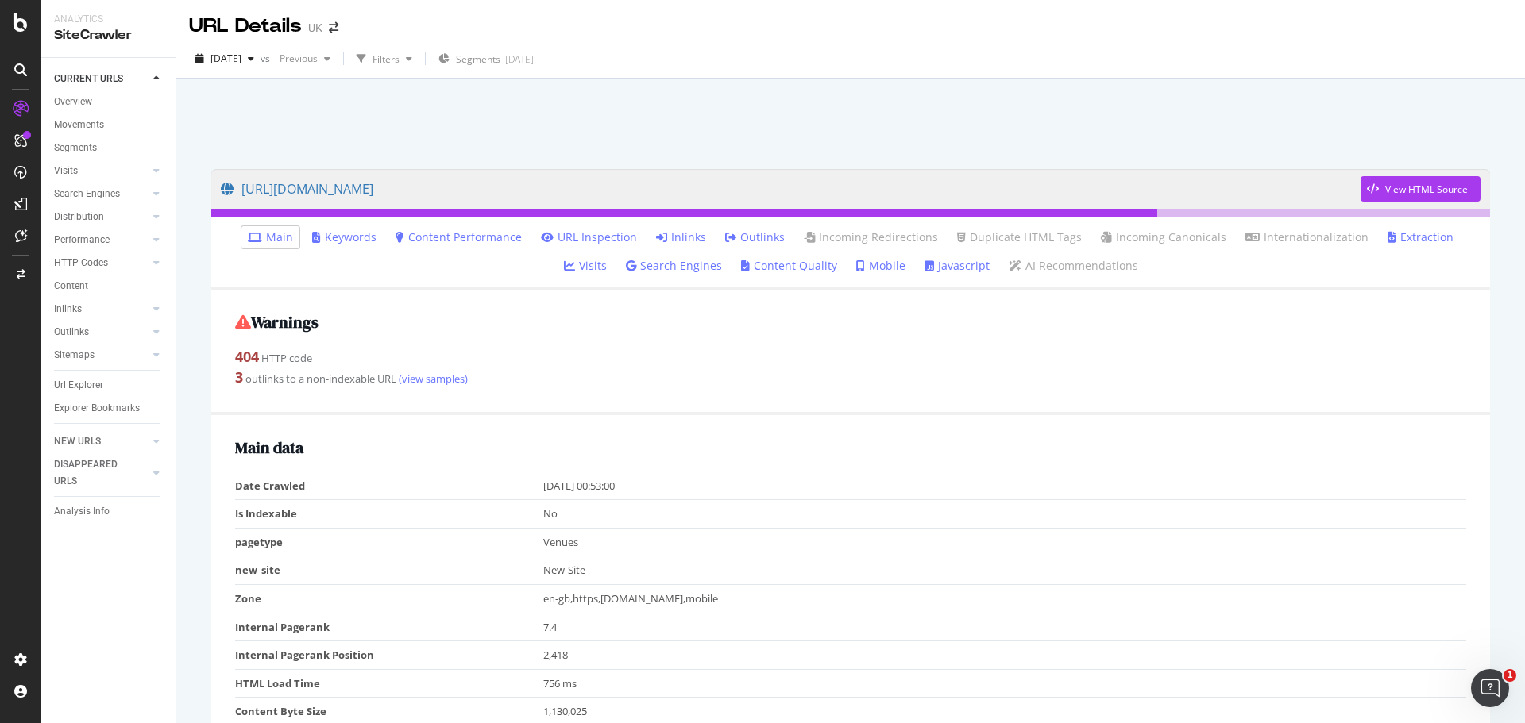
click at [656, 241] on link "Inlinks" at bounding box center [681, 237] width 50 height 16
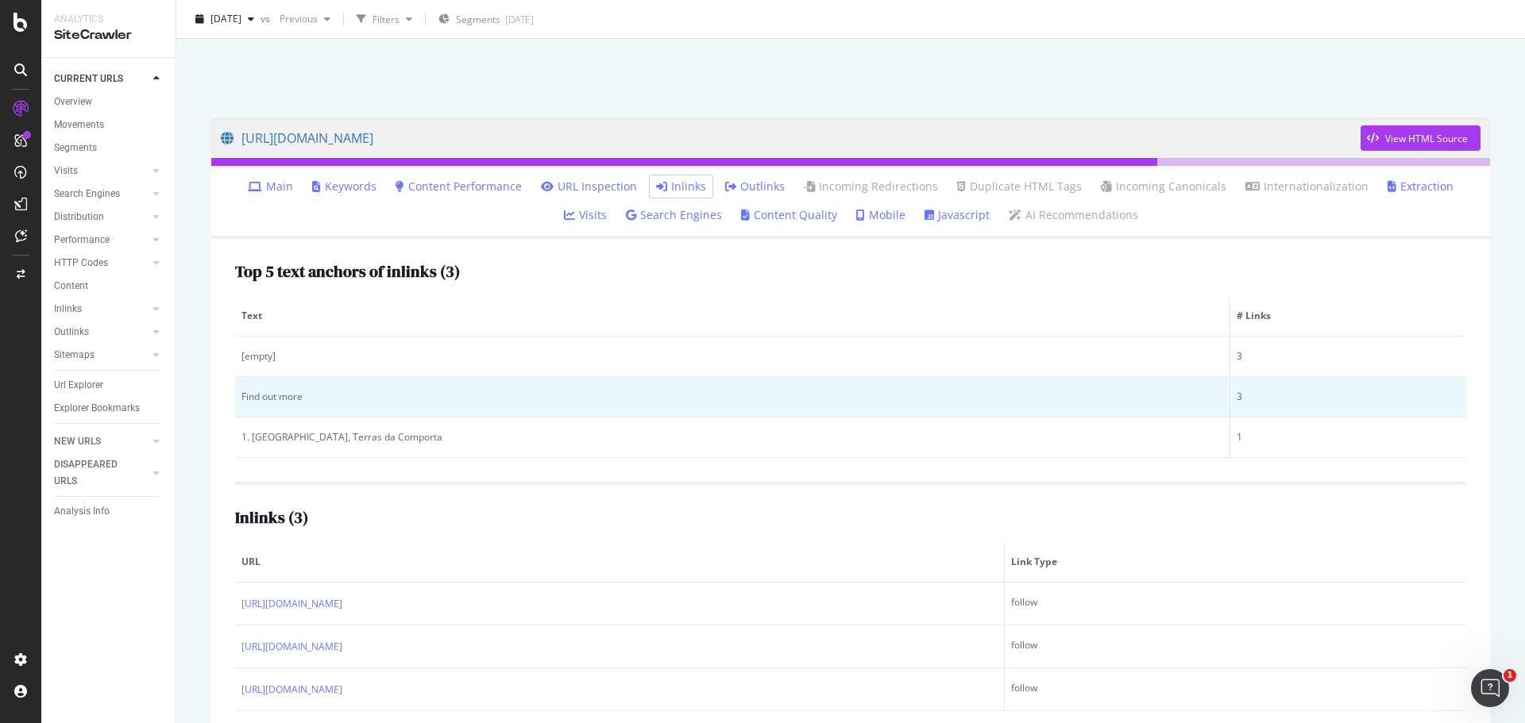
scroll to position [79, 0]
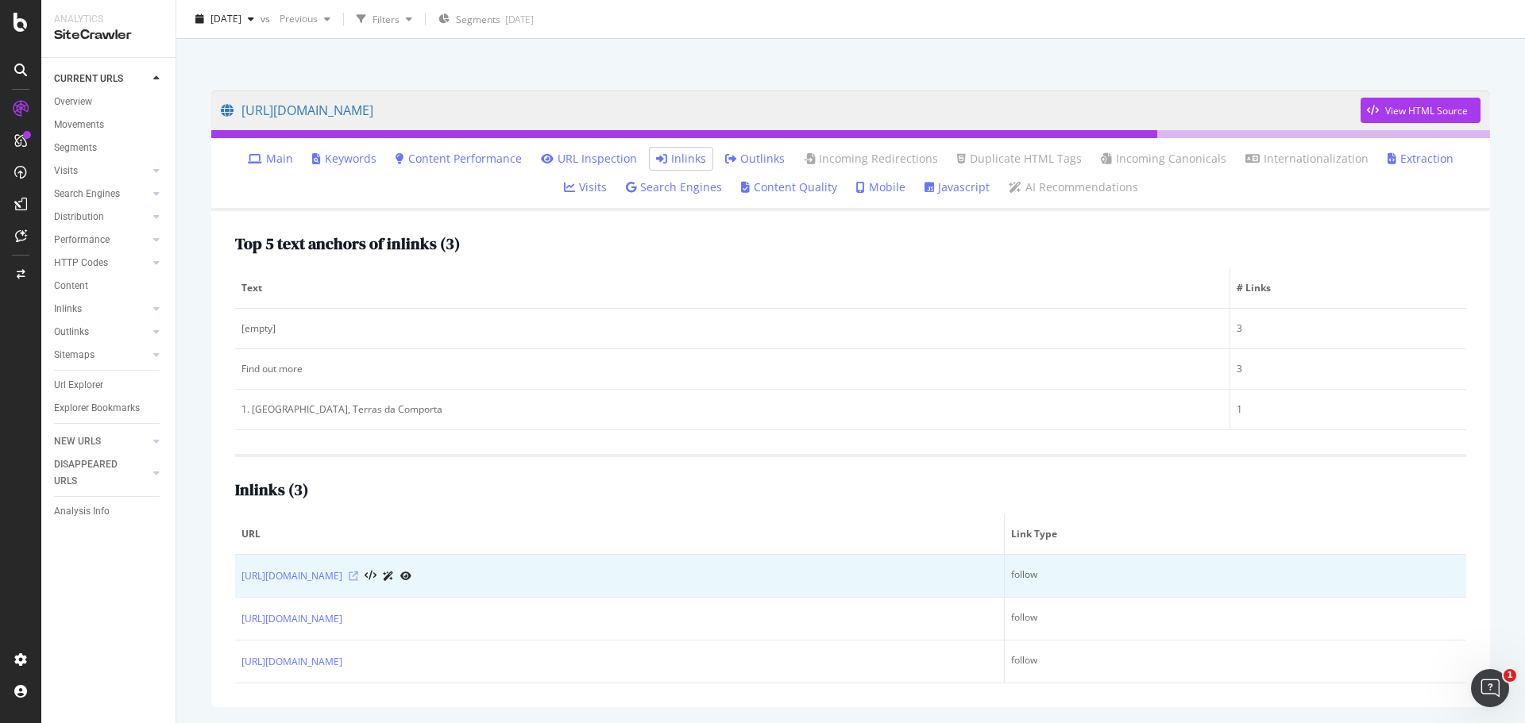
click at [358, 576] on icon at bounding box center [354, 577] width 10 height 10
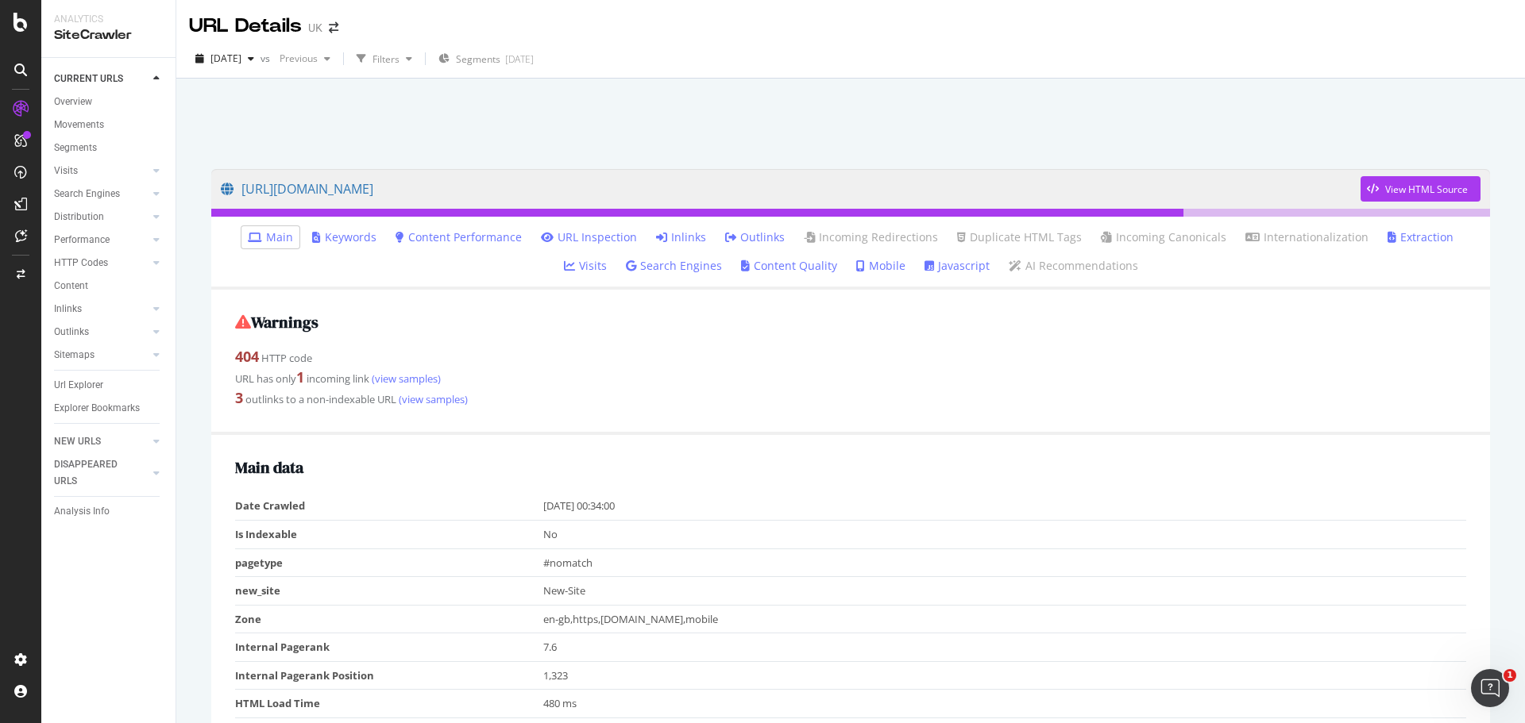
click at [656, 231] on link "Inlinks" at bounding box center [681, 237] width 50 height 16
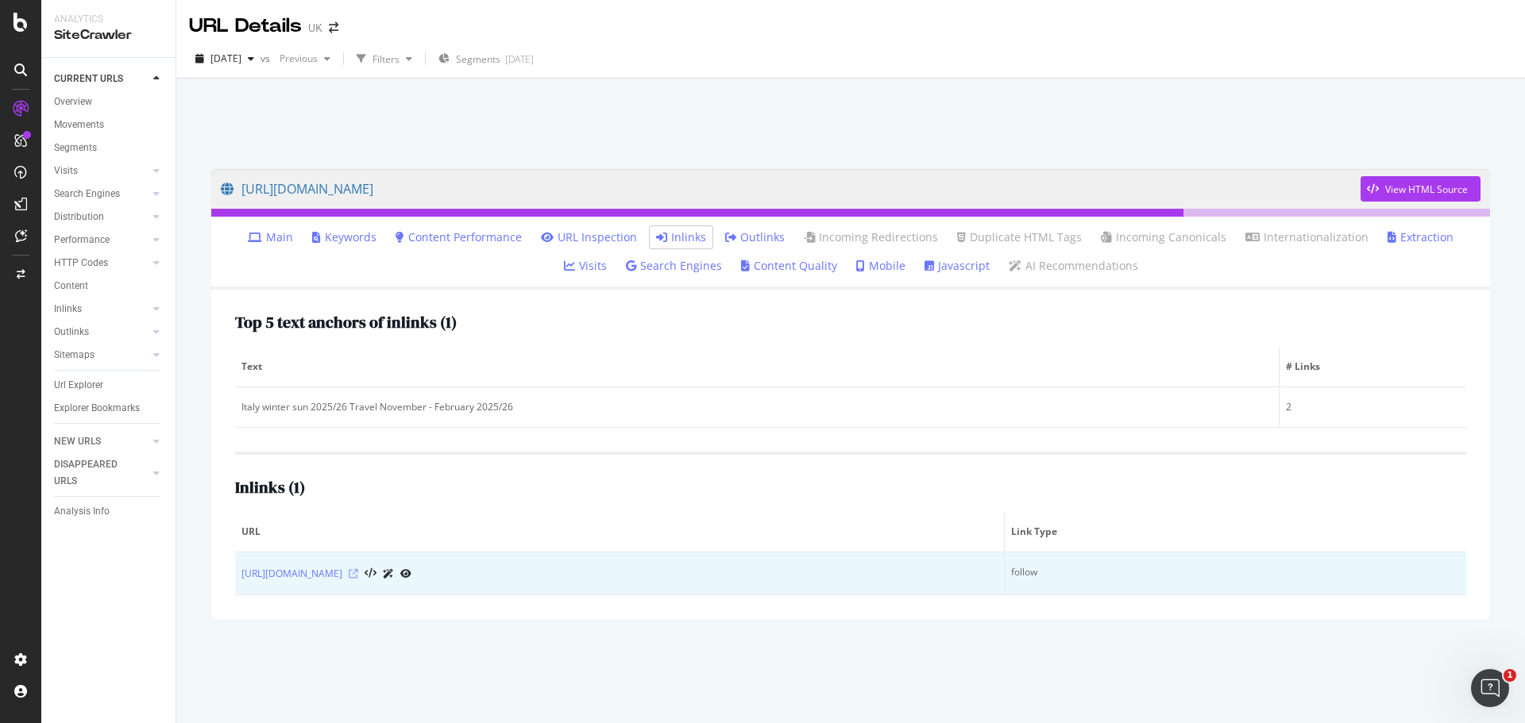
click at [358, 576] on icon at bounding box center [354, 574] width 10 height 10
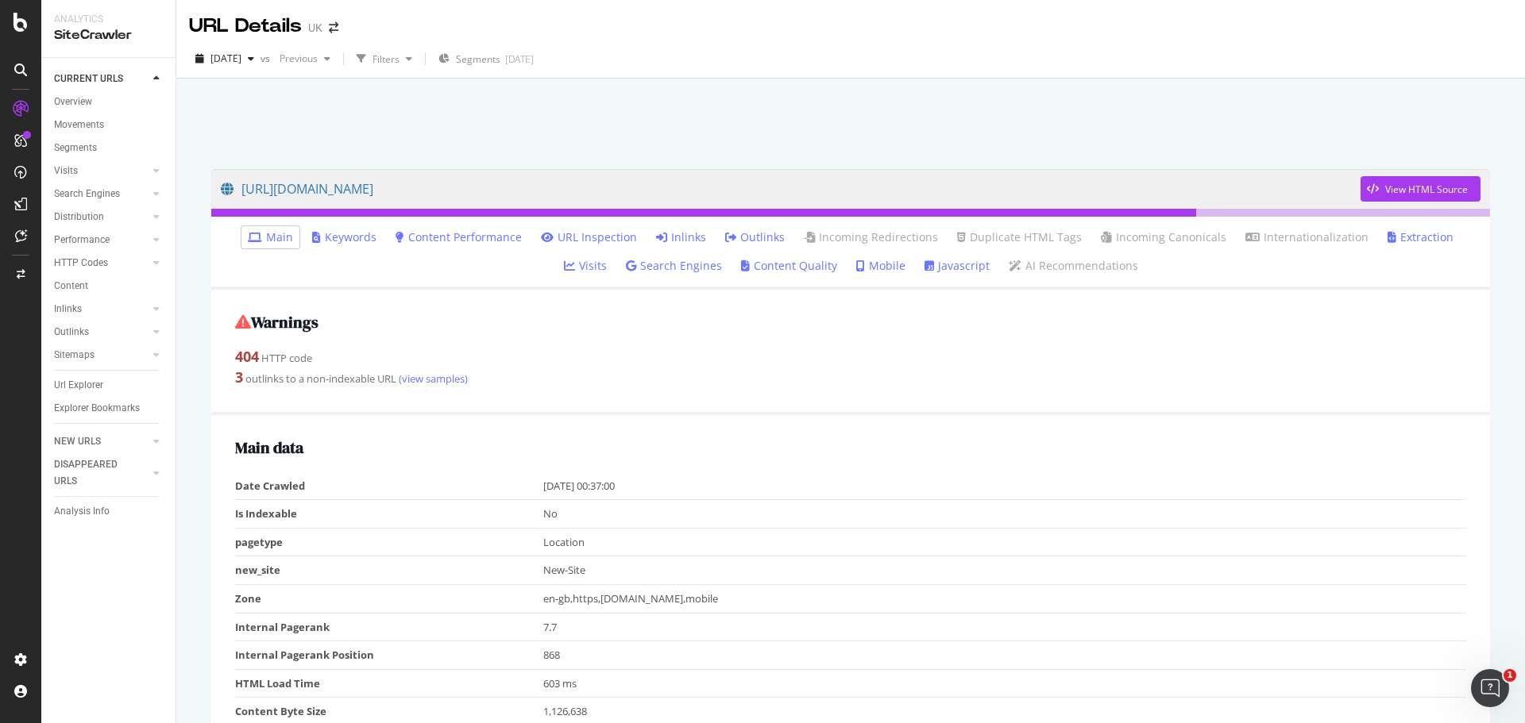
click at [656, 240] on link "Inlinks" at bounding box center [681, 237] width 50 height 16
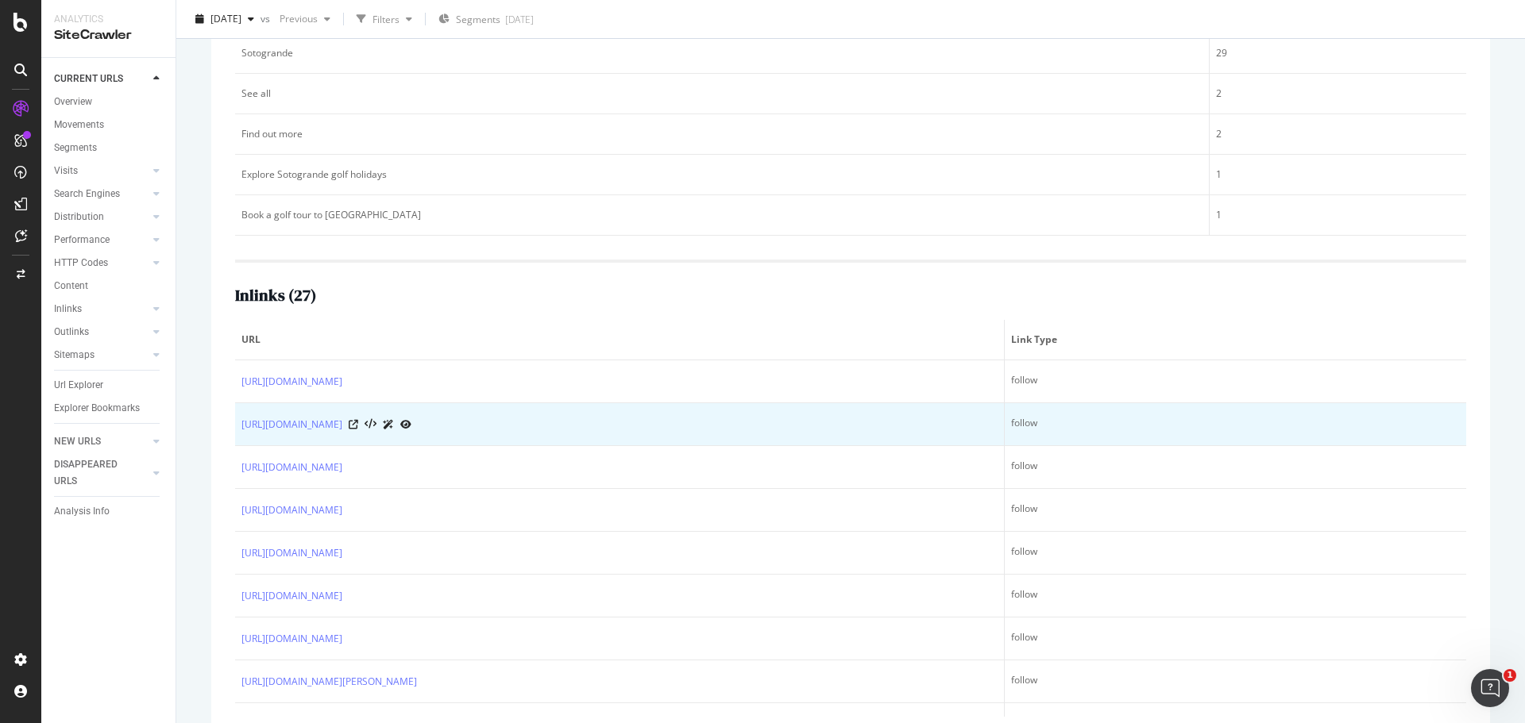
scroll to position [388, 0]
